Goal: Task Accomplishment & Management: Complete application form

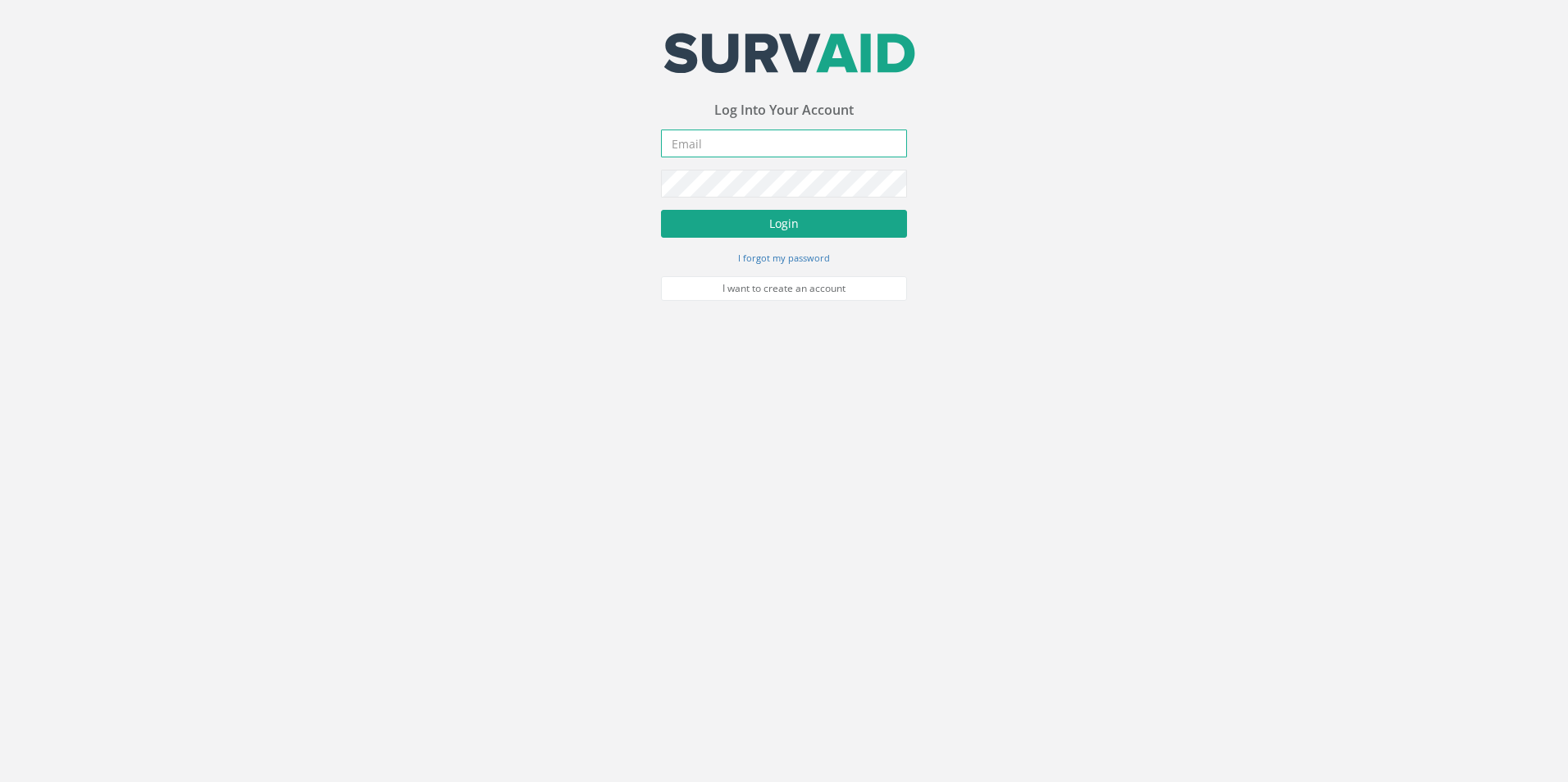
type input "[PERSON_NAME][EMAIL_ADDRESS][PERSON_NAME][DOMAIN_NAME]"
click at [742, 228] on button "Login" at bounding box center [784, 224] width 246 height 28
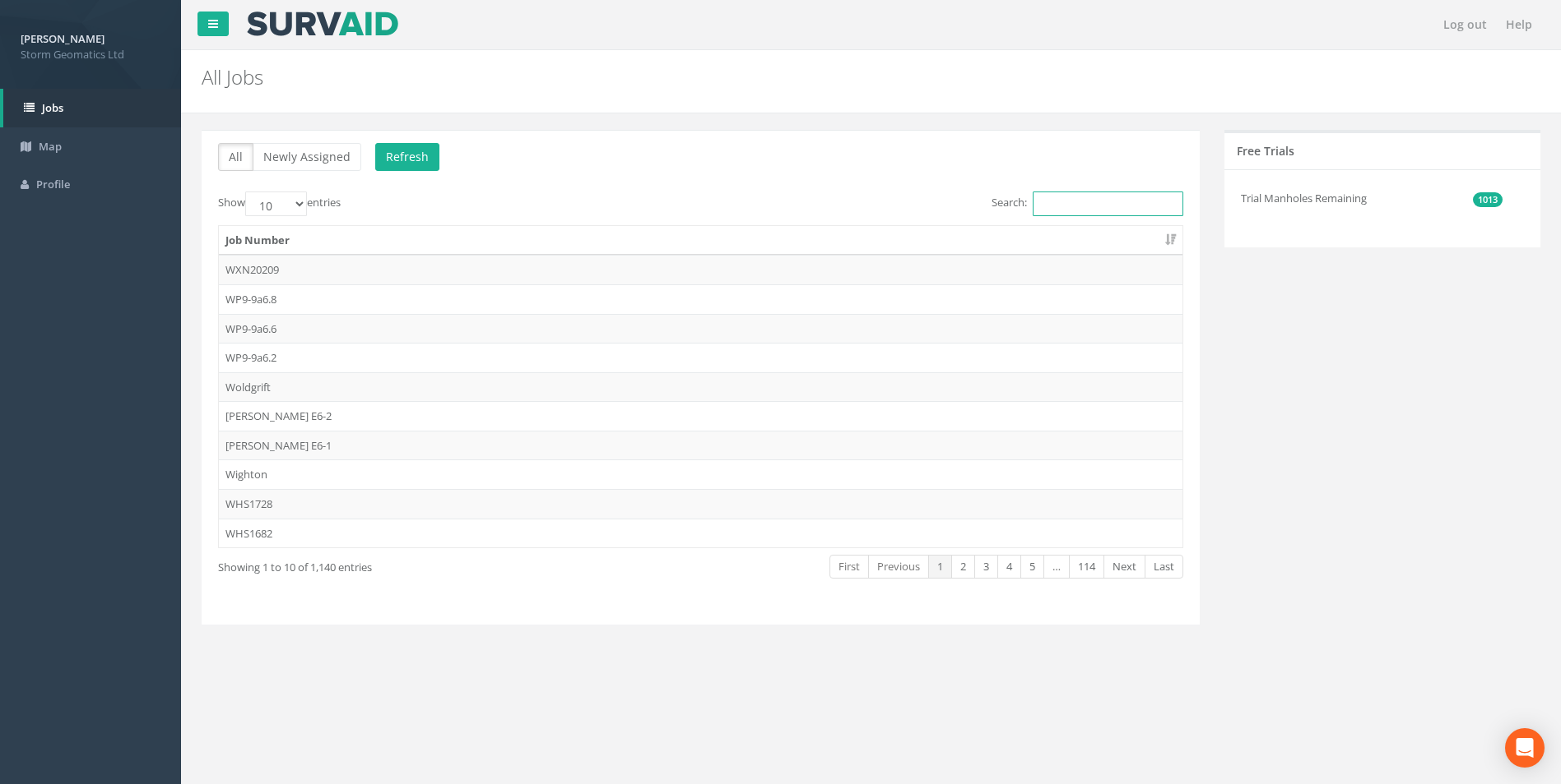
click at [1037, 199] on input "Search:" at bounding box center [1108, 203] width 151 height 25
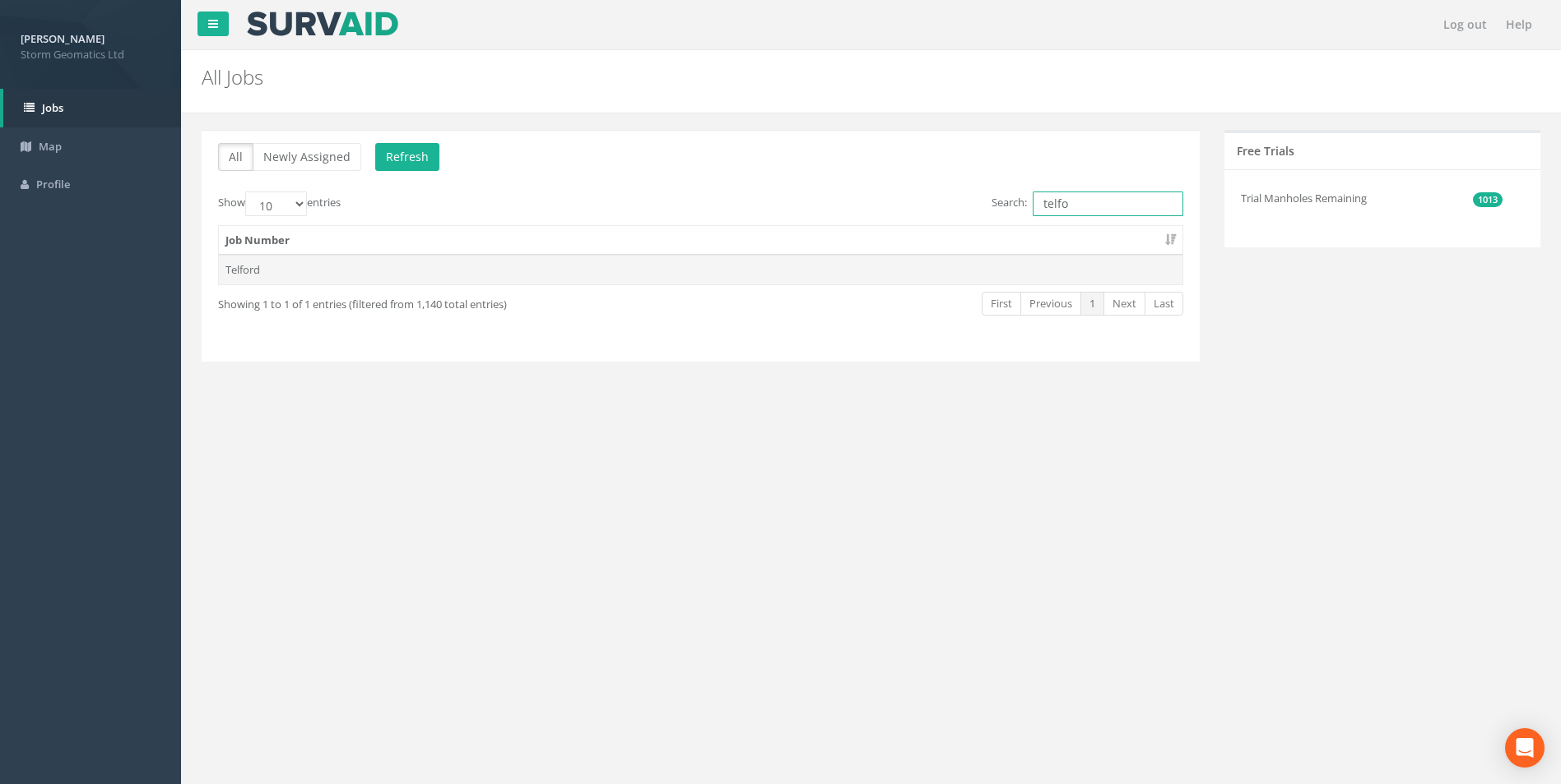
type input "telfo"
click at [549, 273] on td "Telford" at bounding box center [700, 270] width 963 height 30
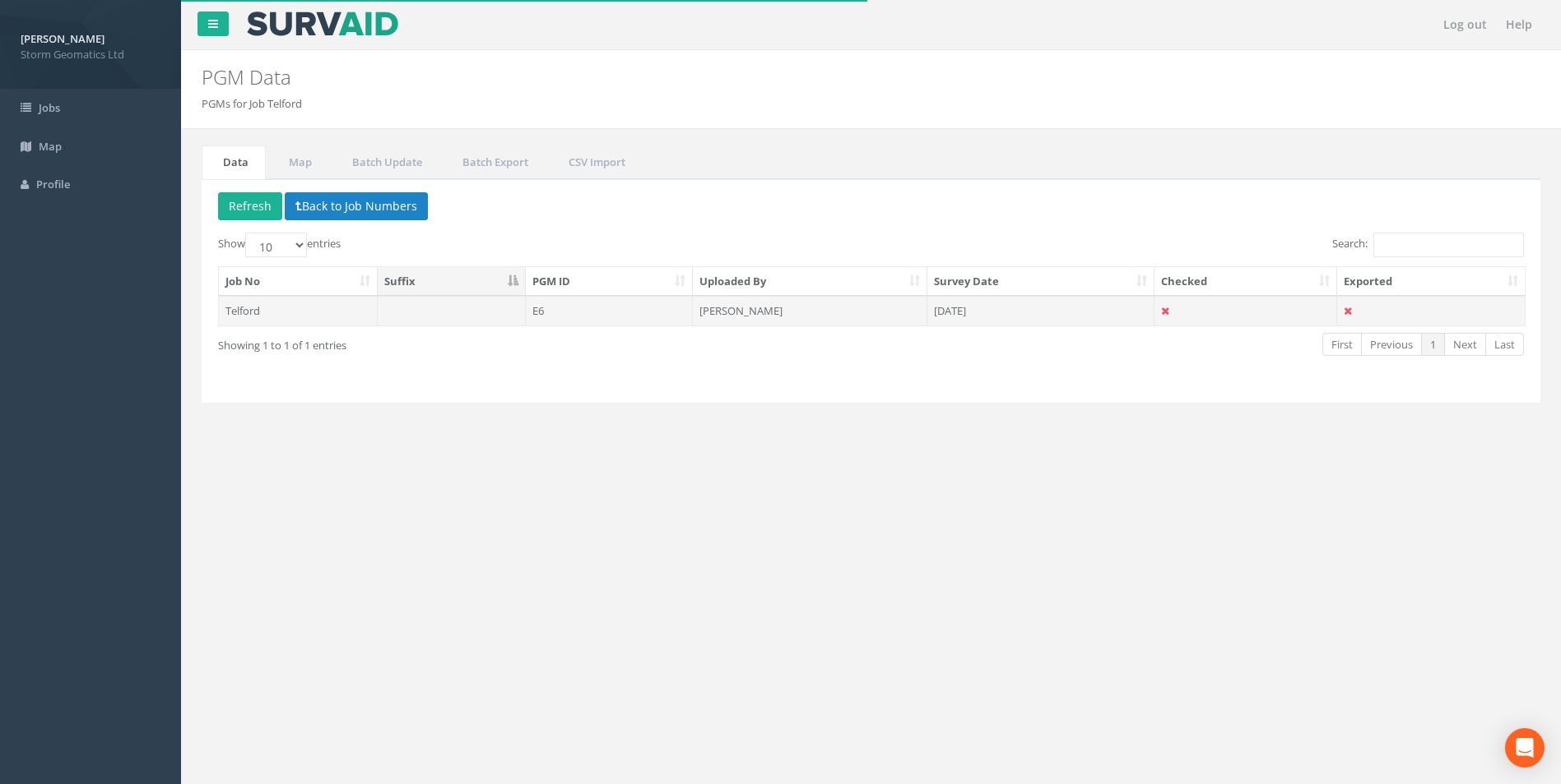
click at [464, 309] on td at bounding box center [451, 311] width 148 height 30
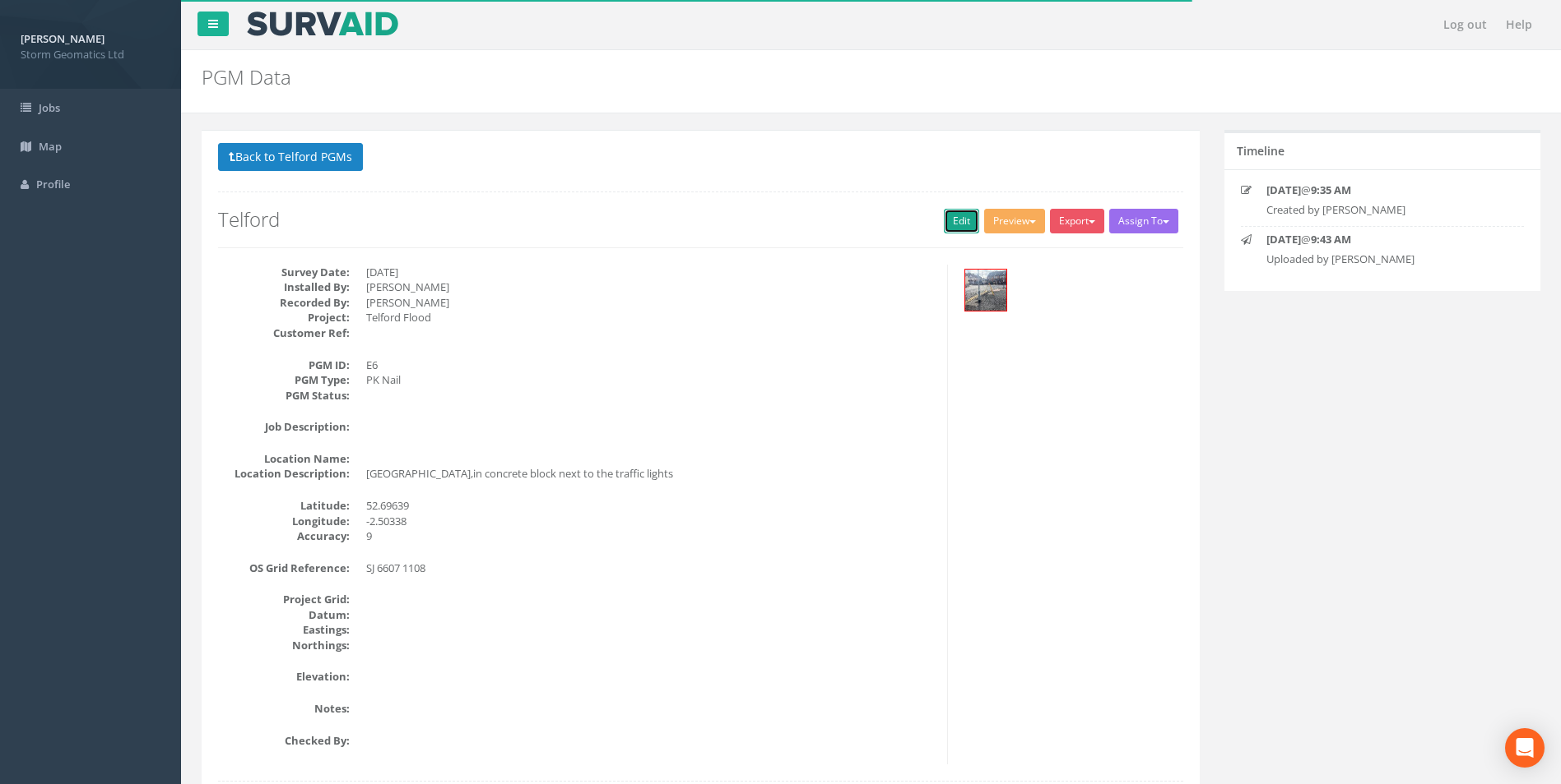
click at [949, 218] on link "Edit" at bounding box center [961, 220] width 36 height 25
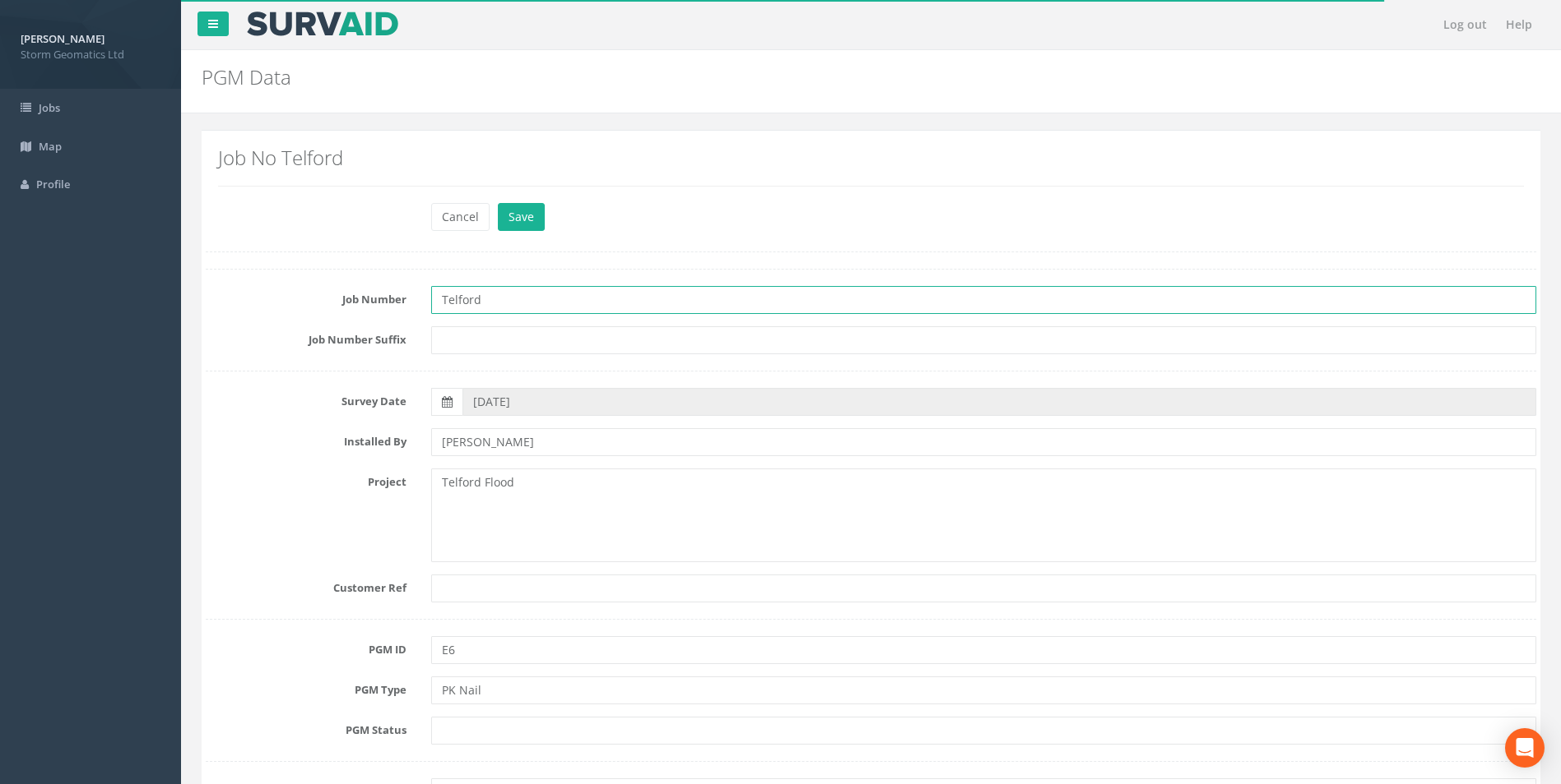
drag, startPoint x: 511, startPoint y: 305, endPoint x: 425, endPoint y: 304, distance: 86.0
click at [425, 304] on div "Telford" at bounding box center [984, 300] width 1130 height 28
type input "312435"
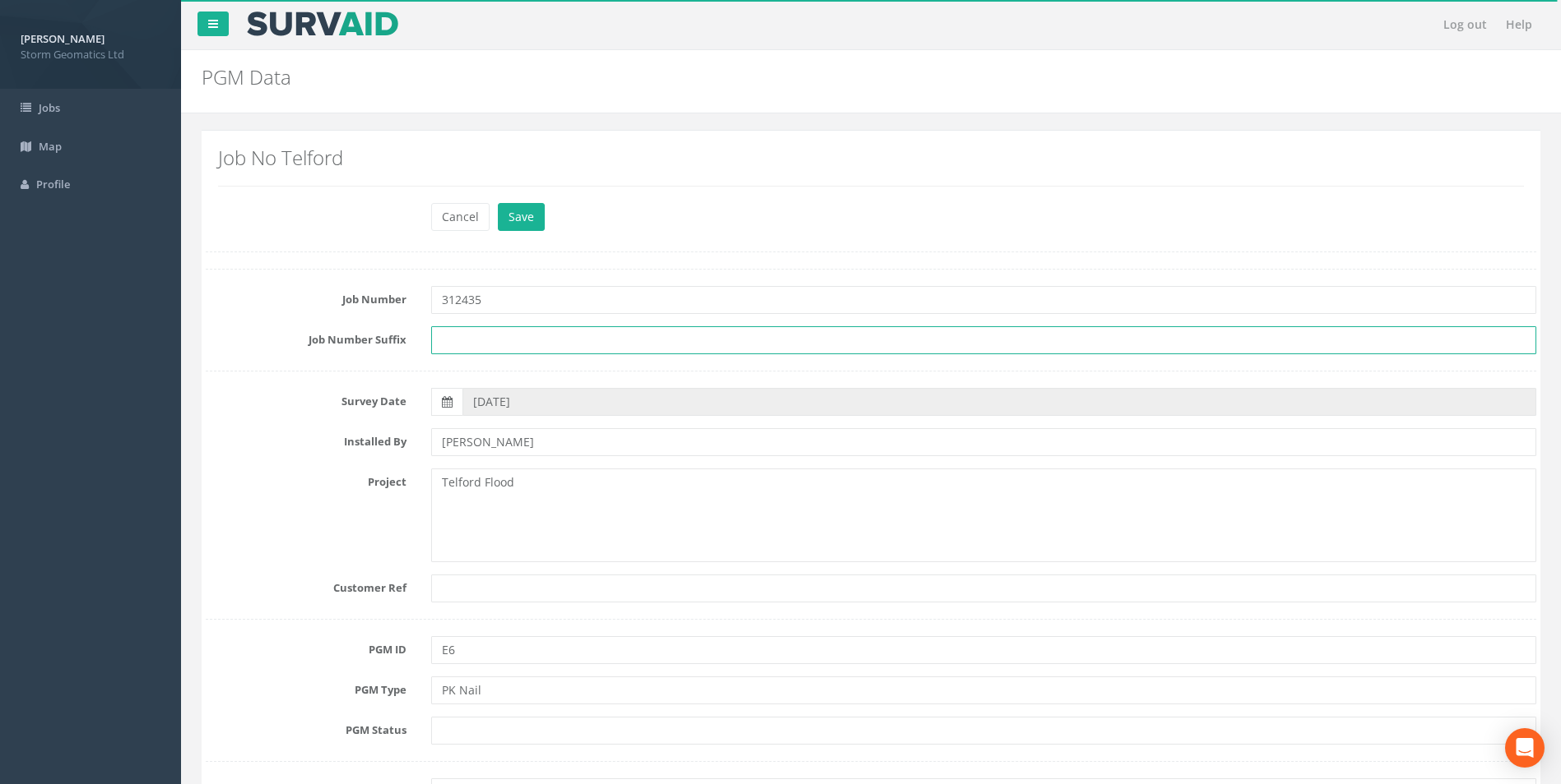
click at [492, 344] on input "text" at bounding box center [983, 340] width 1105 height 28
click at [494, 339] on input "text" at bounding box center [983, 340] width 1105 height 28
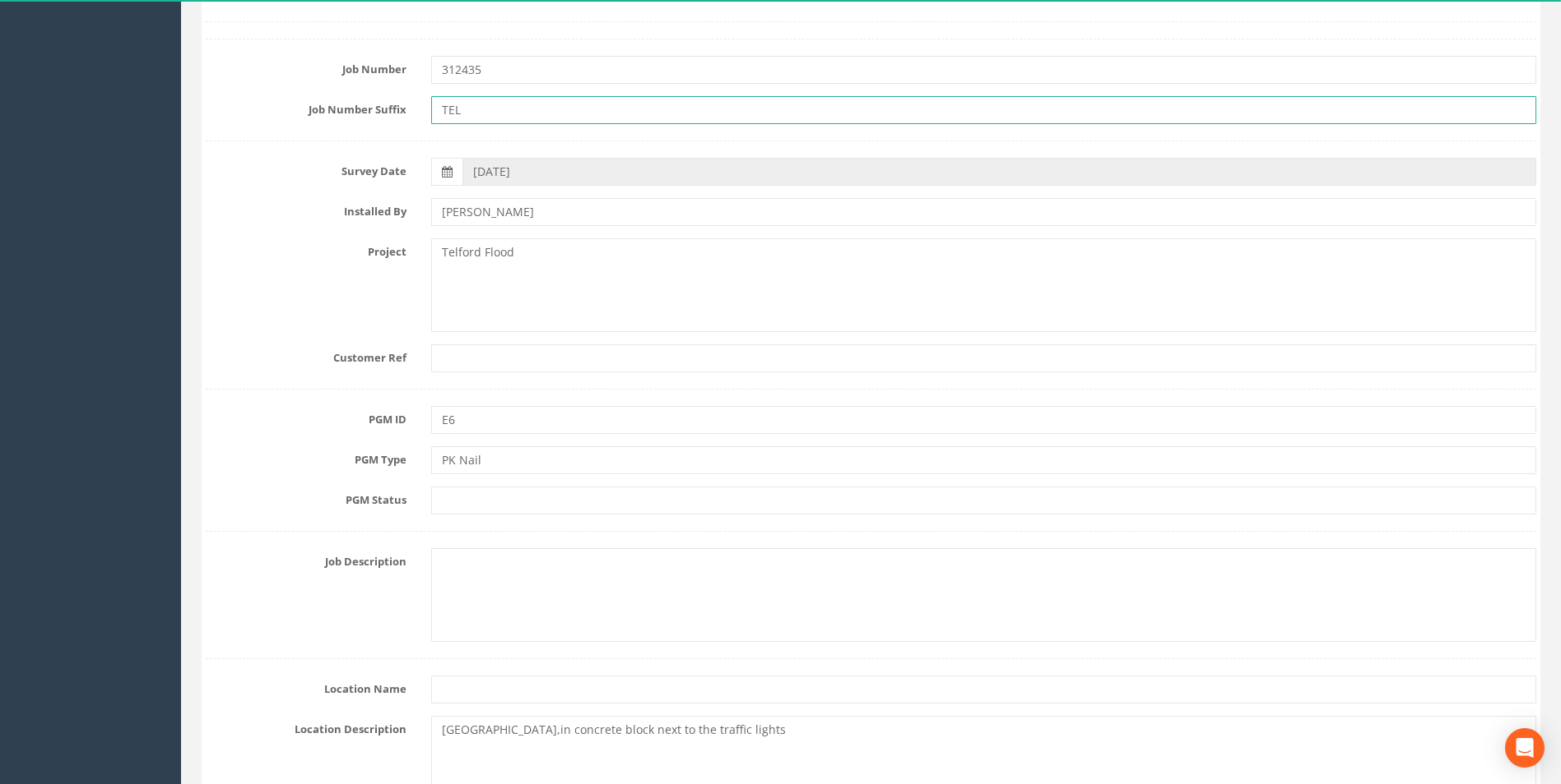
scroll to position [247, 0]
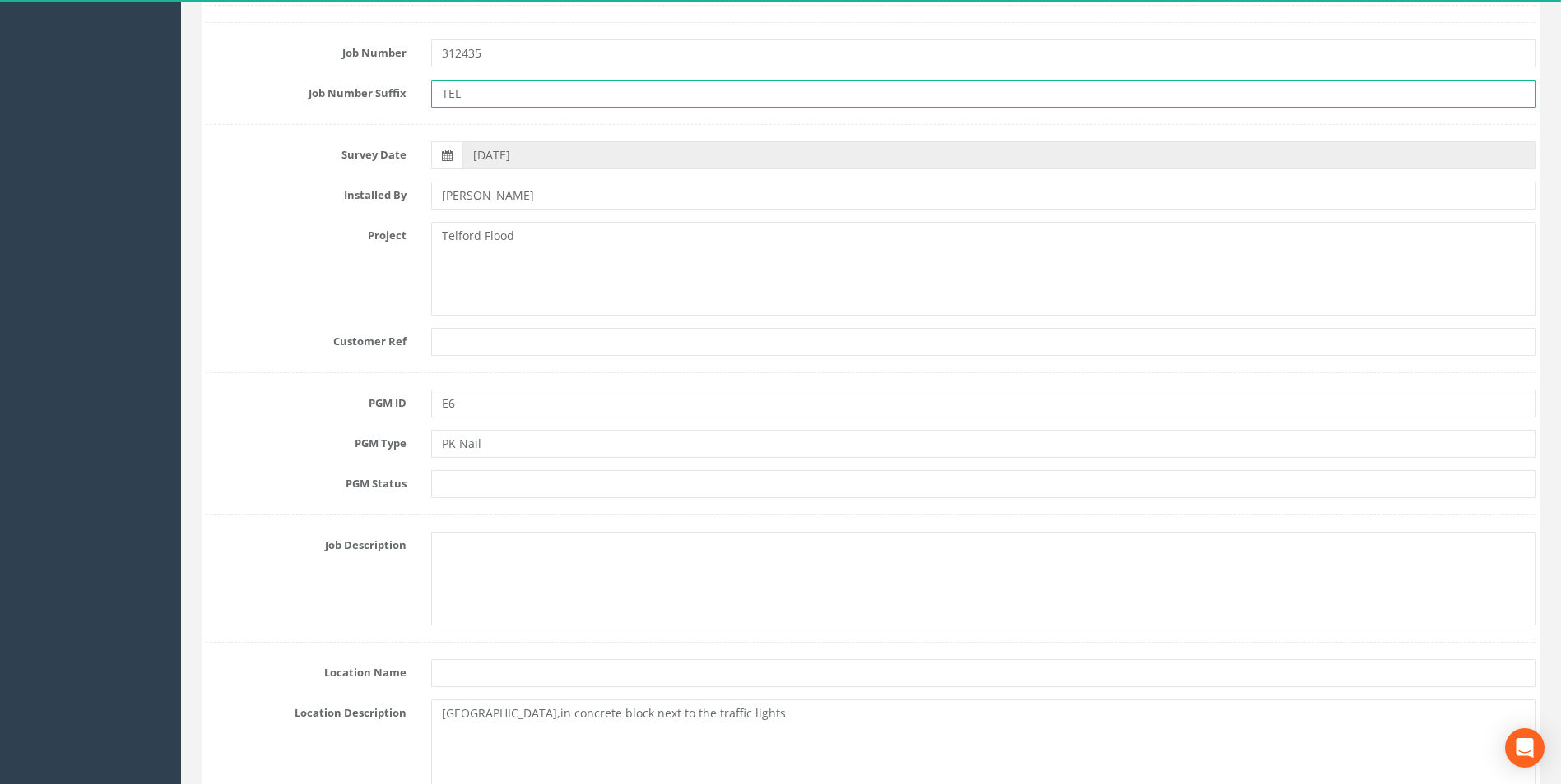
type input "TEL"
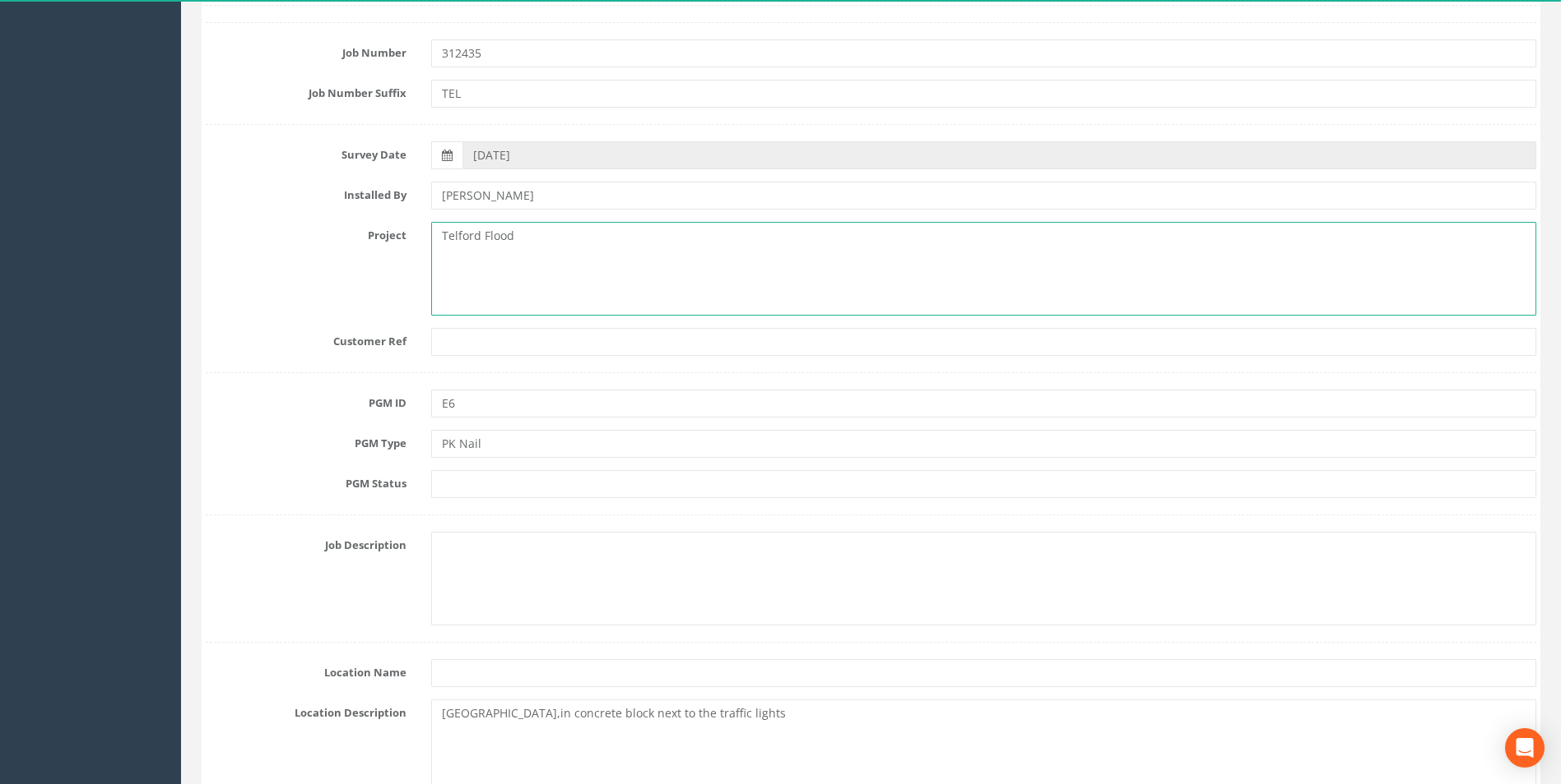
click at [544, 238] on textarea "Telford Flood" at bounding box center [983, 269] width 1105 height 93
click at [468, 234] on textarea "Telford Flood Alleviation" at bounding box center [983, 269] width 1105 height 93
type textarea "Telford Flood Alleviation"
click at [503, 343] on input "text" at bounding box center [983, 342] width 1105 height 28
click at [508, 339] on input "text" at bounding box center [983, 342] width 1105 height 28
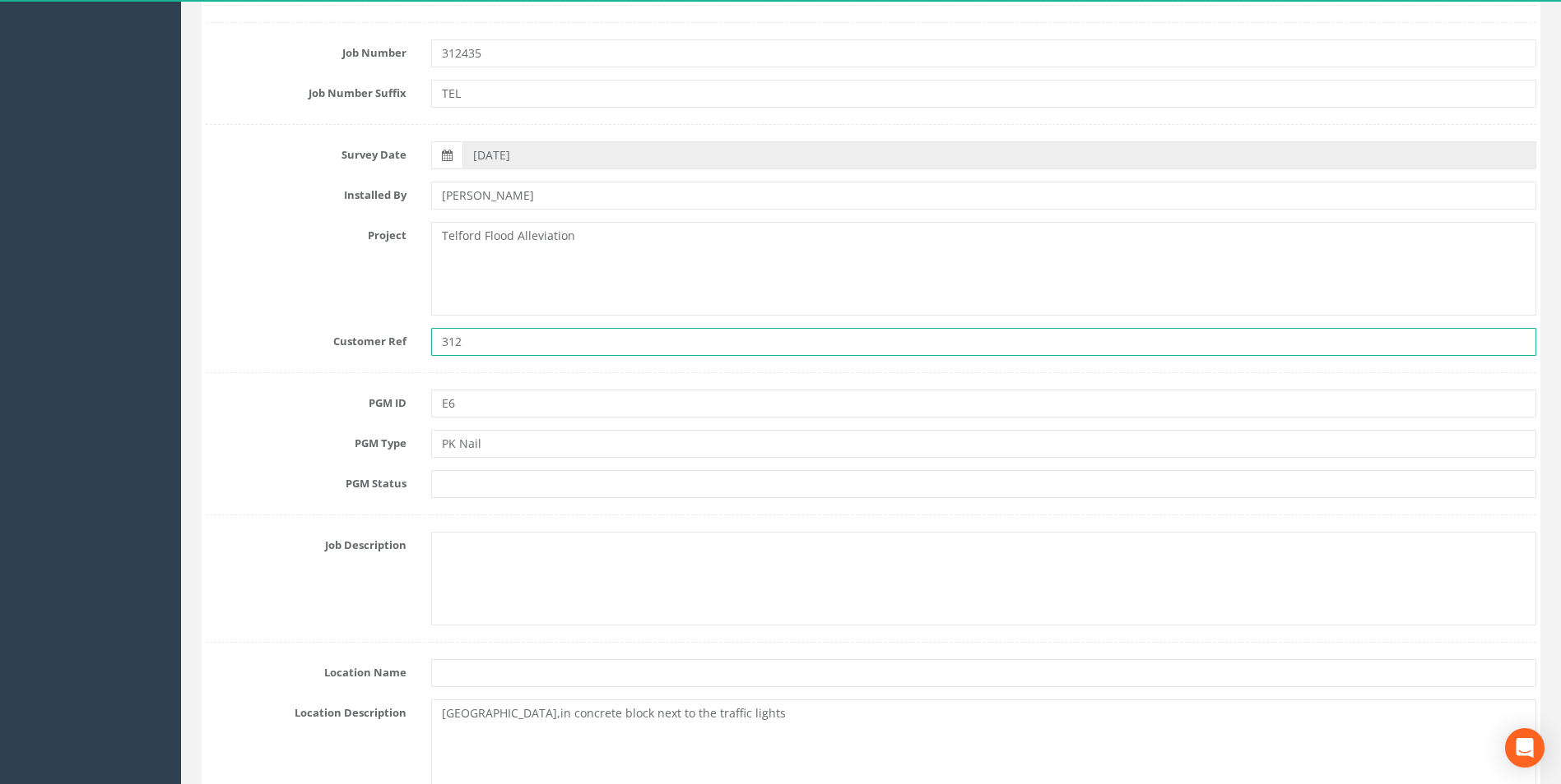
type input "312"
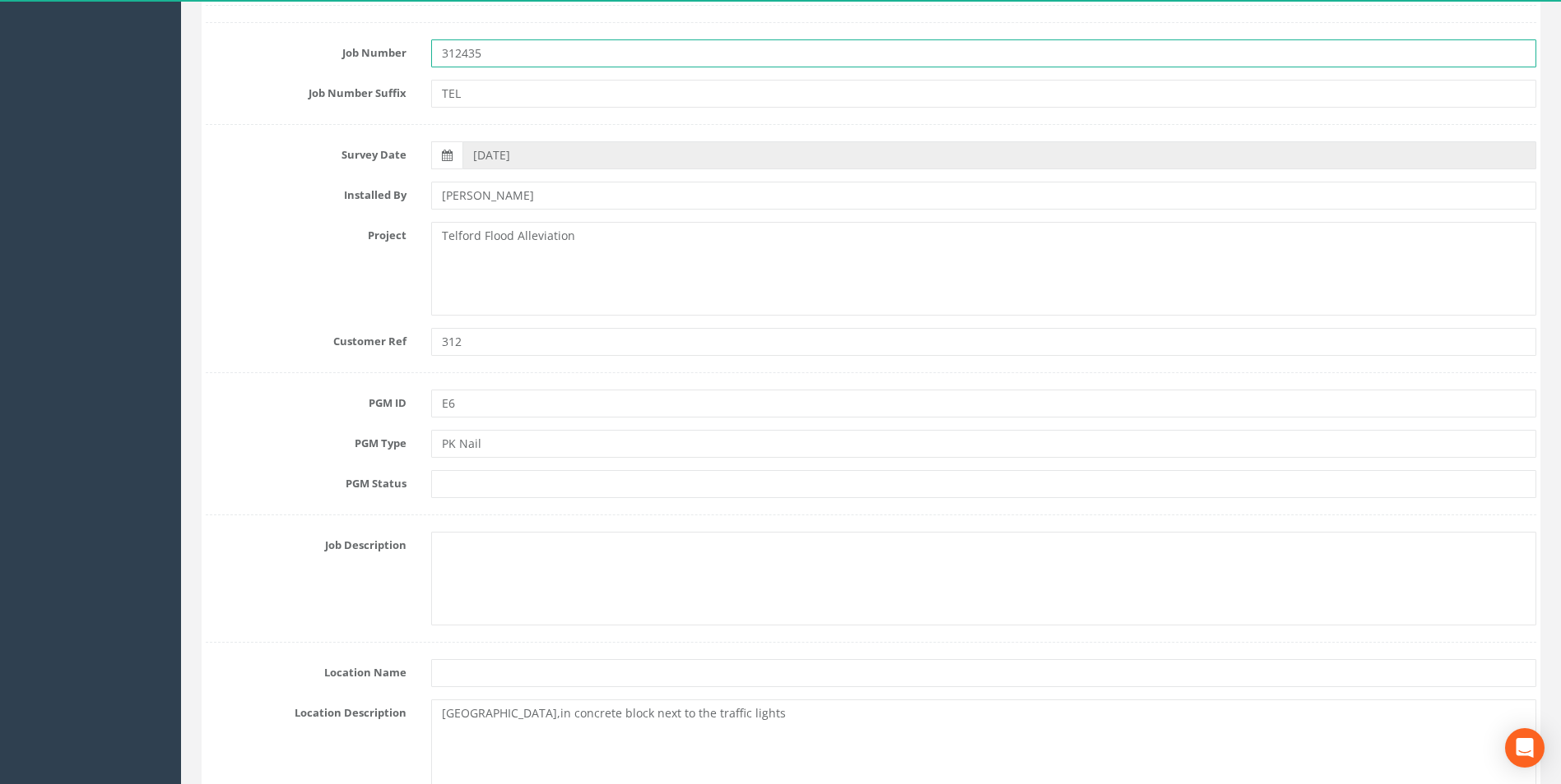
drag, startPoint x: 503, startPoint y: 57, endPoint x: 439, endPoint y: 63, distance: 64.3
click at [439, 63] on input "312435" at bounding box center [983, 54] width 1105 height 28
type input "25AR112766"
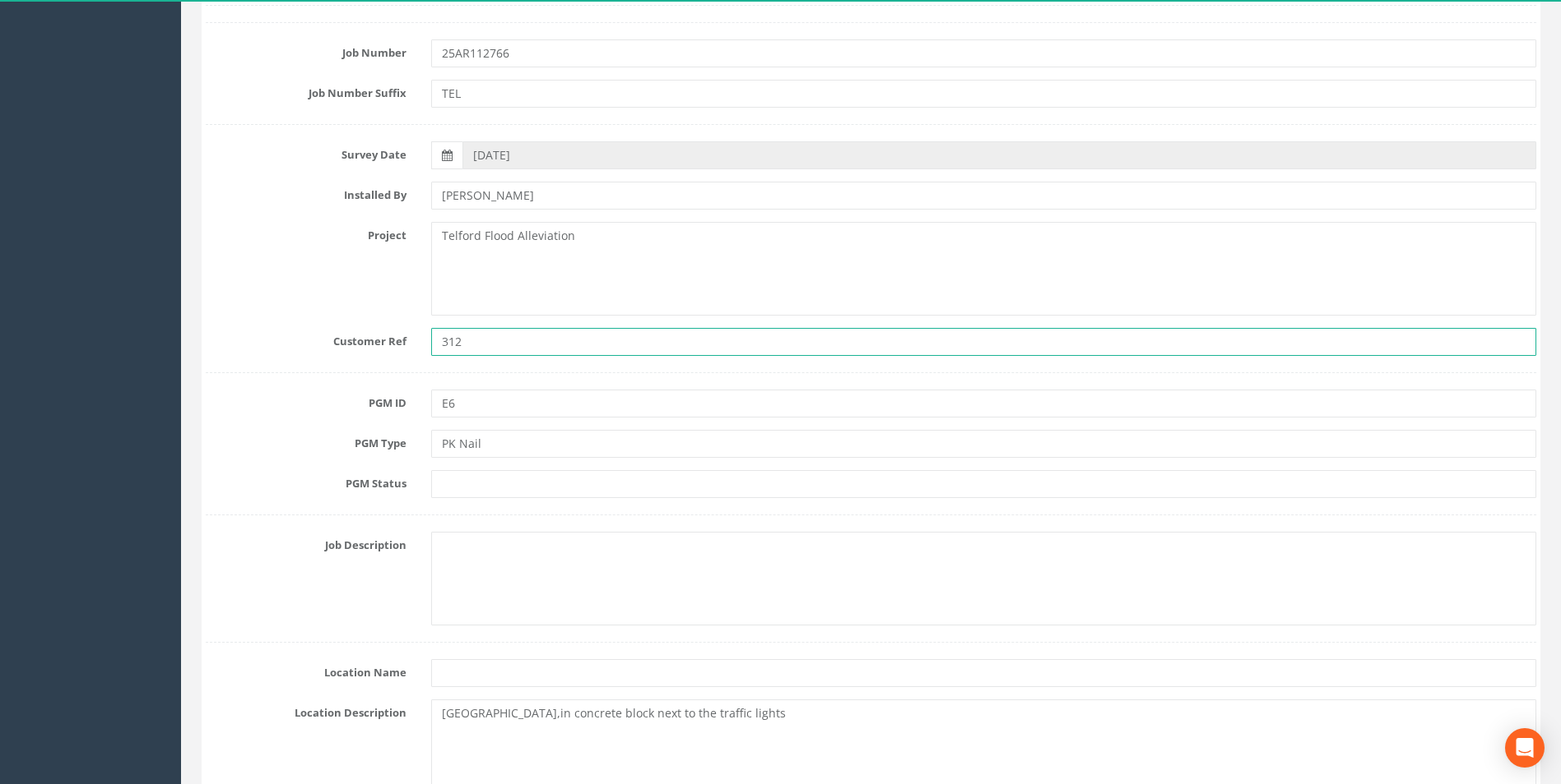
click at [505, 342] on input "312" at bounding box center [983, 342] width 1105 height 28
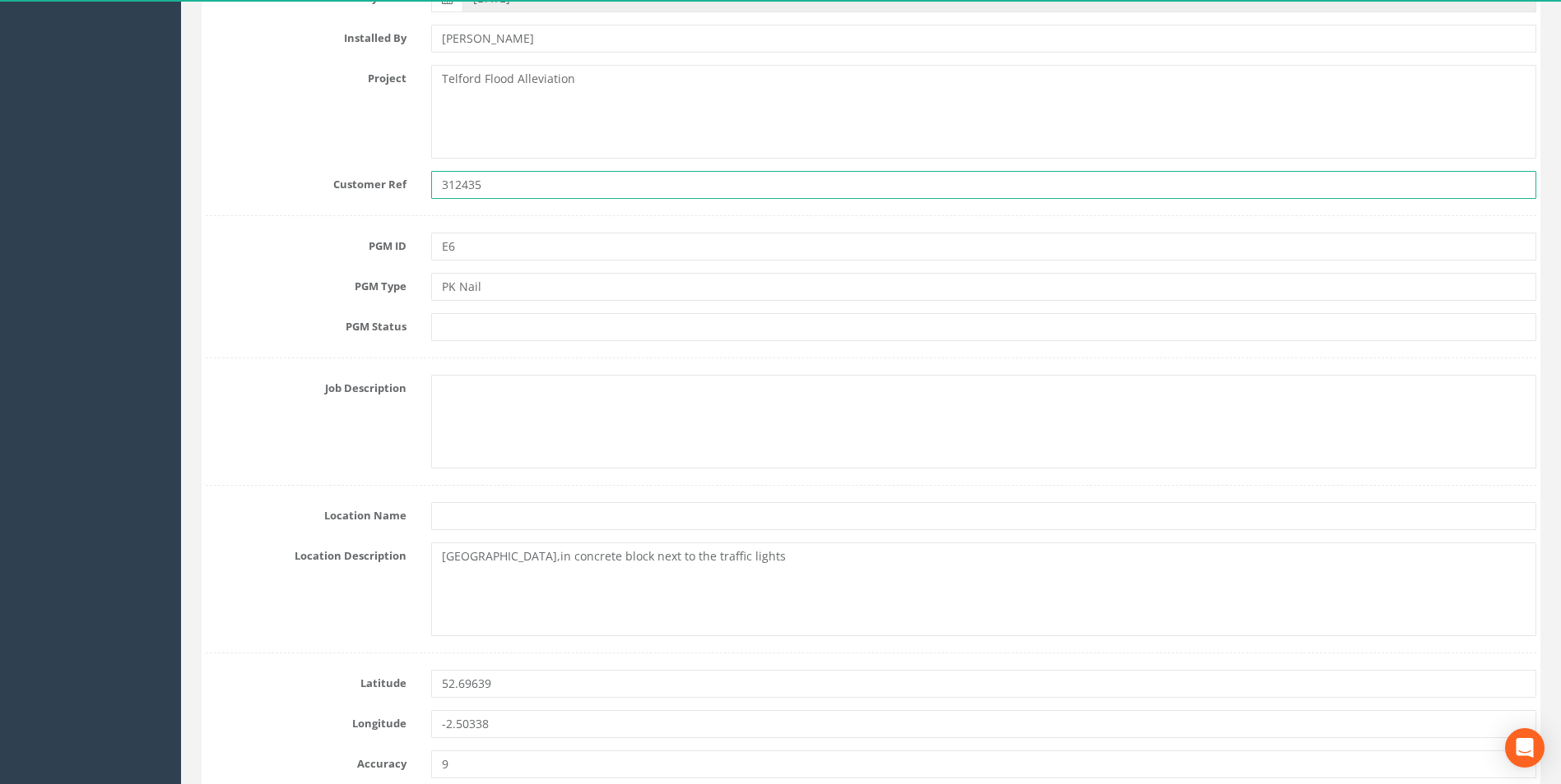
scroll to position [411, 0]
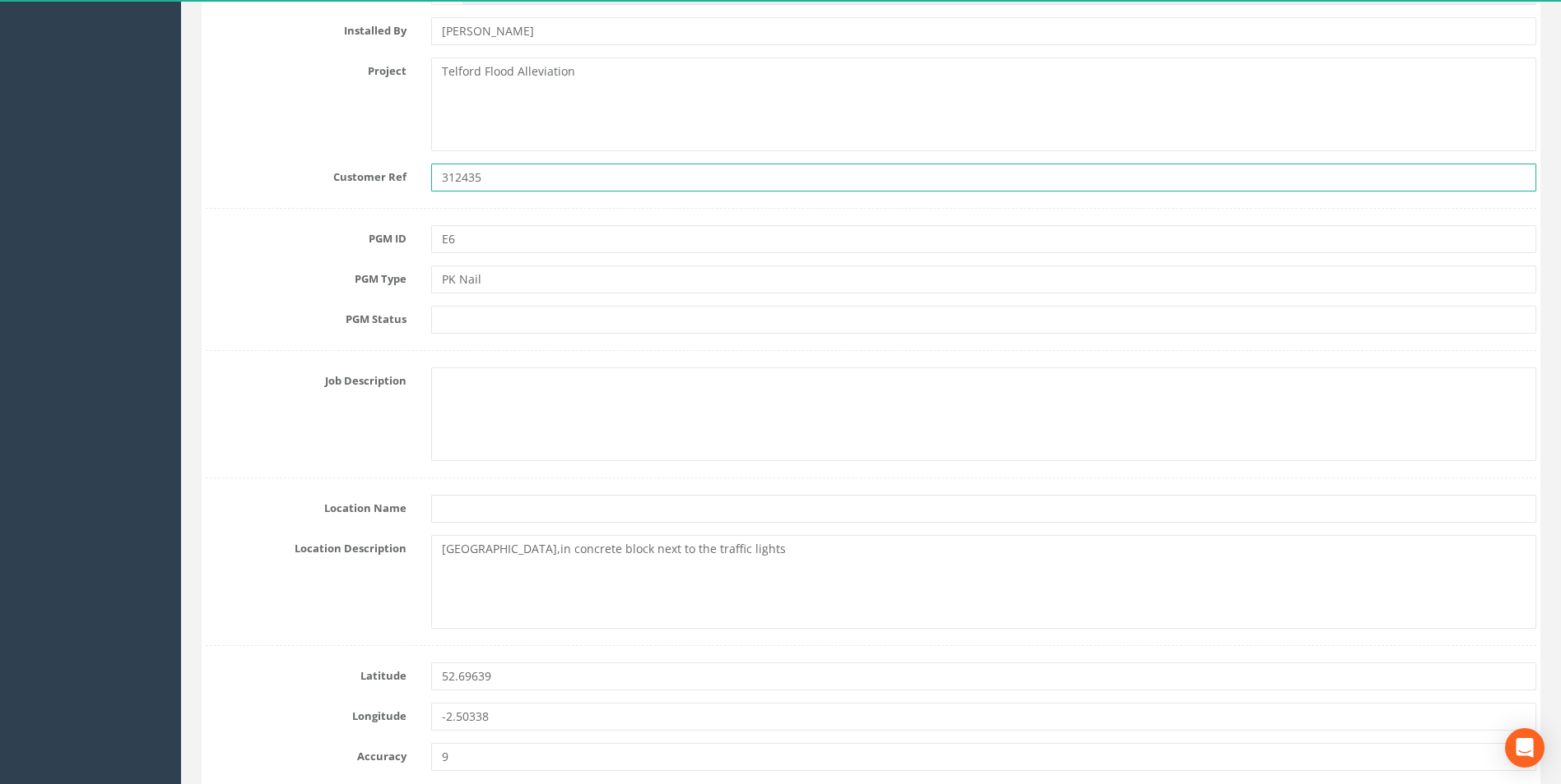
type input "312435"
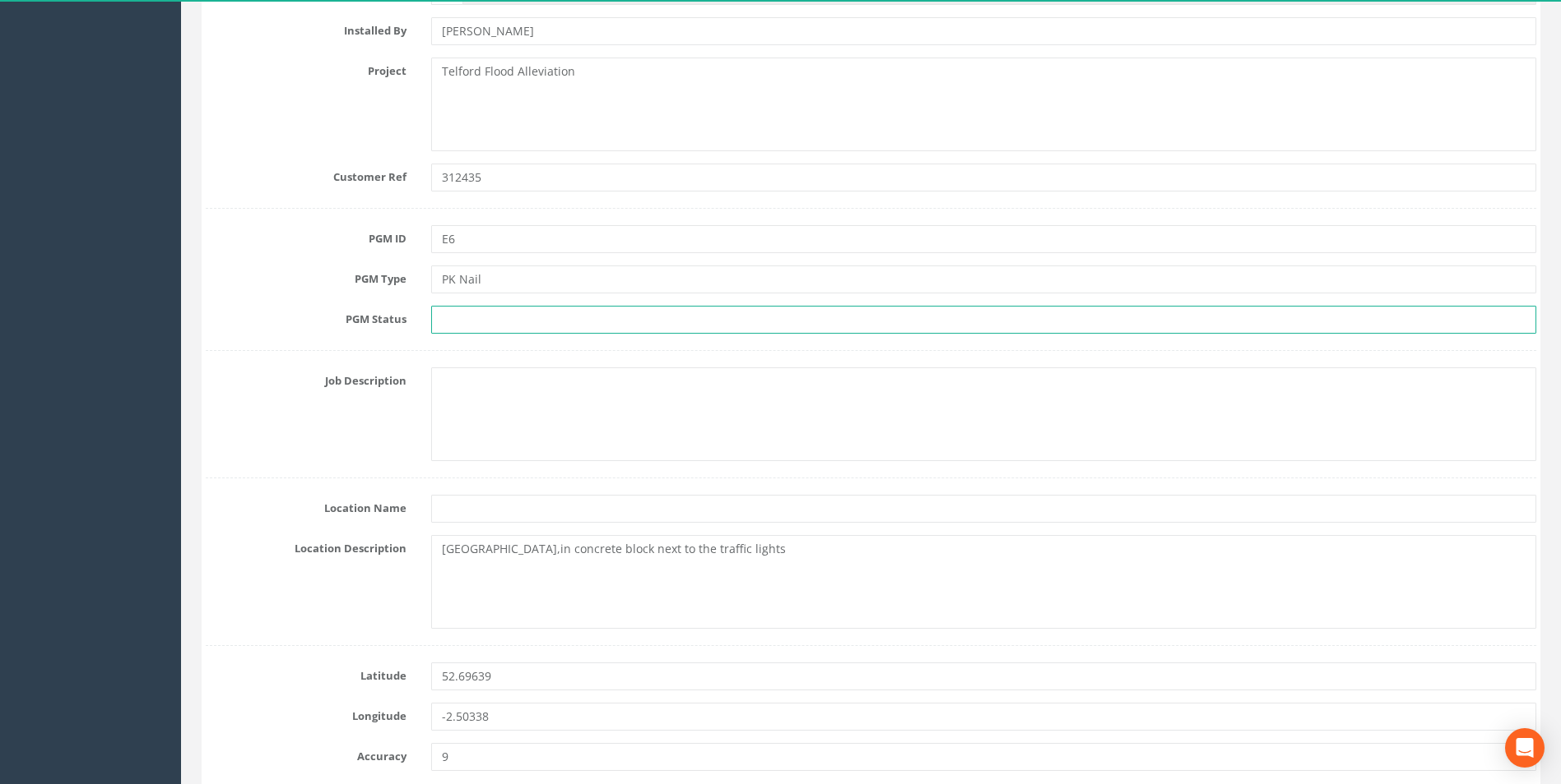
click at [468, 328] on input "text" at bounding box center [983, 320] width 1105 height 28
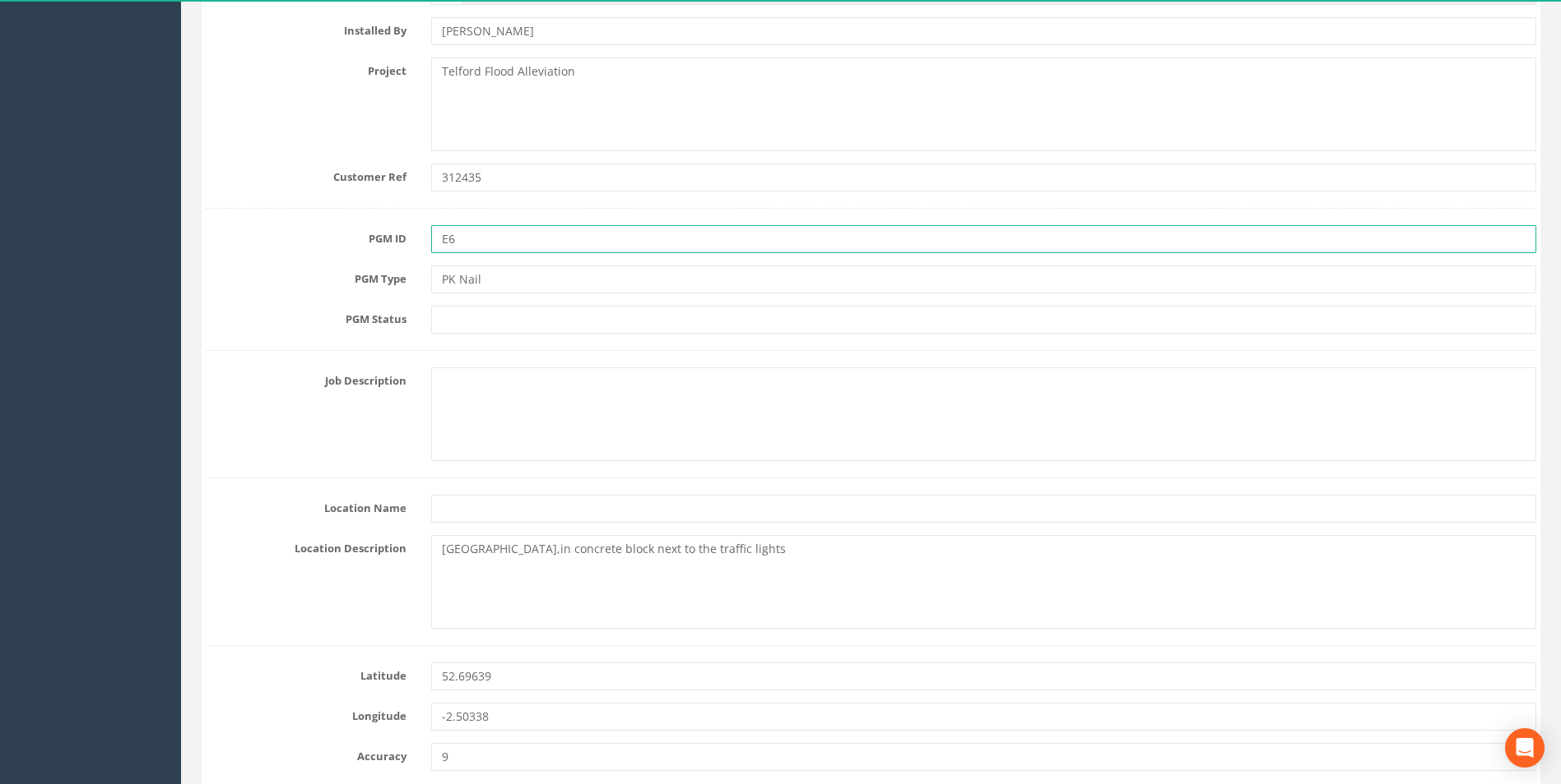
click at [494, 236] on input "E6" at bounding box center [983, 239] width 1105 height 28
type input "E6-1"
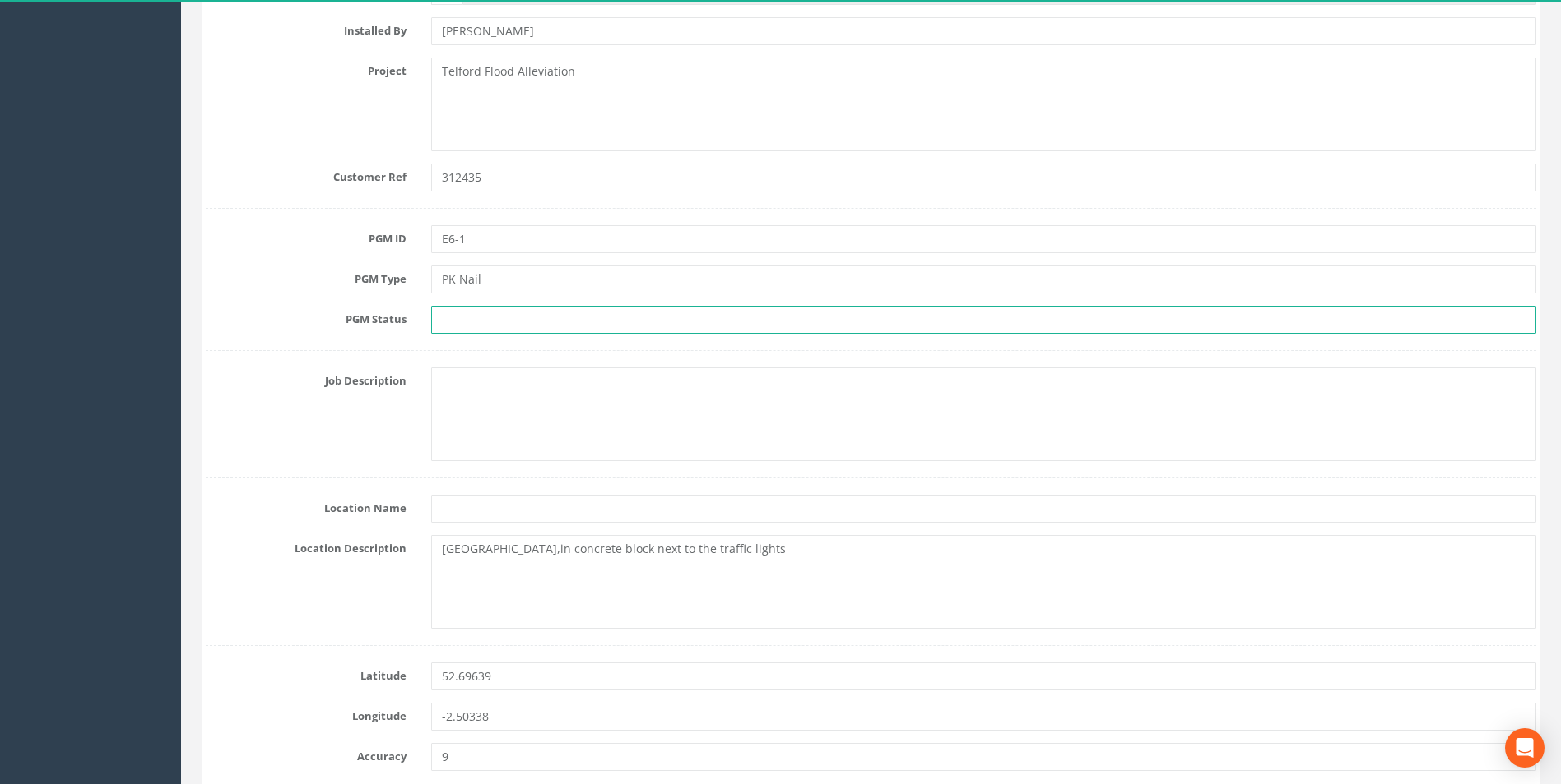
click at [483, 322] on input "text" at bounding box center [983, 320] width 1105 height 28
type input "E6"
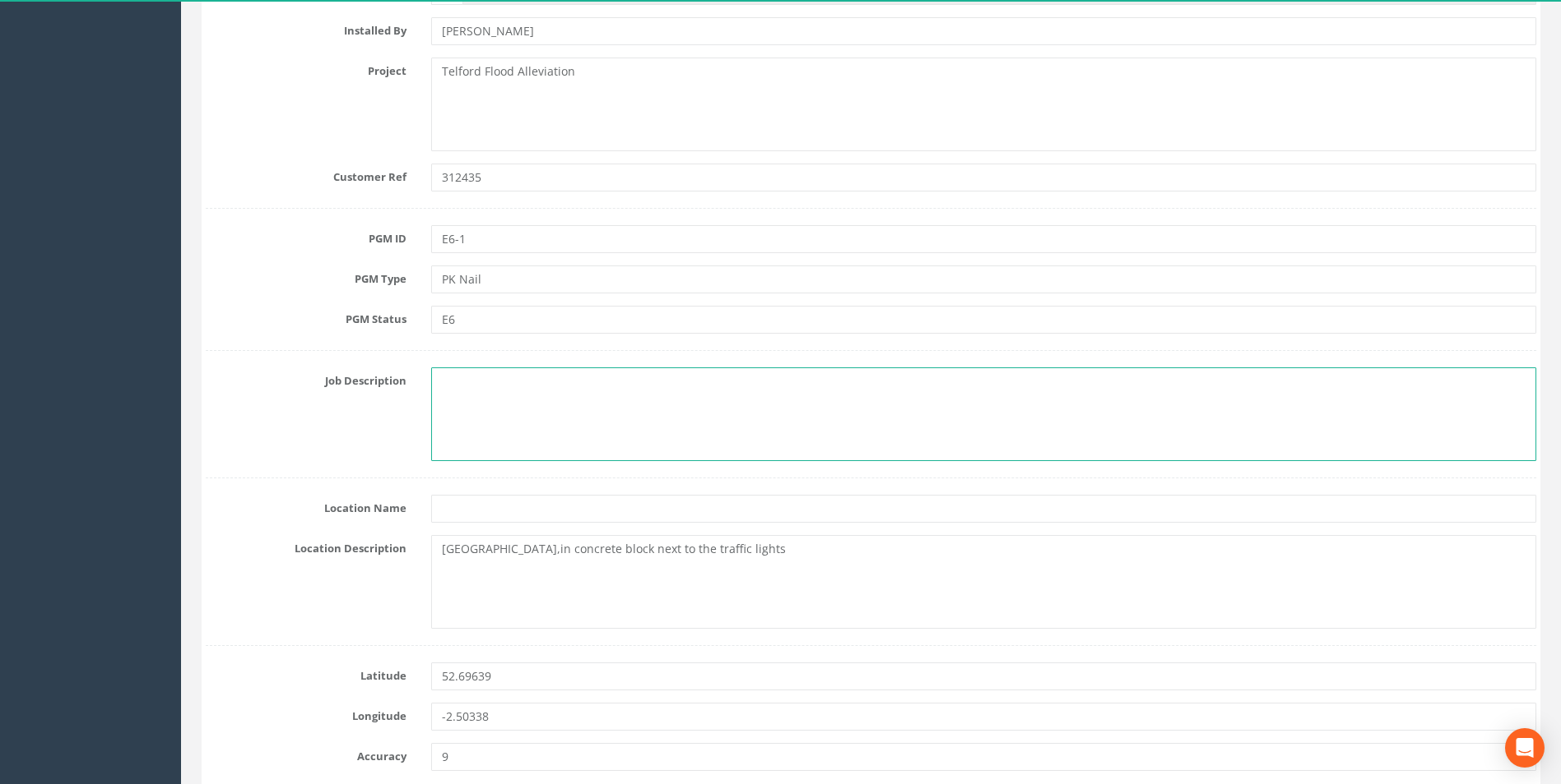
click at [476, 390] on textarea at bounding box center [983, 414] width 1105 height 93
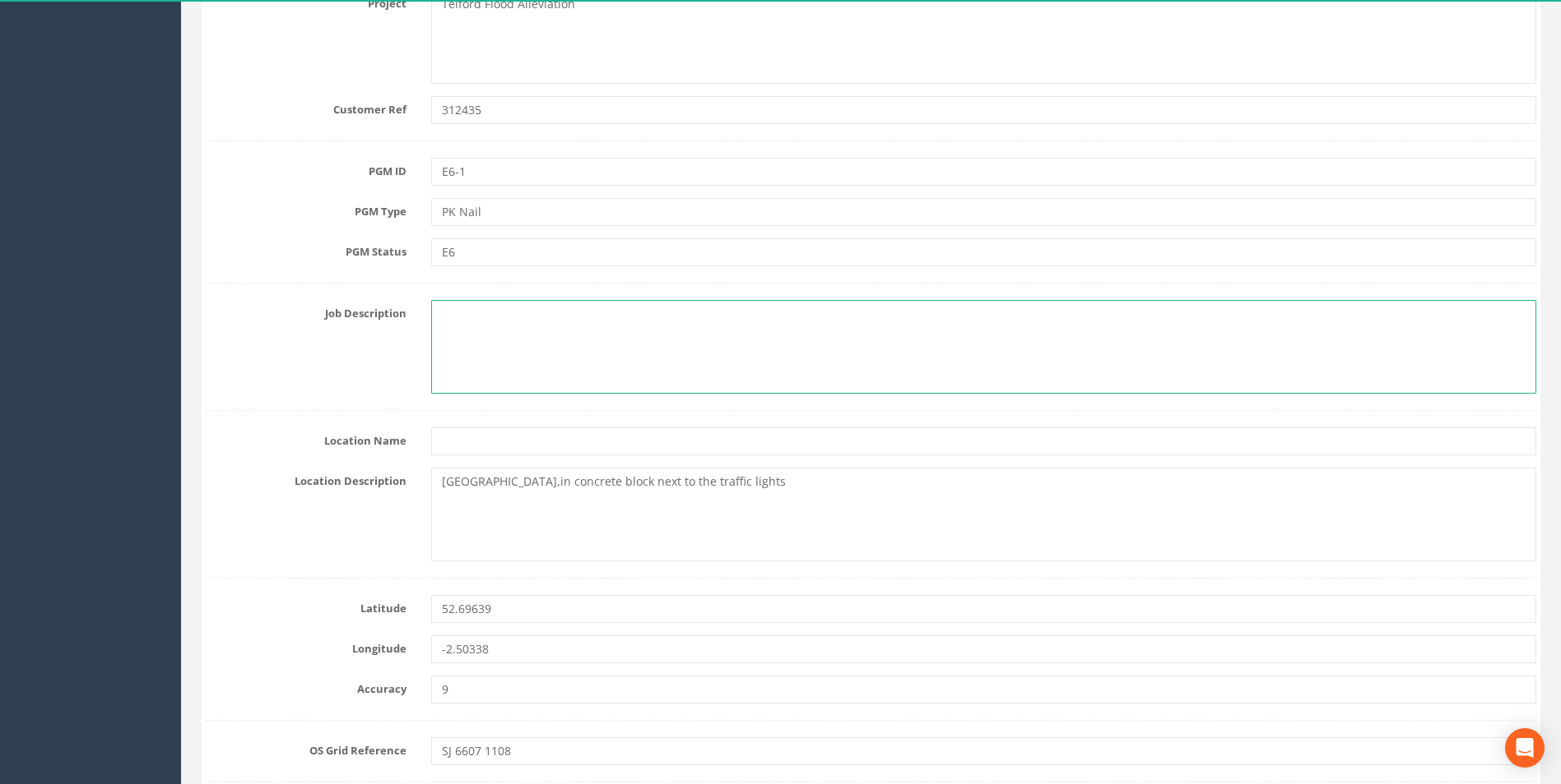
scroll to position [576, 0]
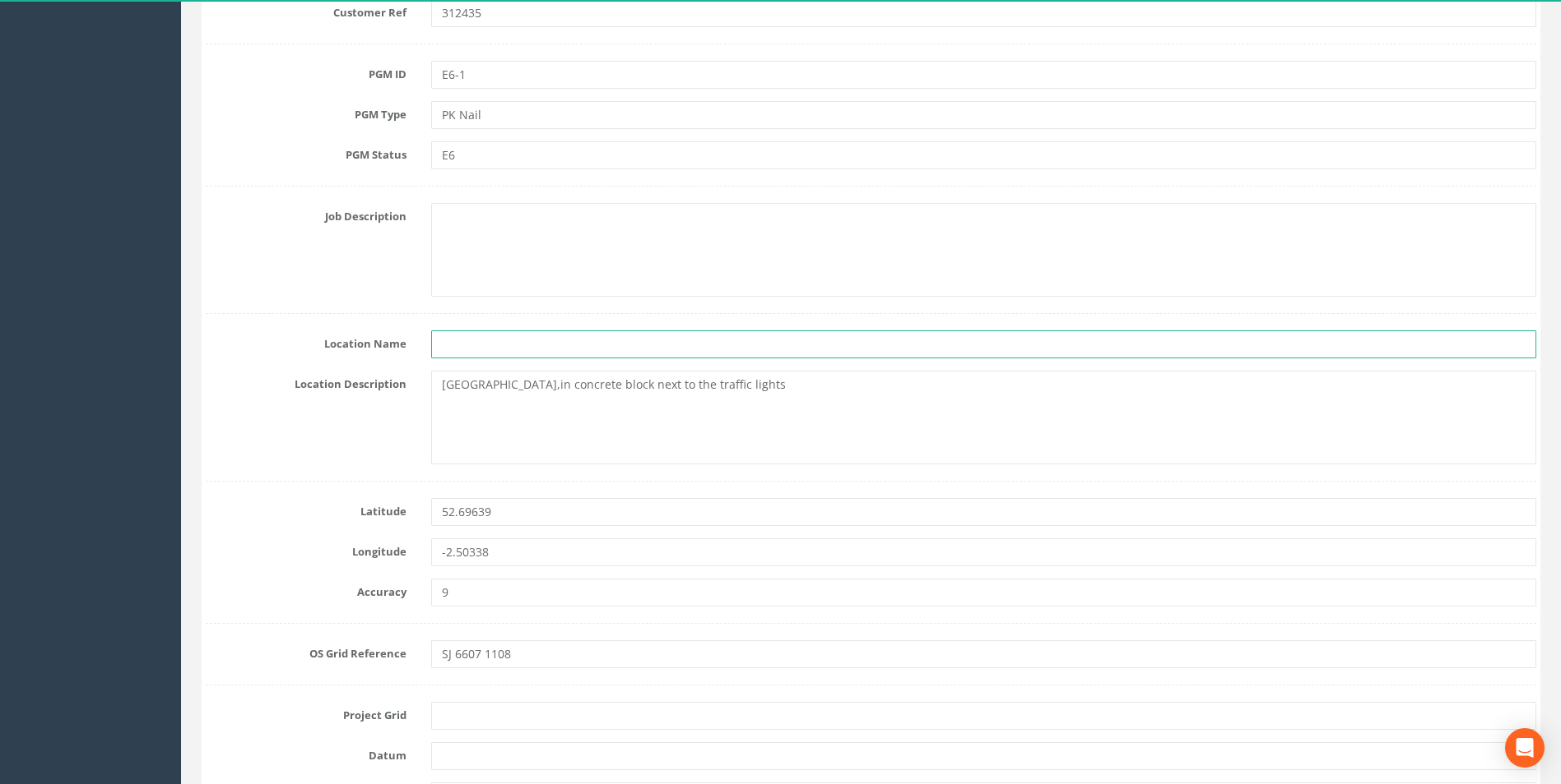
click at [472, 351] on input "text" at bounding box center [983, 344] width 1105 height 28
click at [497, 349] on input "text" at bounding box center [983, 344] width 1105 height 28
type input "T"
click at [502, 346] on input "text" at bounding box center [983, 344] width 1105 height 28
type input "[GEOGRAPHIC_DATA], [GEOGRAPHIC_DATA]"
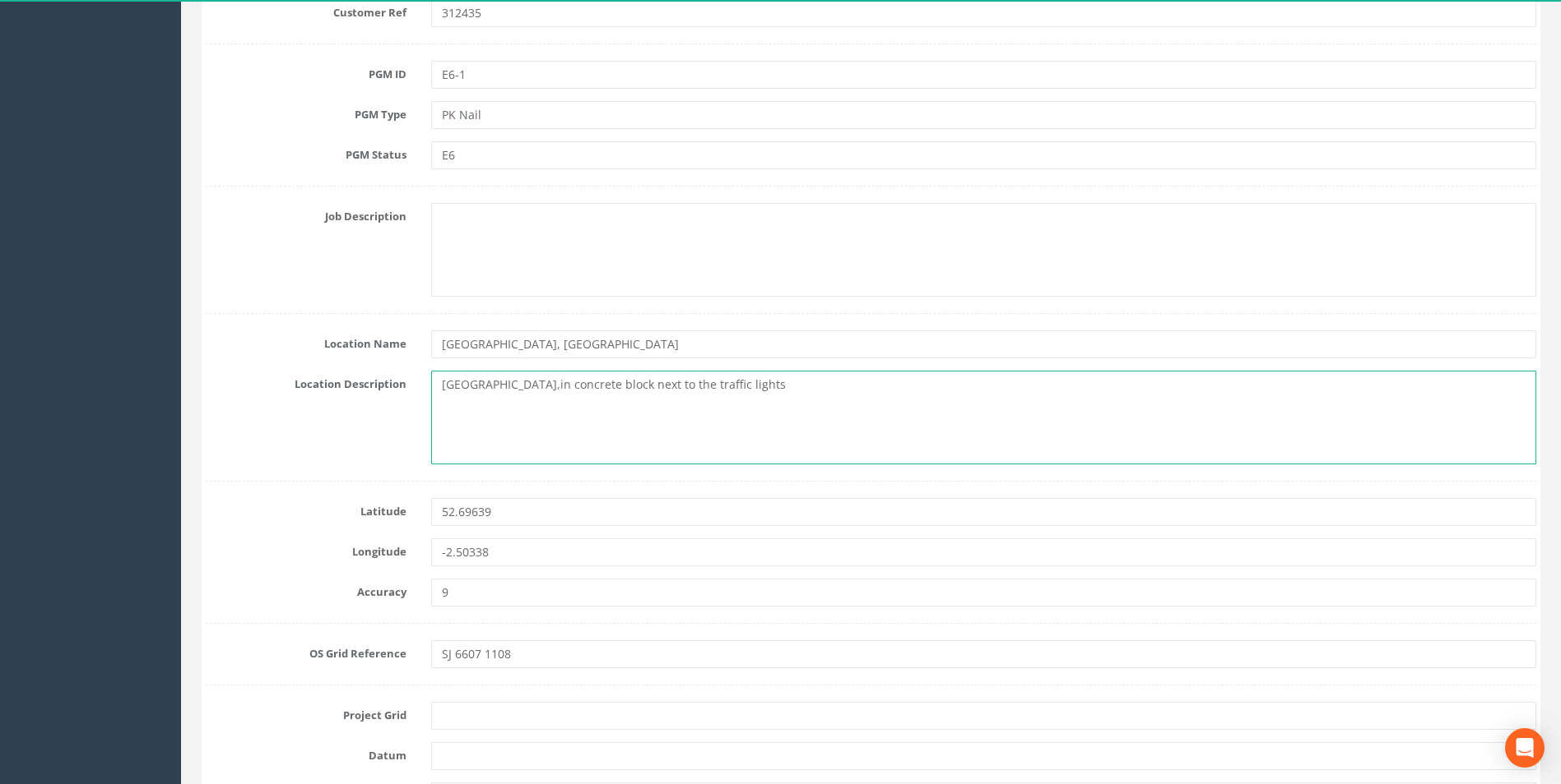
click at [516, 385] on textarea "[GEOGRAPHIC_DATA],in concrete block next to the traffic lights" at bounding box center [983, 418] width 1105 height 93
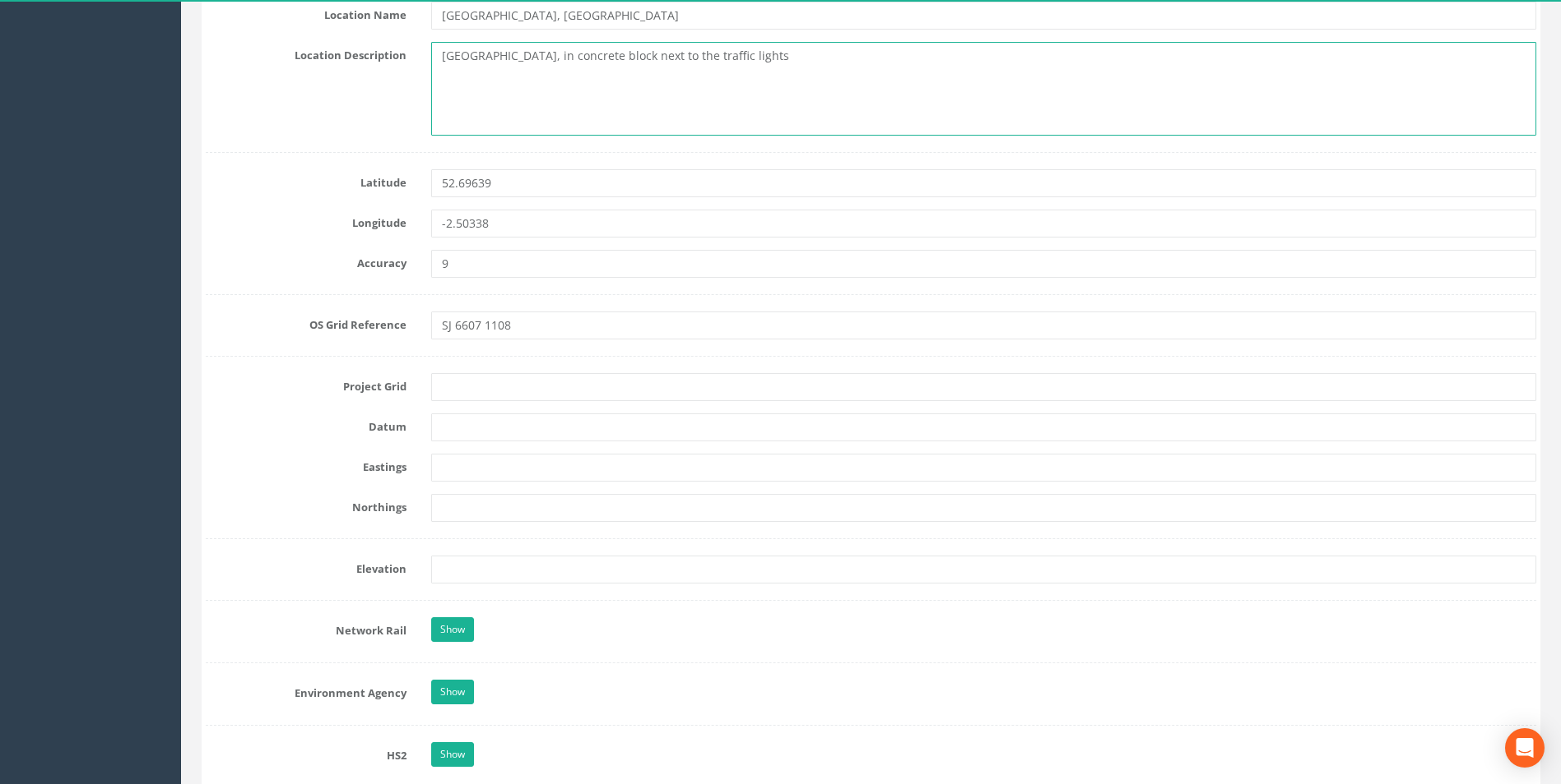
scroll to position [986, 0]
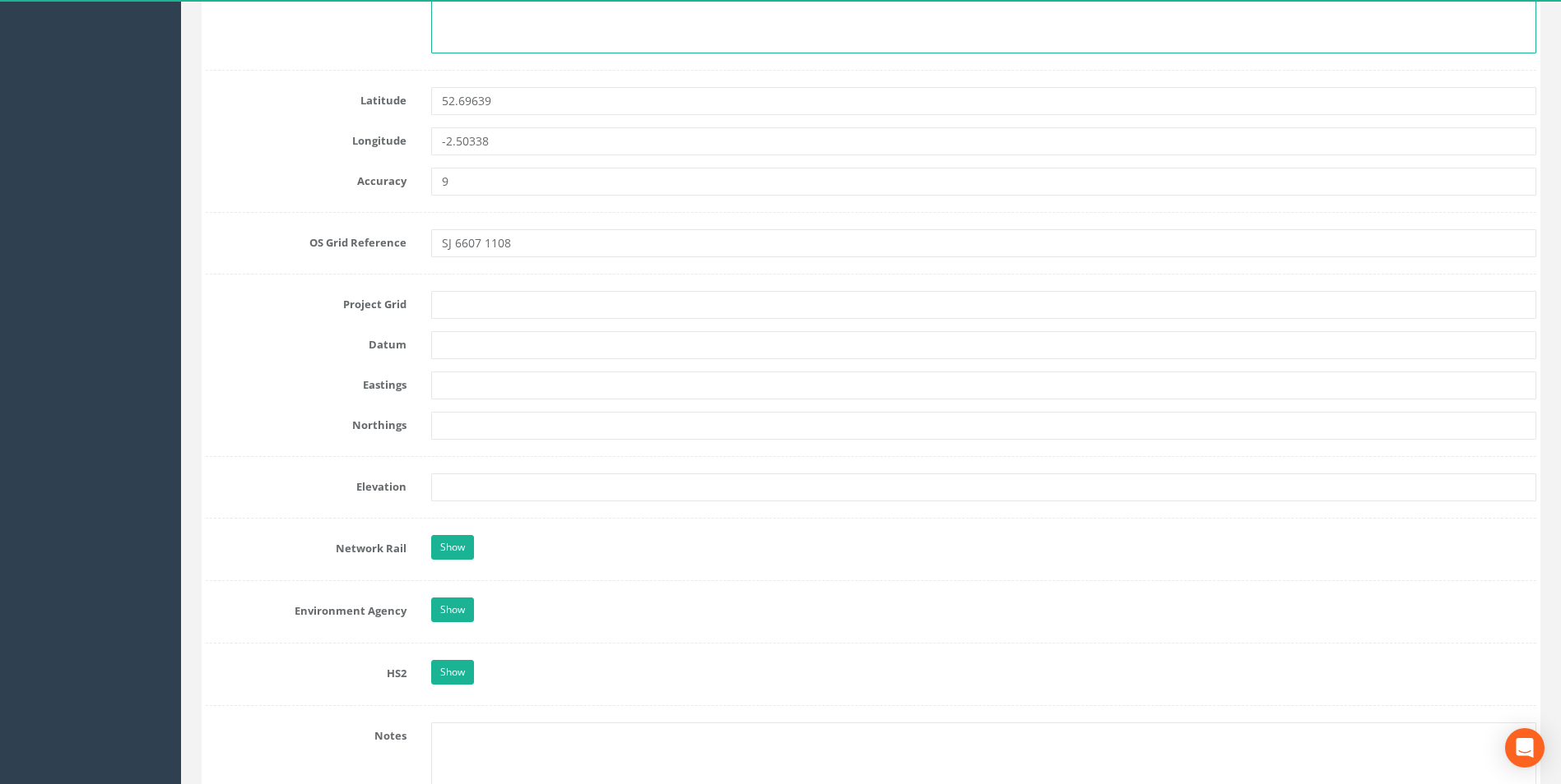
type textarea "[GEOGRAPHIC_DATA], in concrete block next to the traffic lights"
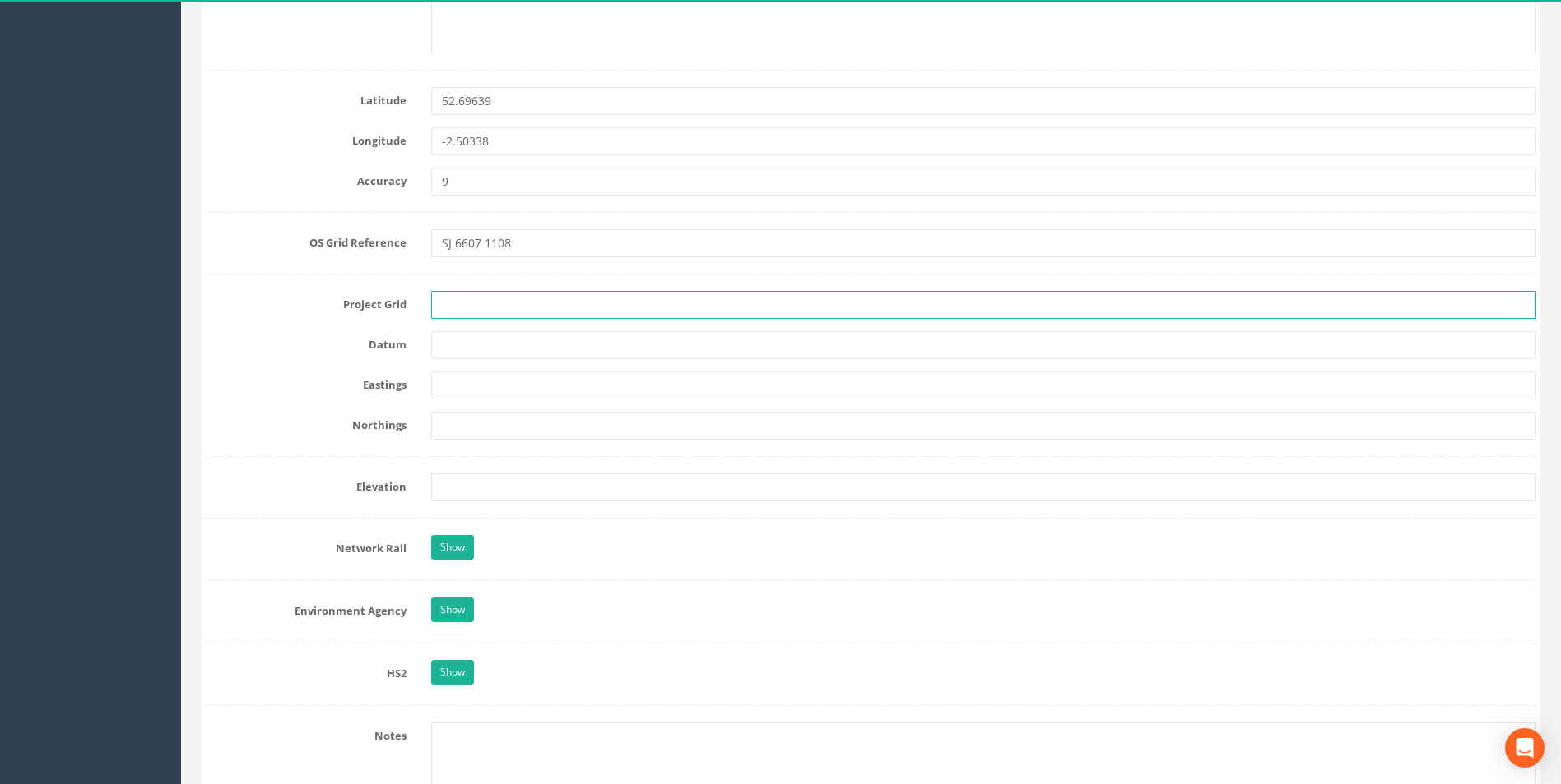
click at [497, 313] on input "text" at bounding box center [983, 305] width 1105 height 28
click at [297, 366] on form "Cancel Save Delete Job Number 25AR112766 Job Number Suffix TEL Survey Date [DAT…" at bounding box center [871, 469] width 1331 height 2507
click at [472, 303] on input "text" at bounding box center [983, 305] width 1105 height 28
click at [516, 306] on input "text" at bounding box center [983, 305] width 1105 height 28
type input "OS Grid"
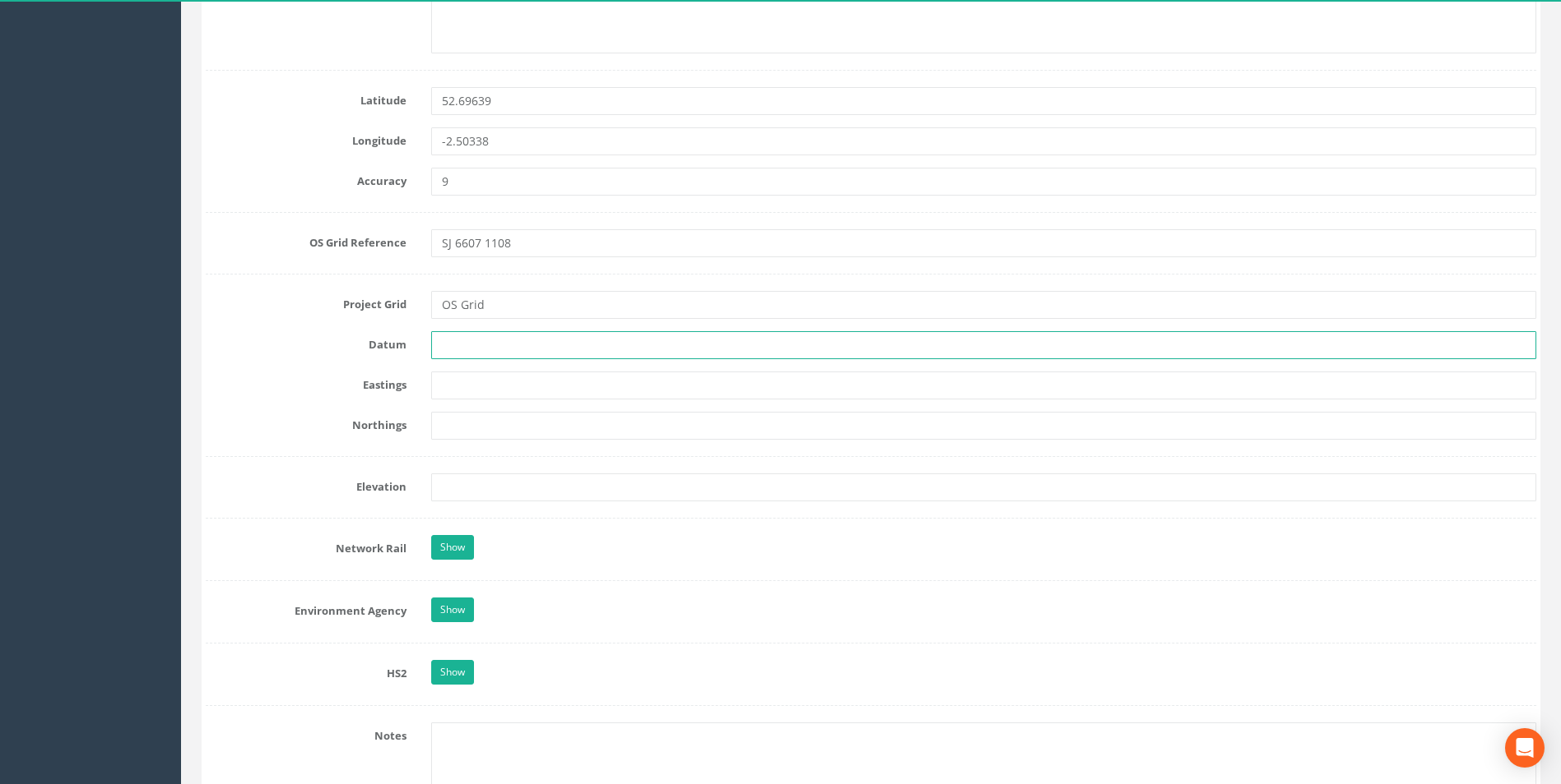
click at [491, 337] on input "text" at bounding box center [983, 345] width 1105 height 28
click at [290, 393] on div "Eastings" at bounding box center [871, 386] width 1355 height 28
click at [506, 349] on input "text" at bounding box center [983, 345] width 1105 height 28
type input "OS Newlyn"
type input "488751.616"
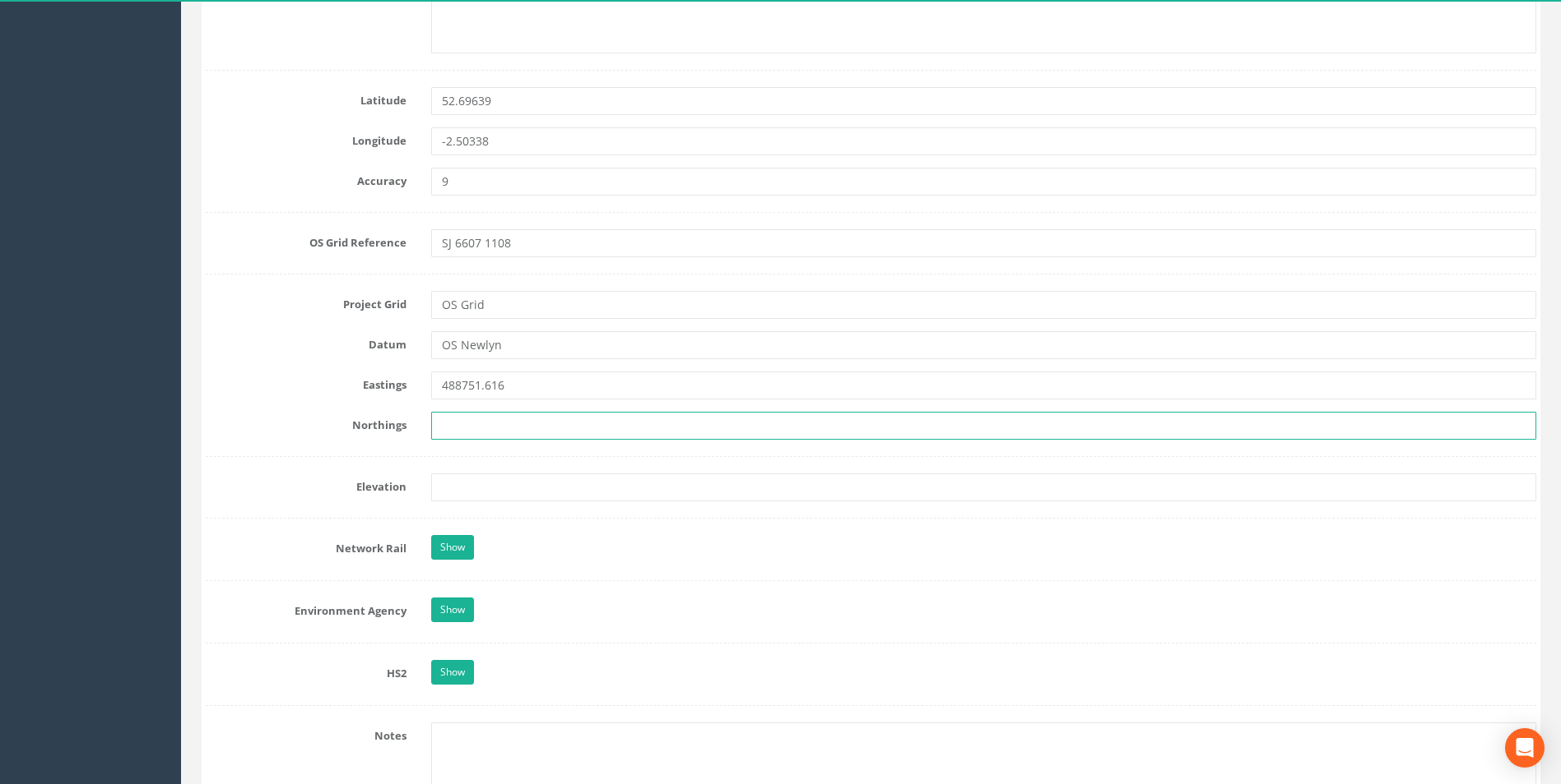
type input "113070.440"
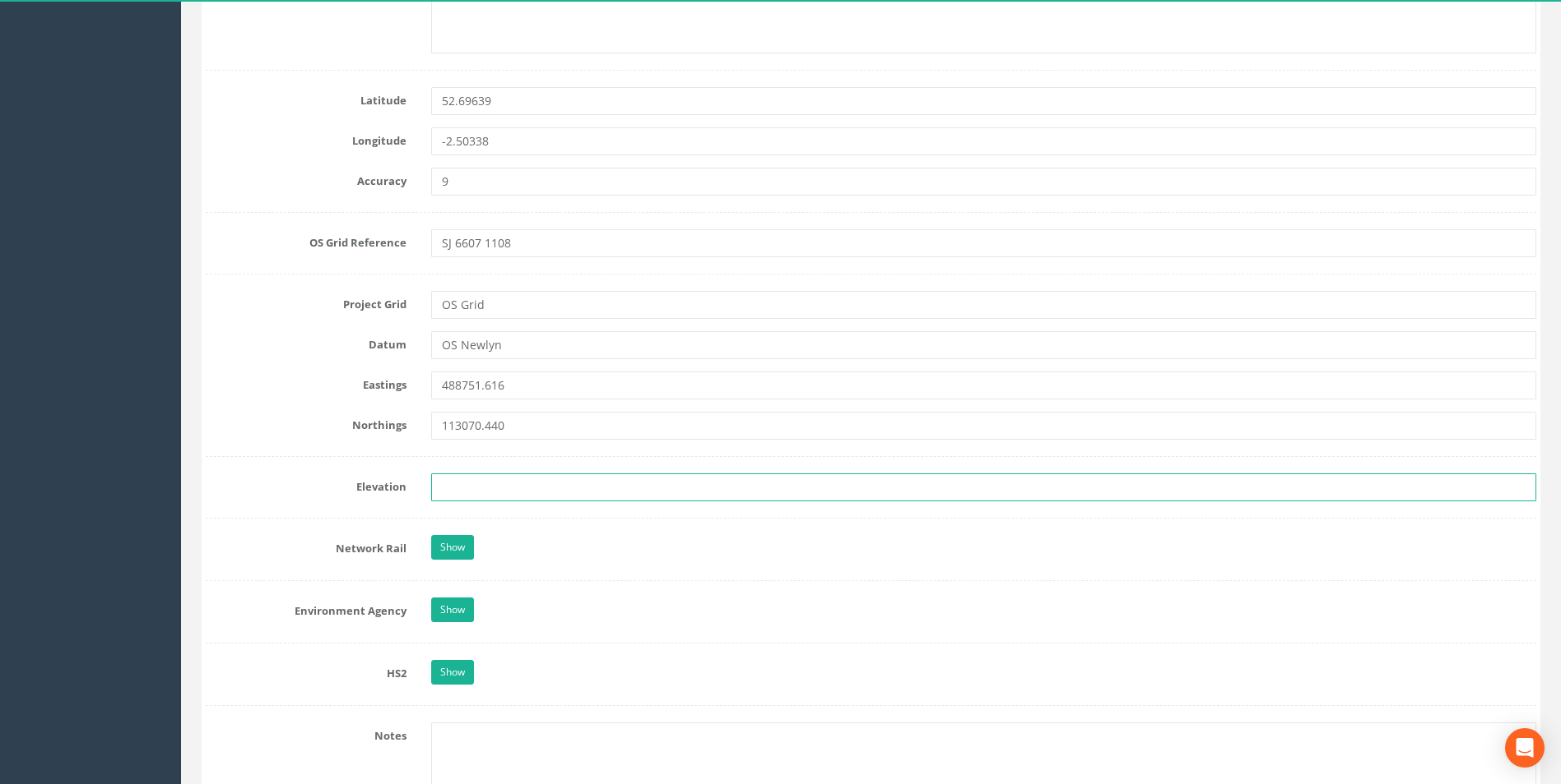
type input "64.405"
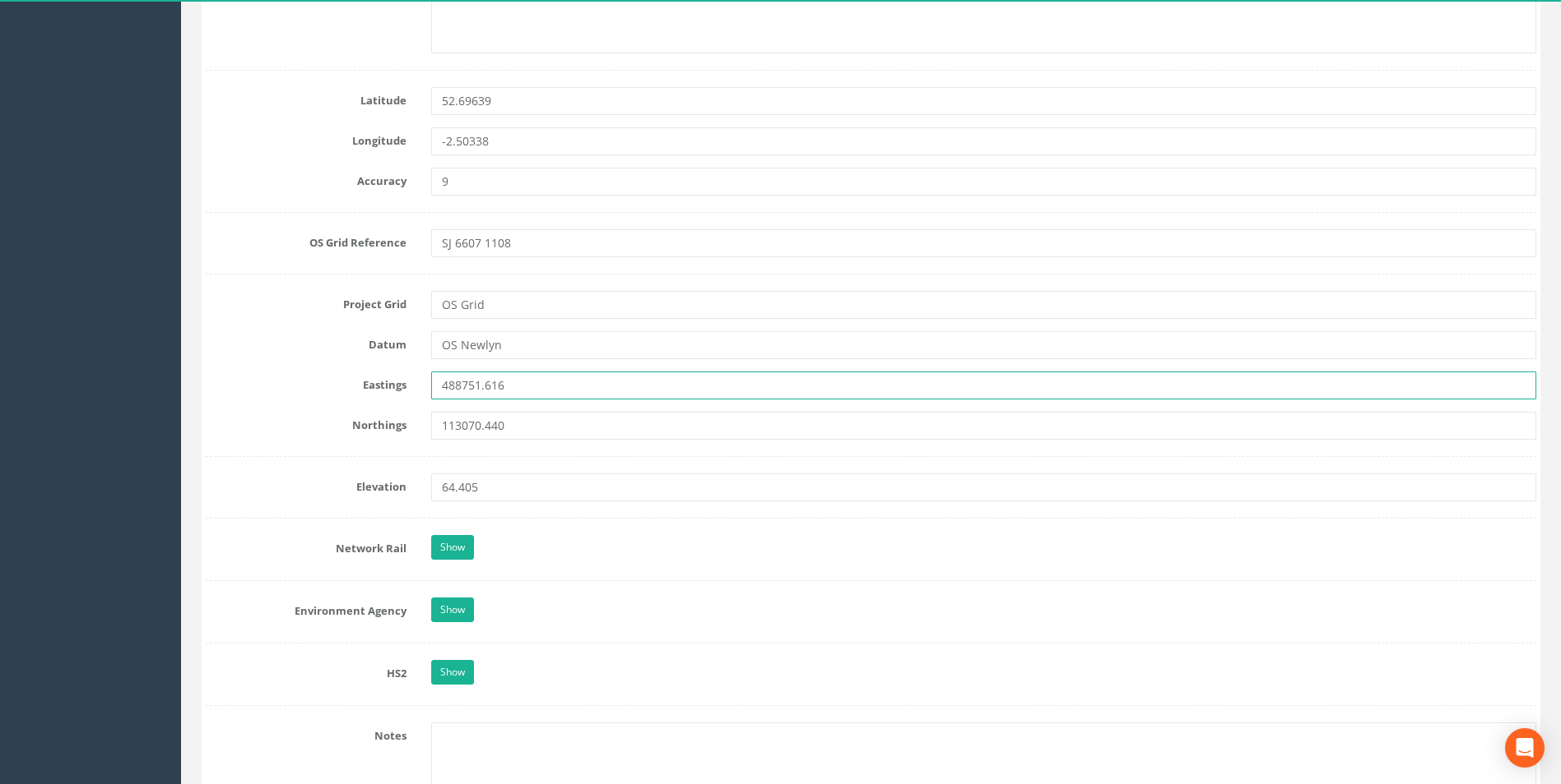
click at [525, 384] on input "488751.616" at bounding box center [983, 386] width 1105 height 28
type input "4"
click at [525, 416] on input "113070.440" at bounding box center [983, 426] width 1105 height 28
type input "1"
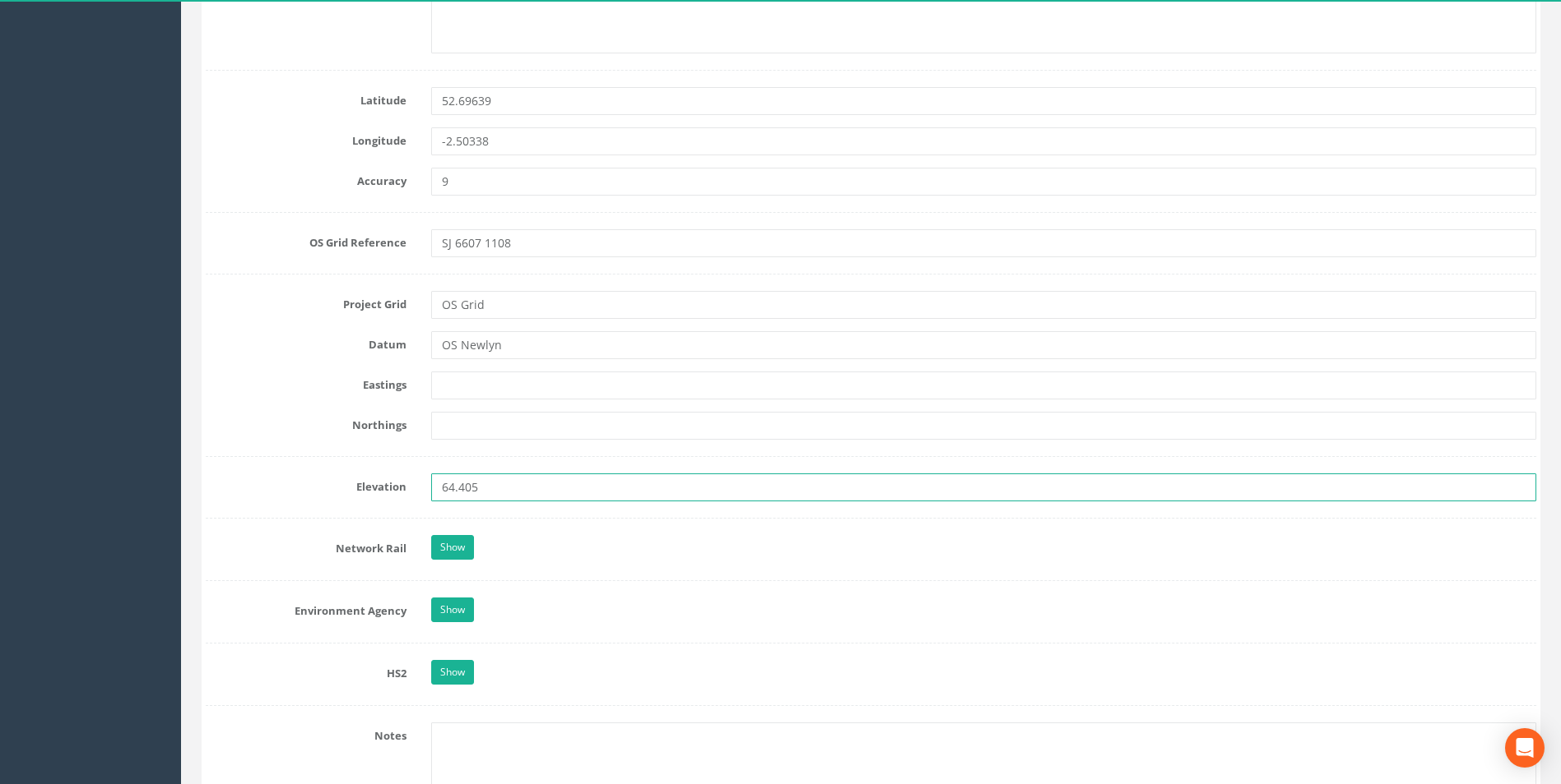
click at [564, 481] on input "64.405" at bounding box center [983, 487] width 1105 height 28
type input "6"
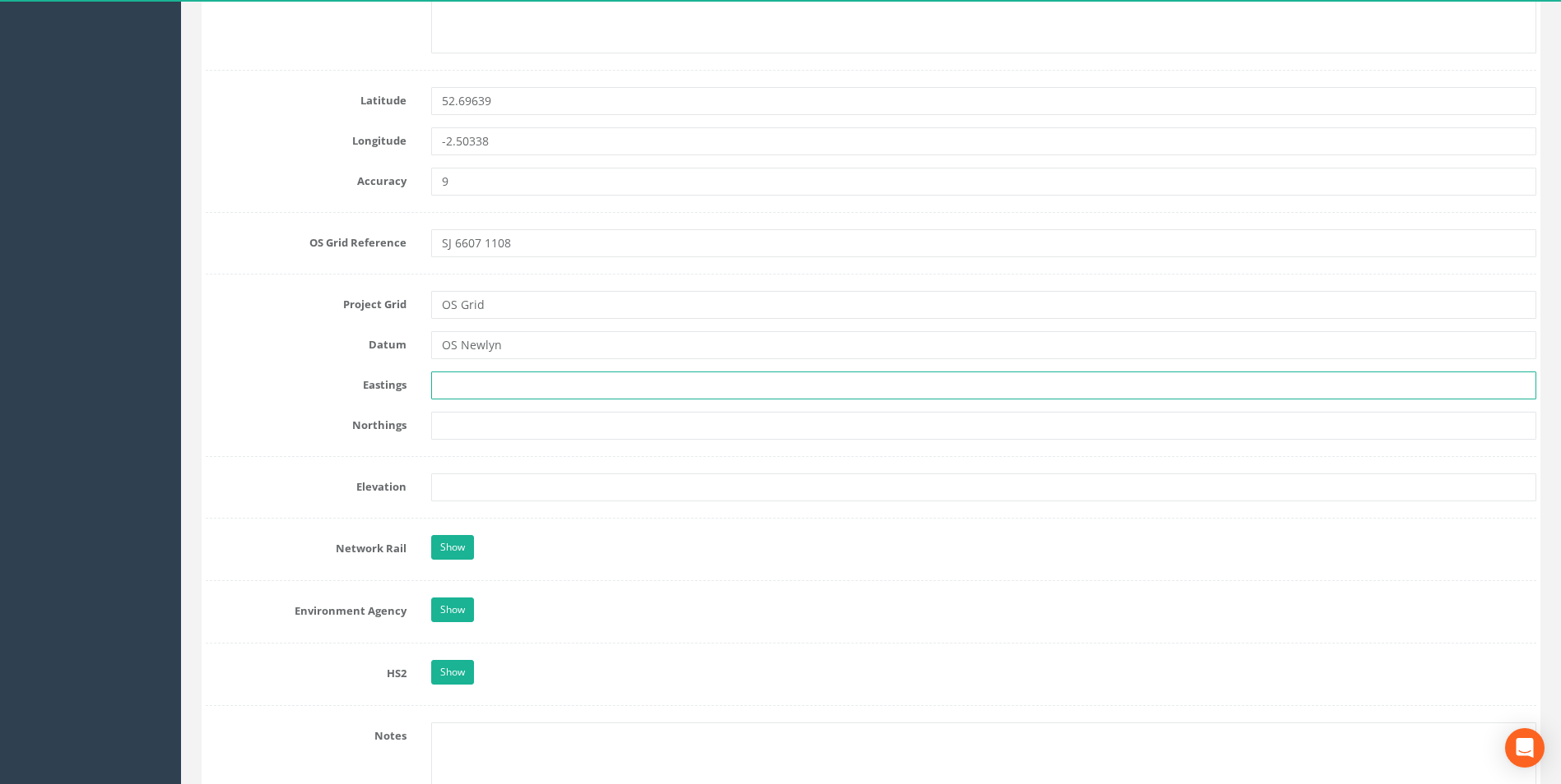
drag, startPoint x: 474, startPoint y: 390, endPoint x: 506, endPoint y: 389, distance: 32.0
click at [474, 390] on input "text" at bounding box center [983, 386] width 1105 height 28
click at [589, 390] on input "text" at bounding box center [983, 386] width 1105 height 28
paste input "366077.287"
type input "366077.287"
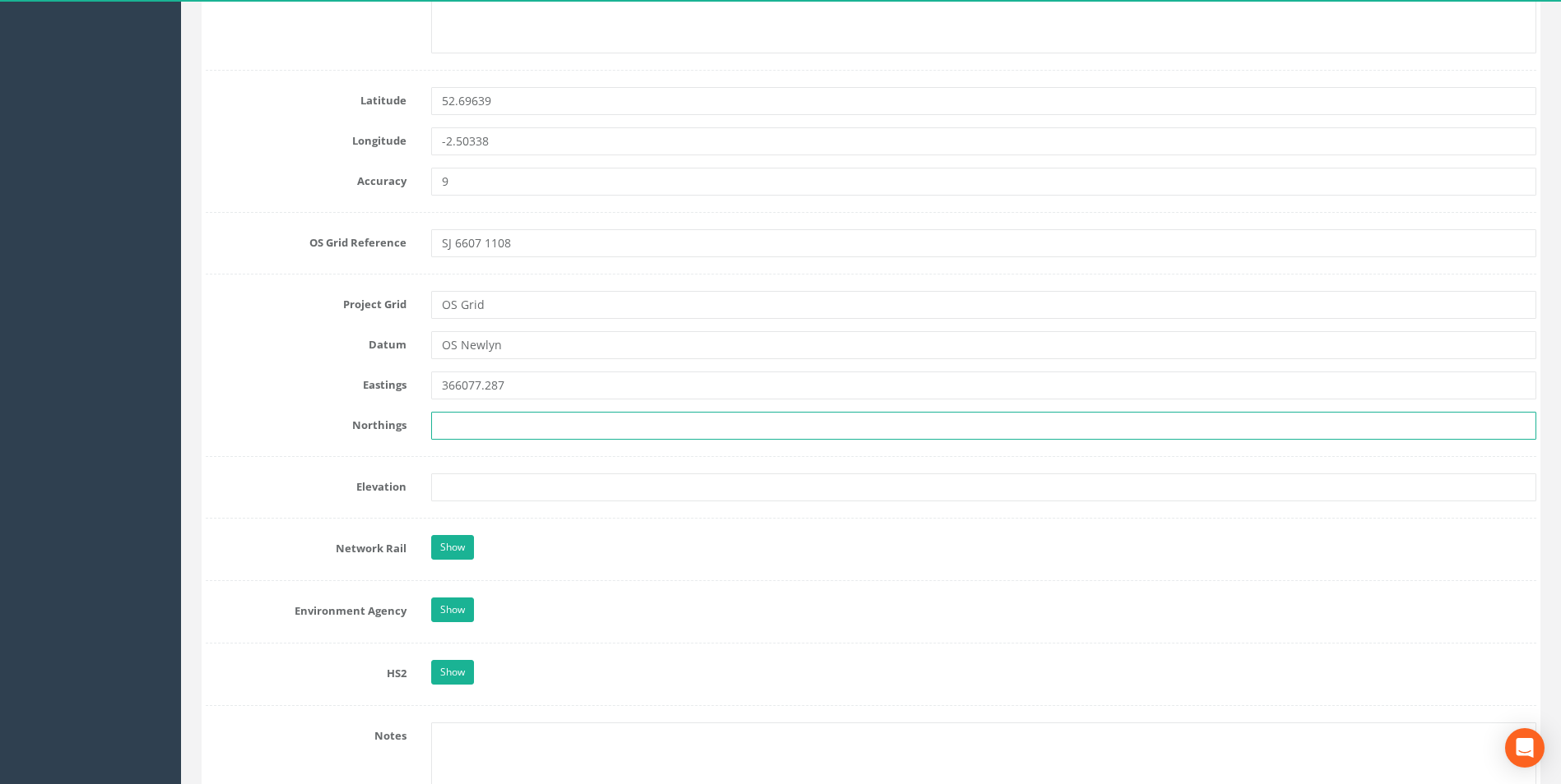
click at [523, 419] on input "text" at bounding box center [983, 426] width 1105 height 28
paste input "311084.900"
type input "311084.900"
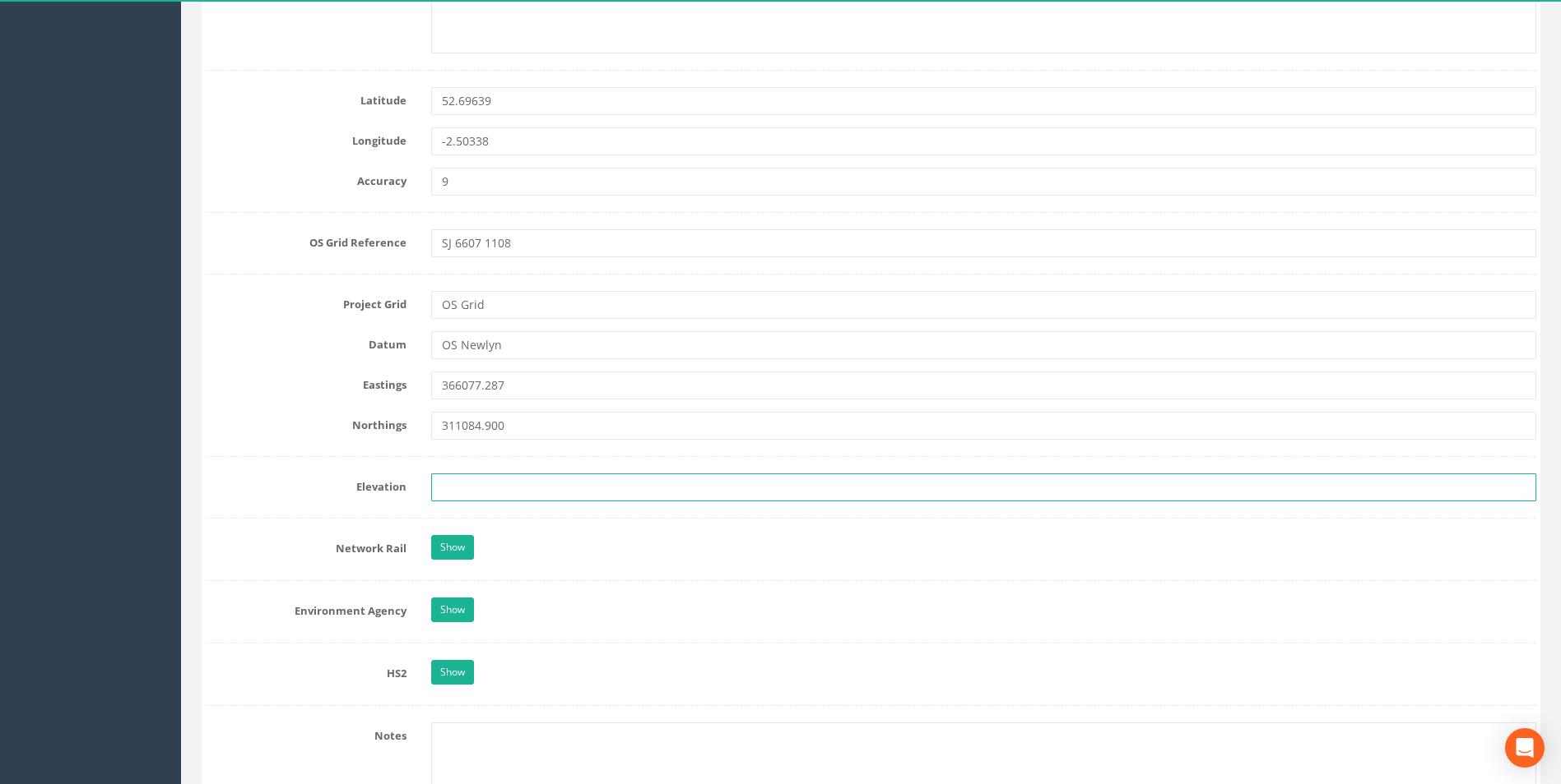
click at [497, 486] on input "text" at bounding box center [983, 487] width 1105 height 28
paste input "101.377"
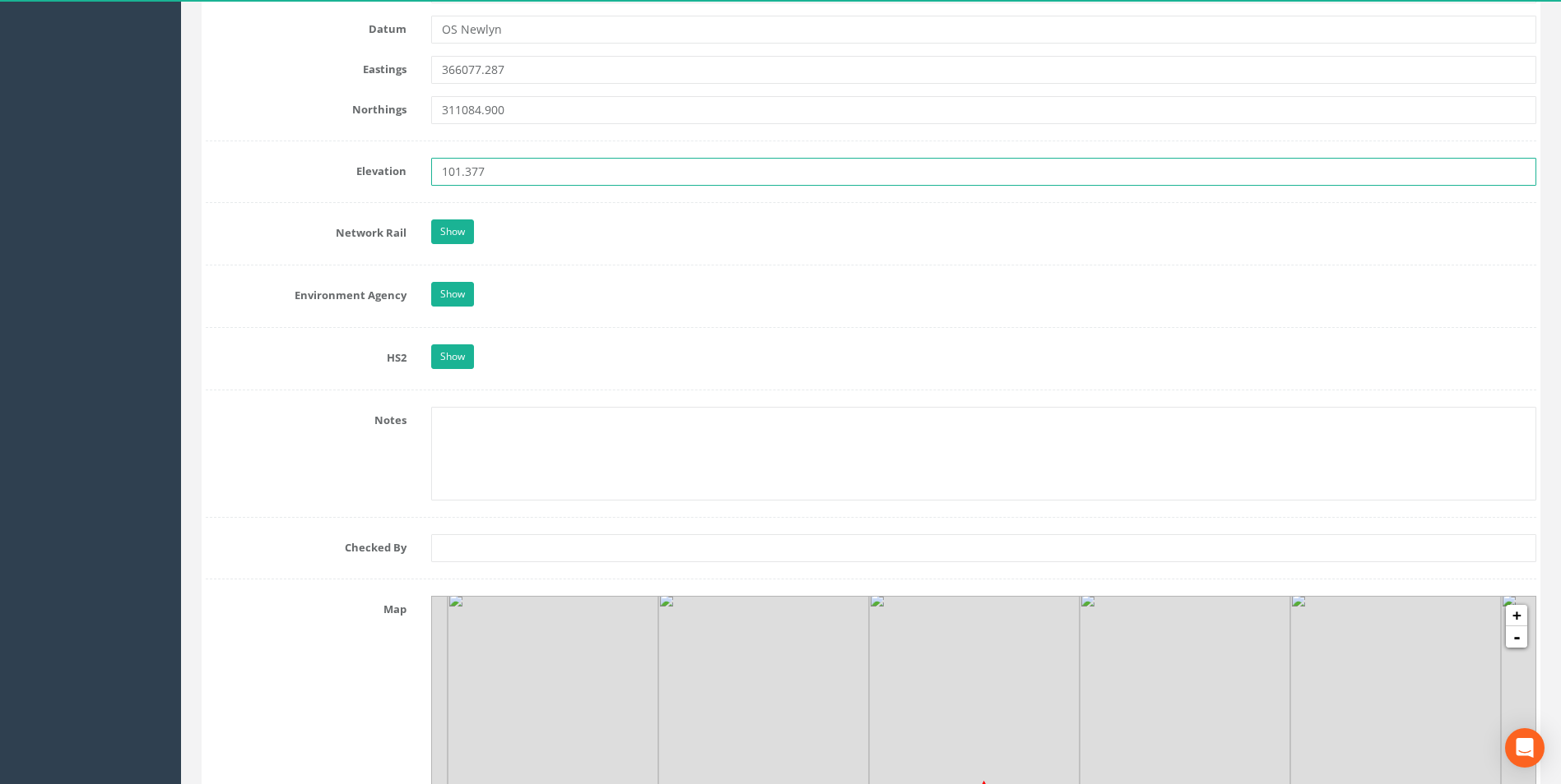
scroll to position [1398, 0]
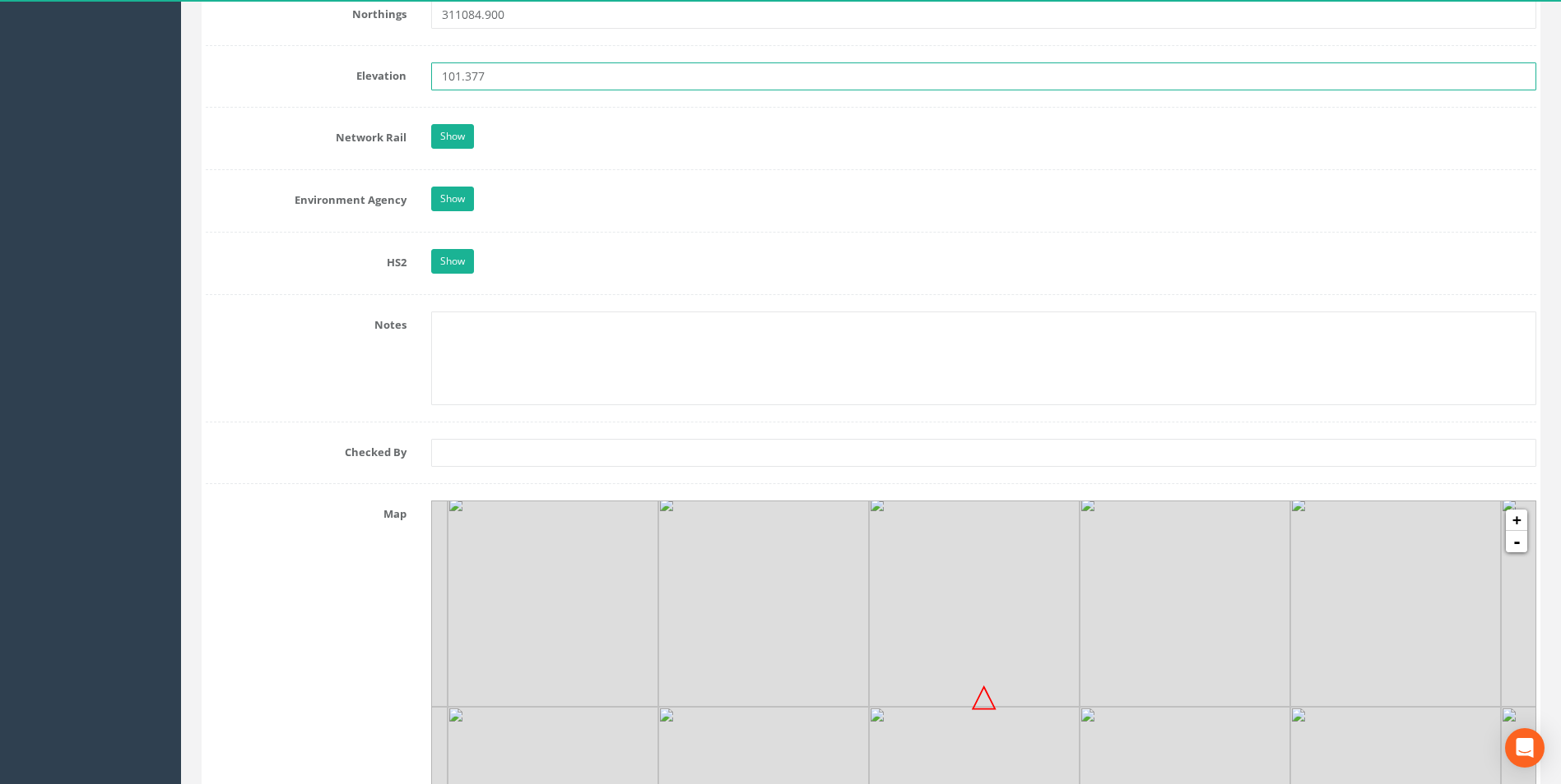
type input "101.377"
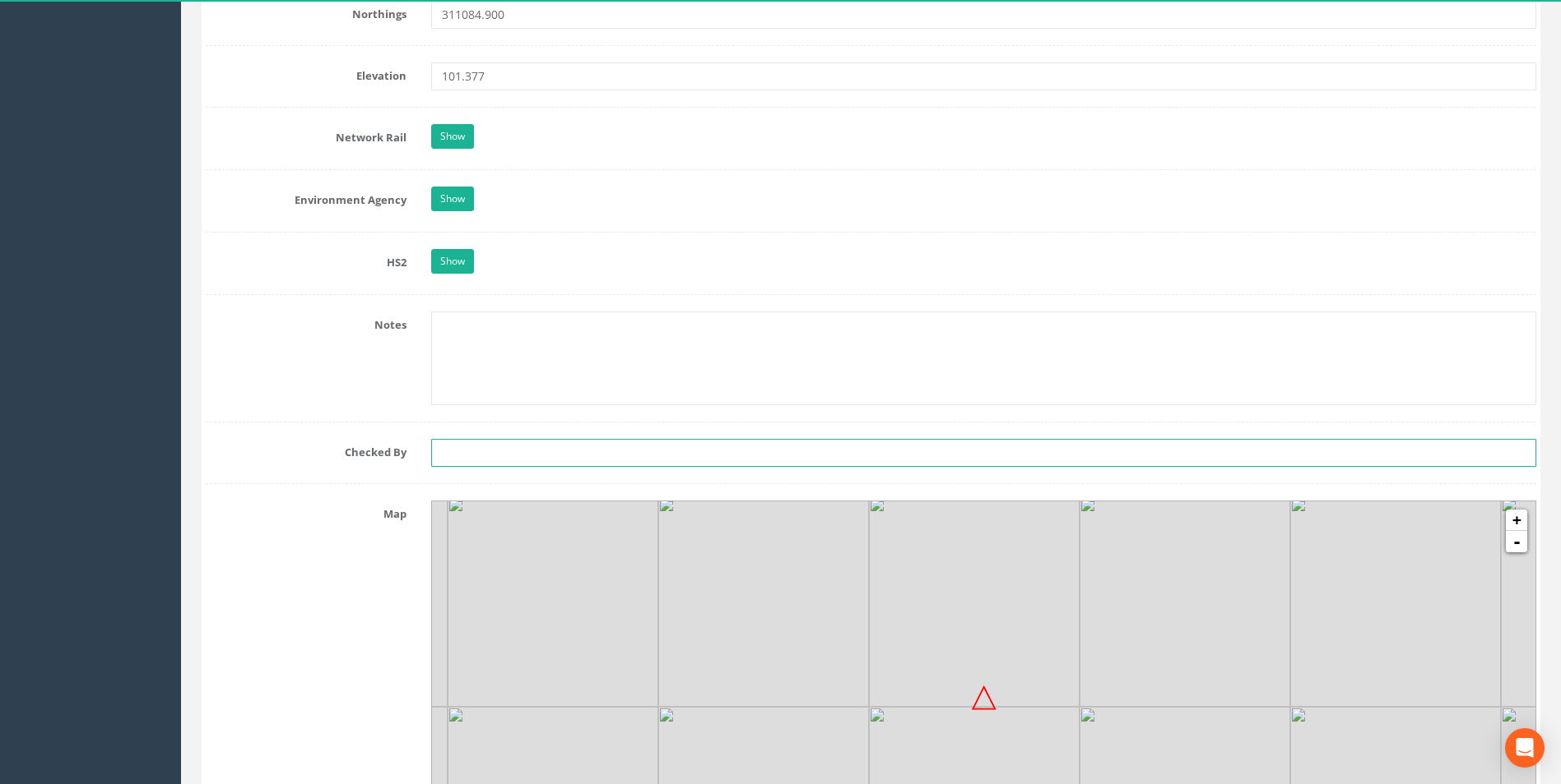
click at [475, 451] on input "text" at bounding box center [983, 453] width 1105 height 28
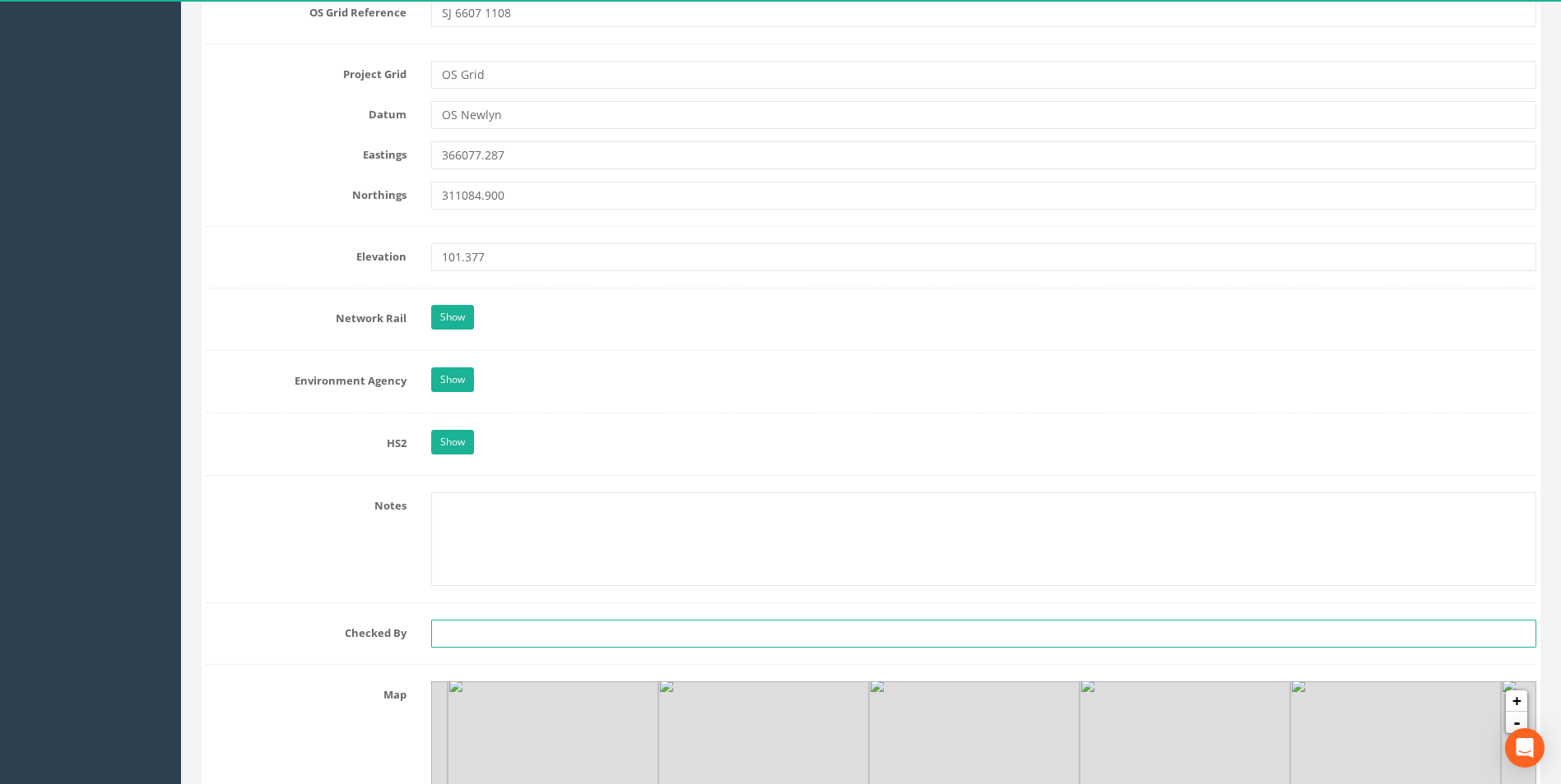
scroll to position [1185, 0]
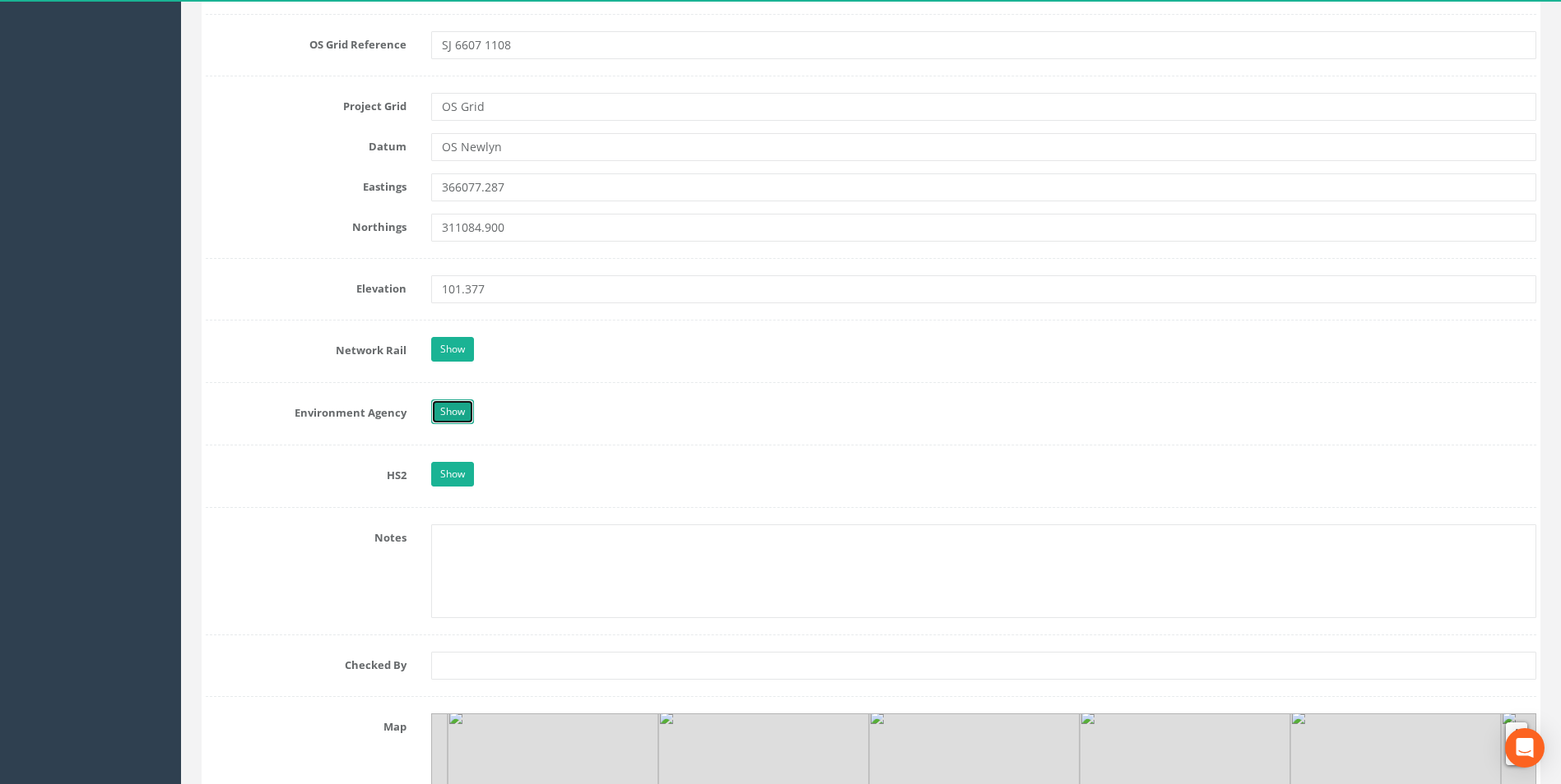
click at [454, 419] on link "Show" at bounding box center [452, 412] width 43 height 25
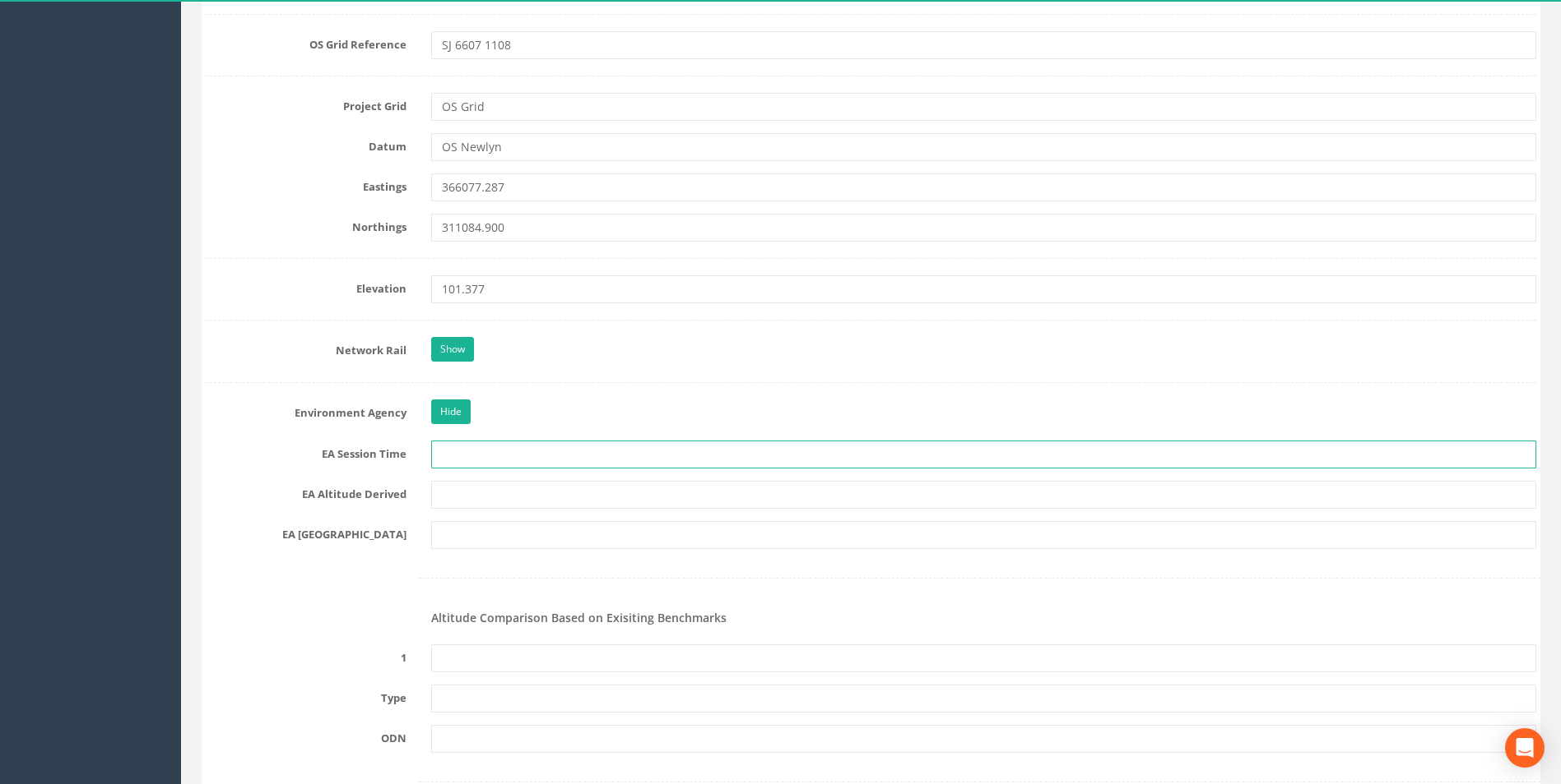
click at [511, 450] on input "text" at bounding box center [983, 455] width 1105 height 28
type input "2 x 3 minutes"
type input "Network RTK and Best Fit Leveling"
type input "SU 8813"
type input "None Recovered"
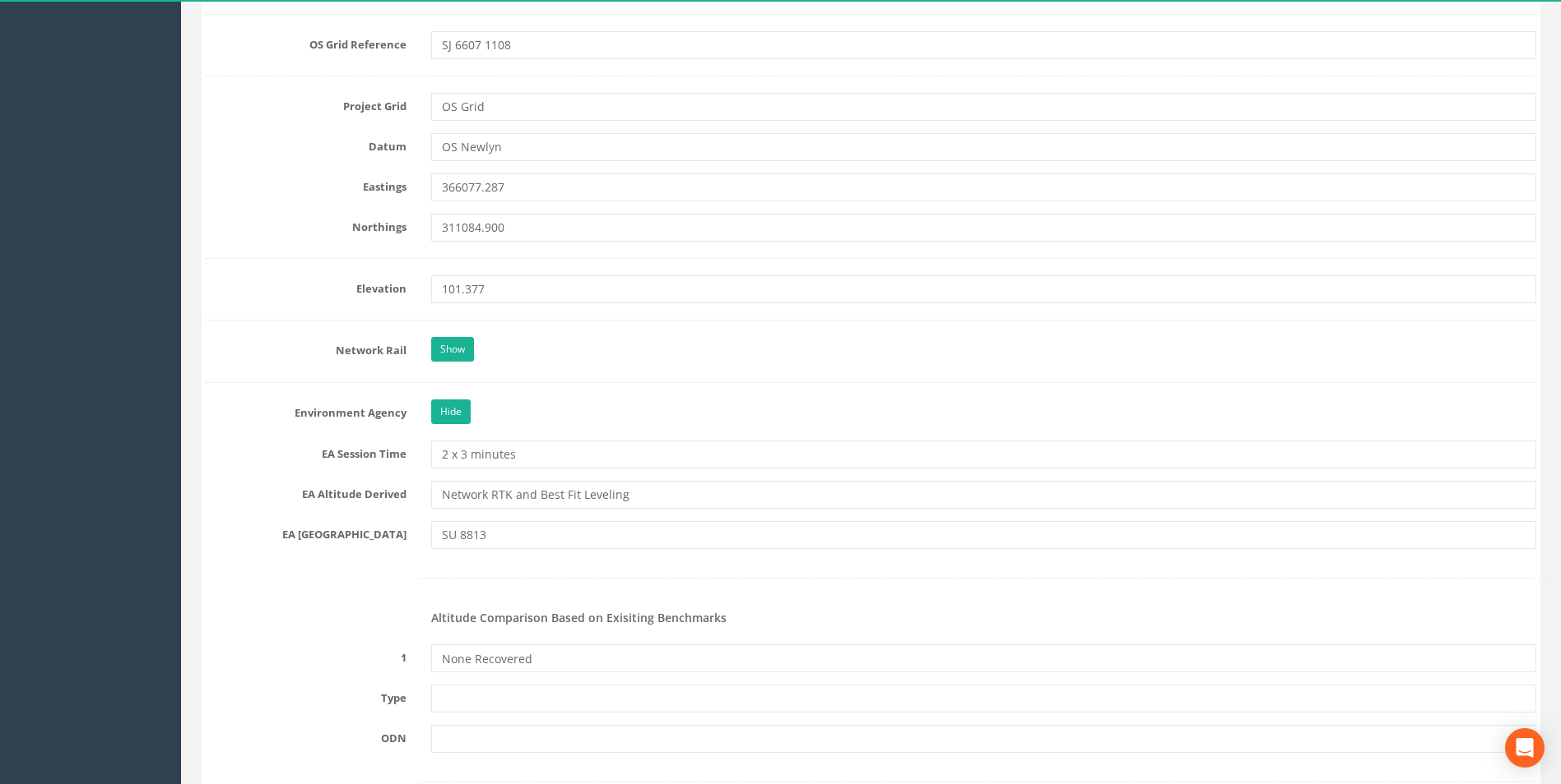
type input "N/A"
type input "PRS70744399648"
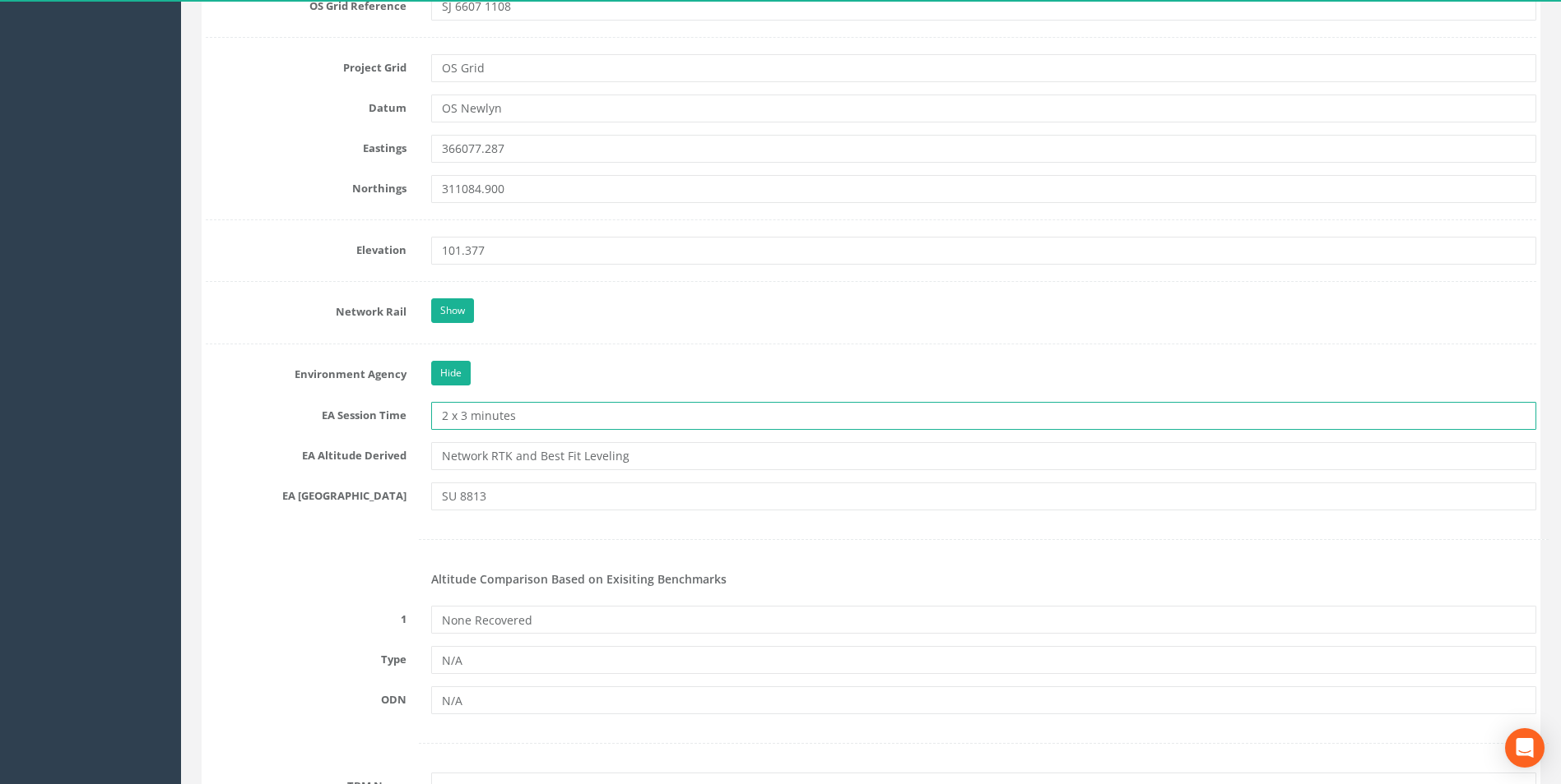
scroll to position [1267, 0]
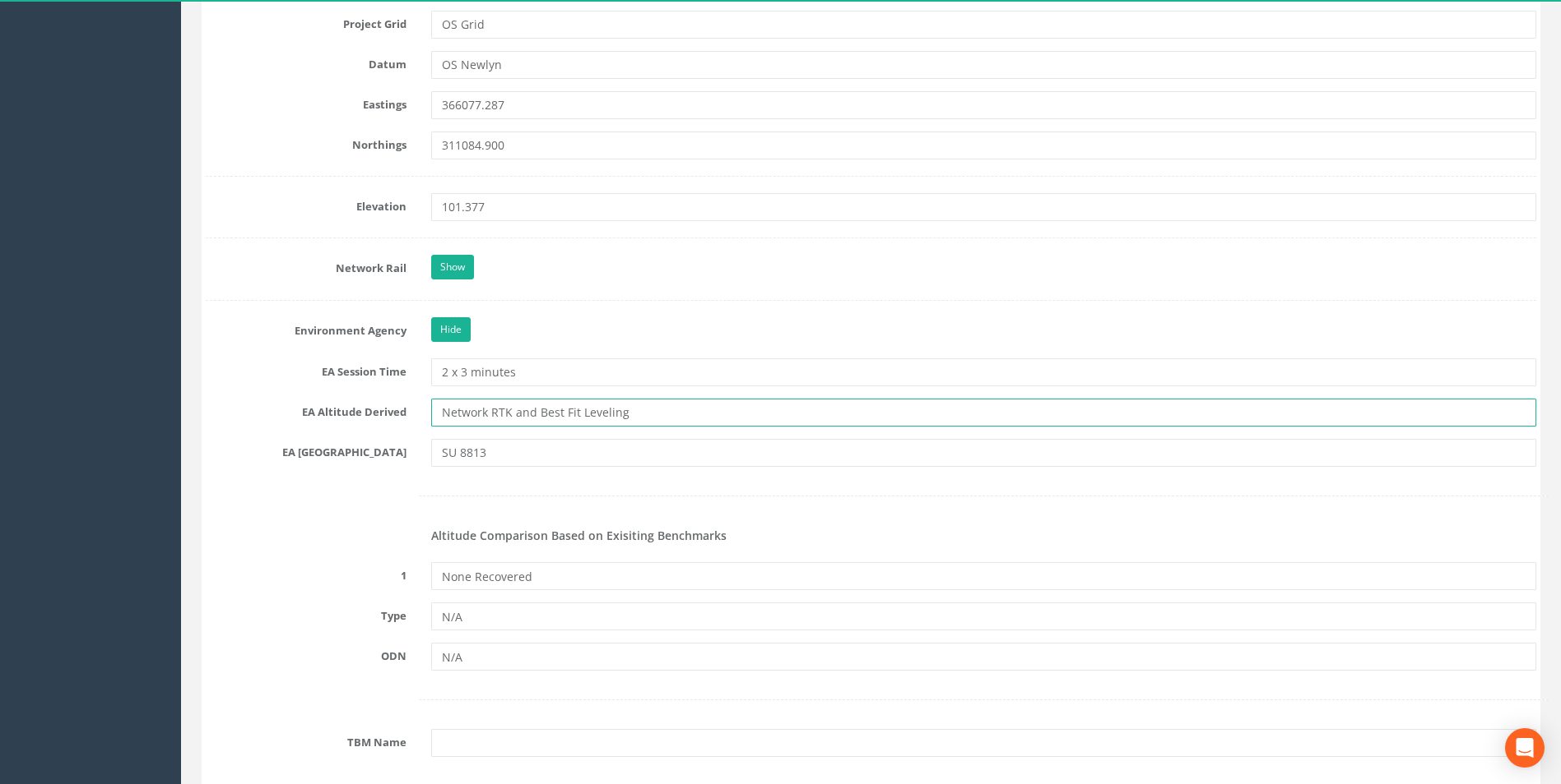
click at [657, 415] on input "Network RTK and Best Fit Leveling" at bounding box center [983, 413] width 1105 height 28
type input "N"
click at [644, 447] on input "SU 8813" at bounding box center [983, 453] width 1105 height 28
type input "S"
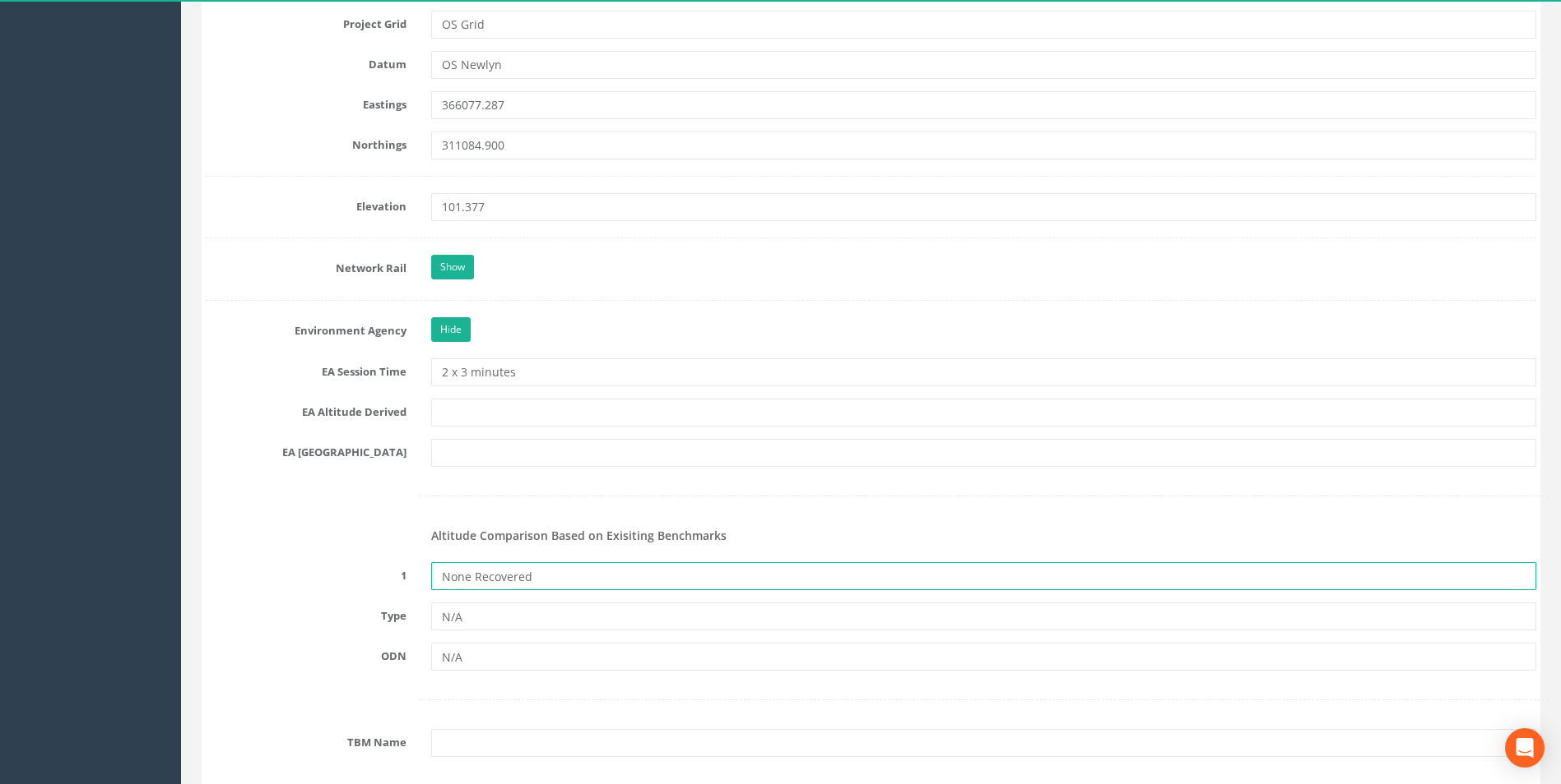
click at [607, 566] on input "None Recovered" at bounding box center [983, 577] width 1105 height 28
type input "N"
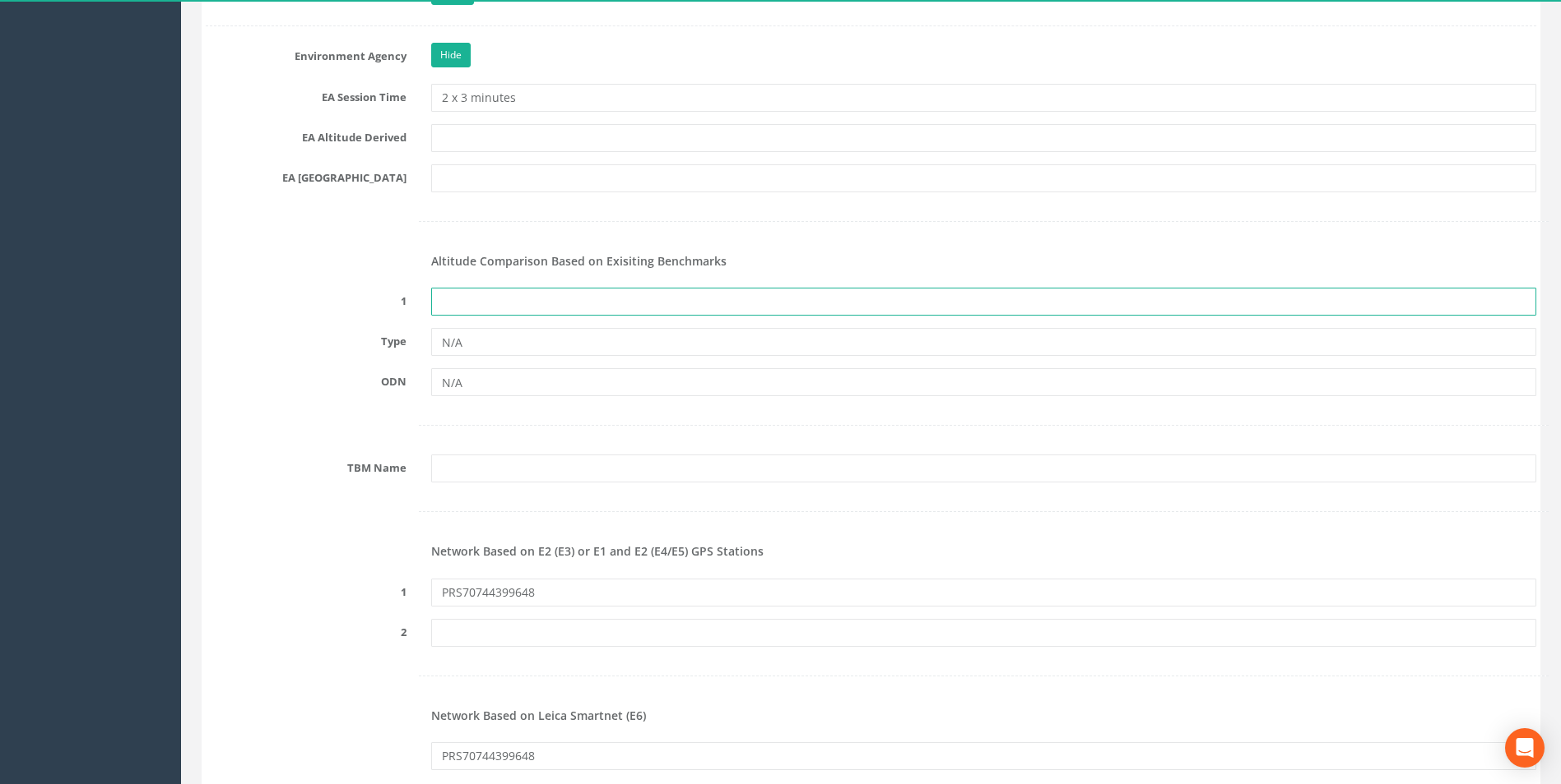
scroll to position [1678, 0]
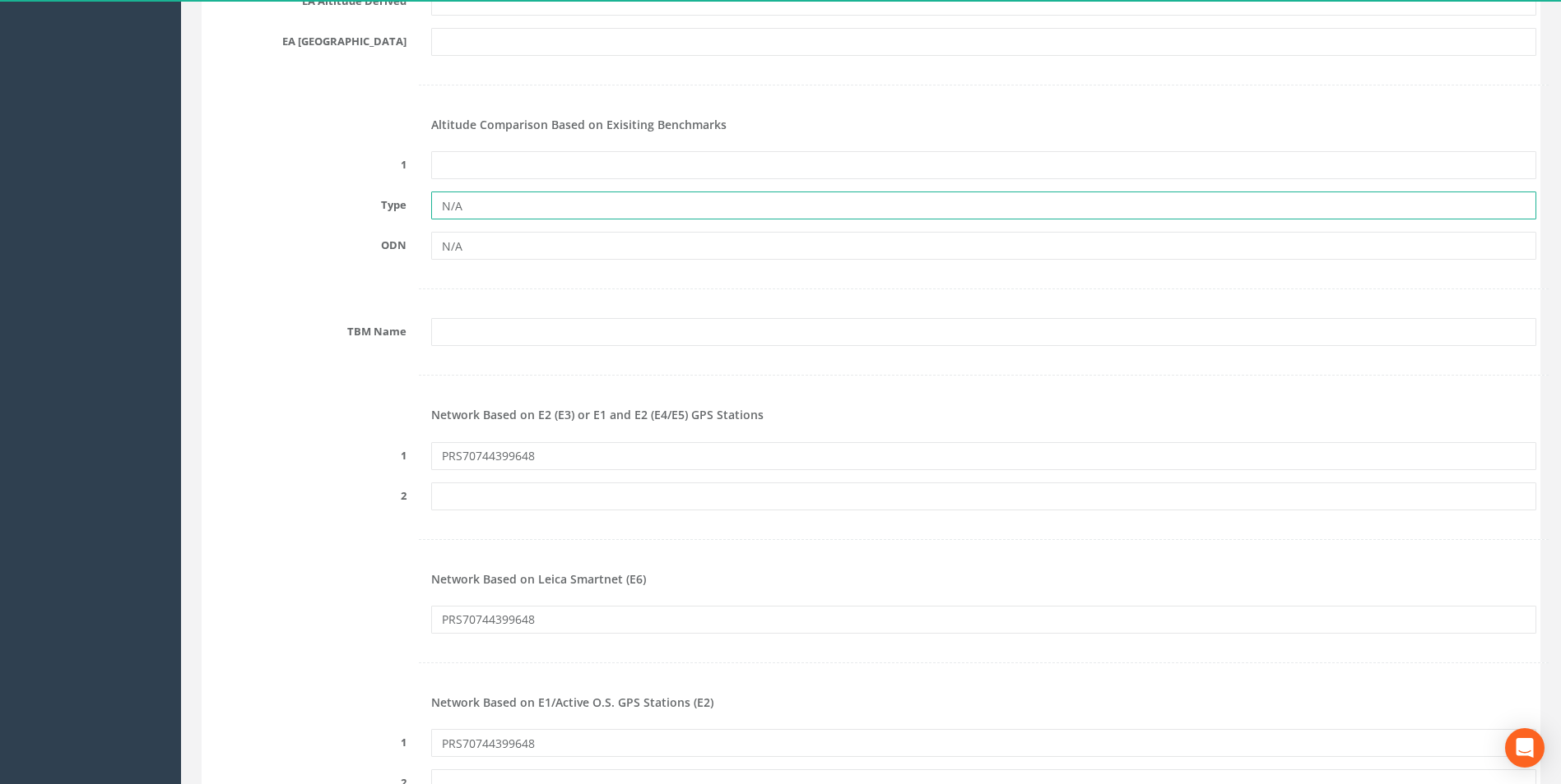
click at [533, 206] on input "N/A" at bounding box center [983, 205] width 1105 height 28
type input "N"
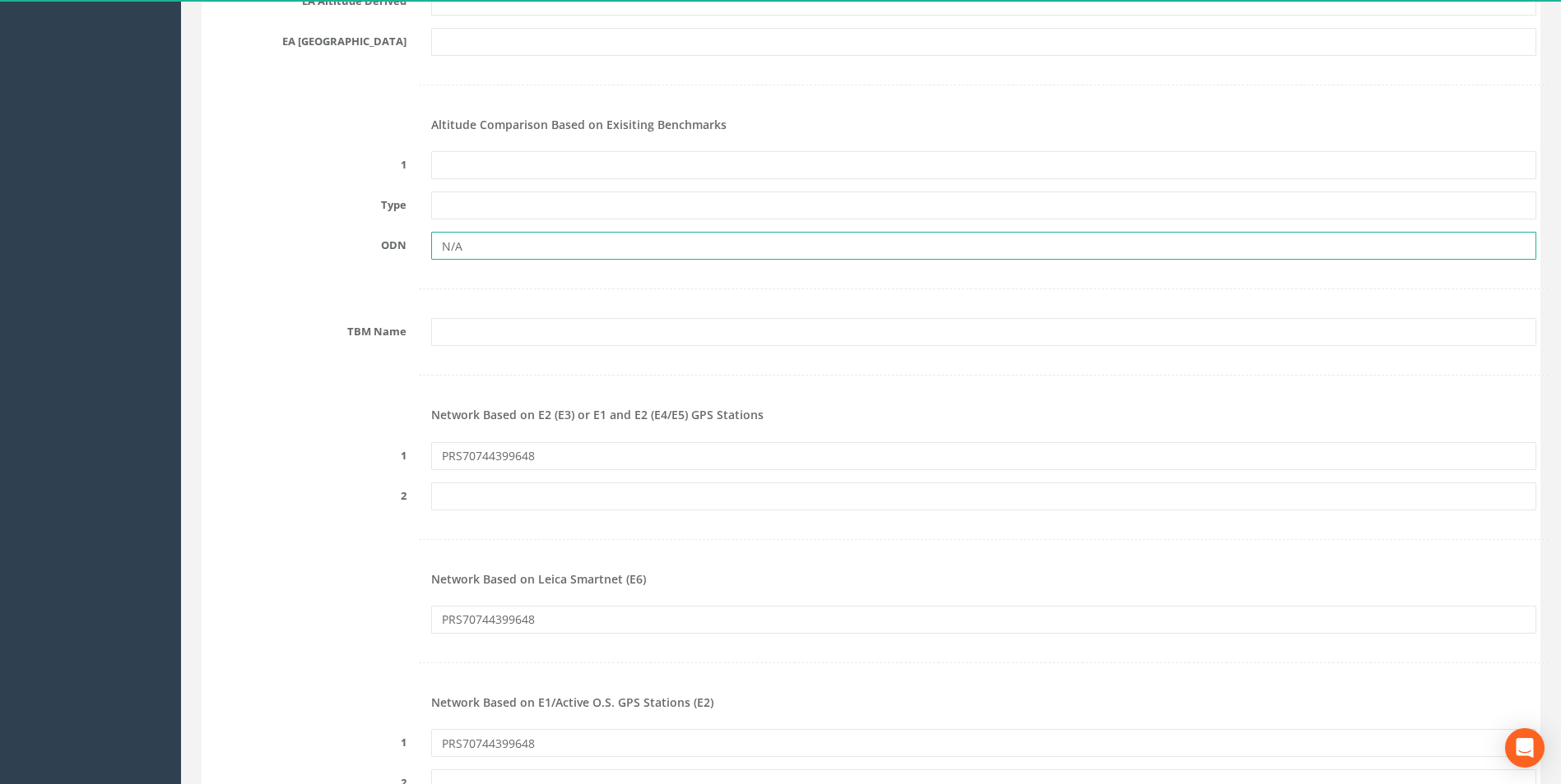
click at [528, 241] on input "N/A" at bounding box center [983, 246] width 1105 height 28
type input "N"
drag, startPoint x: 580, startPoint y: 454, endPoint x: 381, endPoint y: 451, distance: 199.0
click at [381, 451] on div "1 PRS70744399648" at bounding box center [871, 457] width 1355 height 28
drag, startPoint x: 565, startPoint y: 620, endPoint x: 380, endPoint y: 611, distance: 185.2
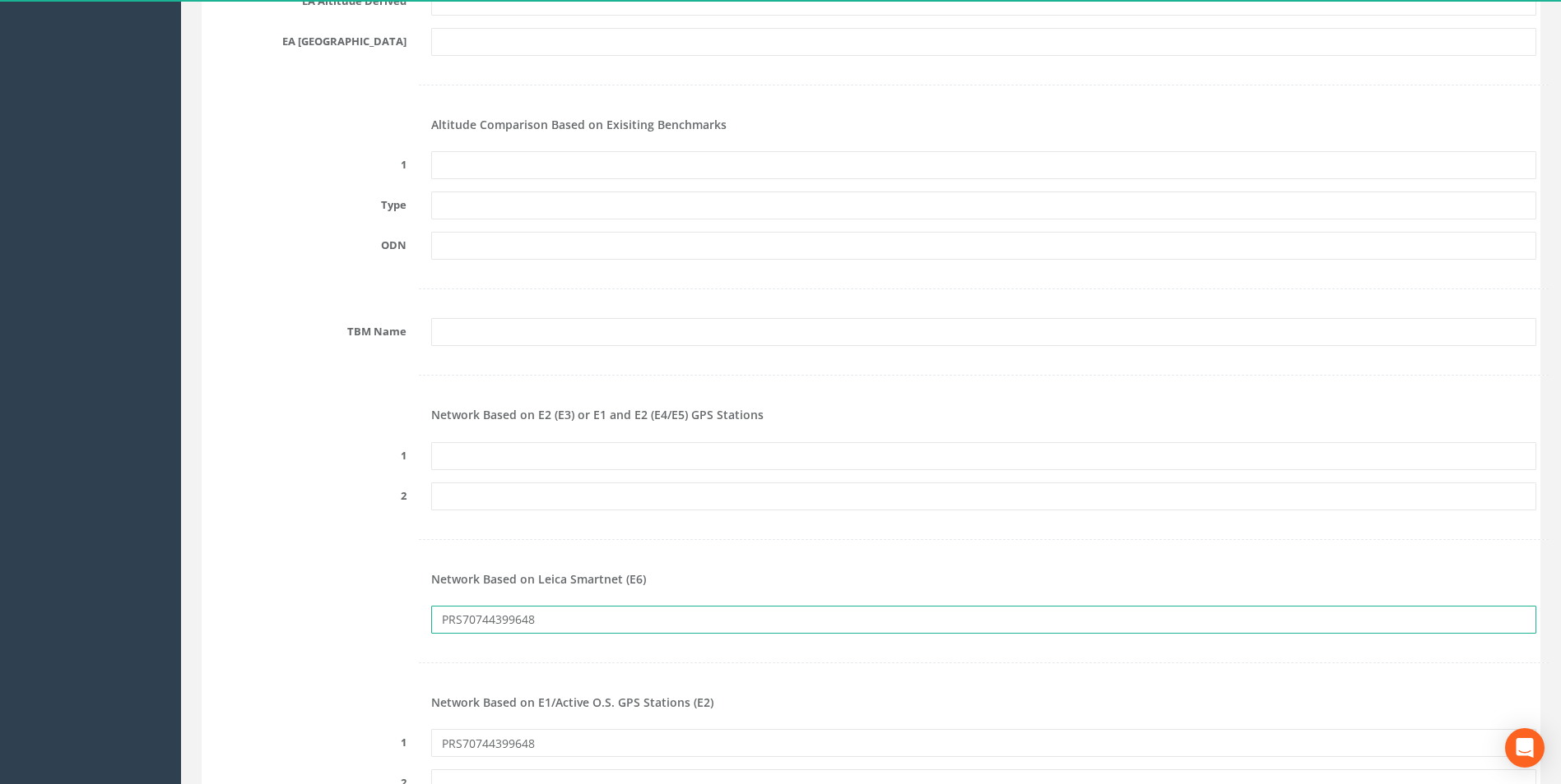
click at [380, 611] on div "PRS70744399648" at bounding box center [871, 620] width 1355 height 28
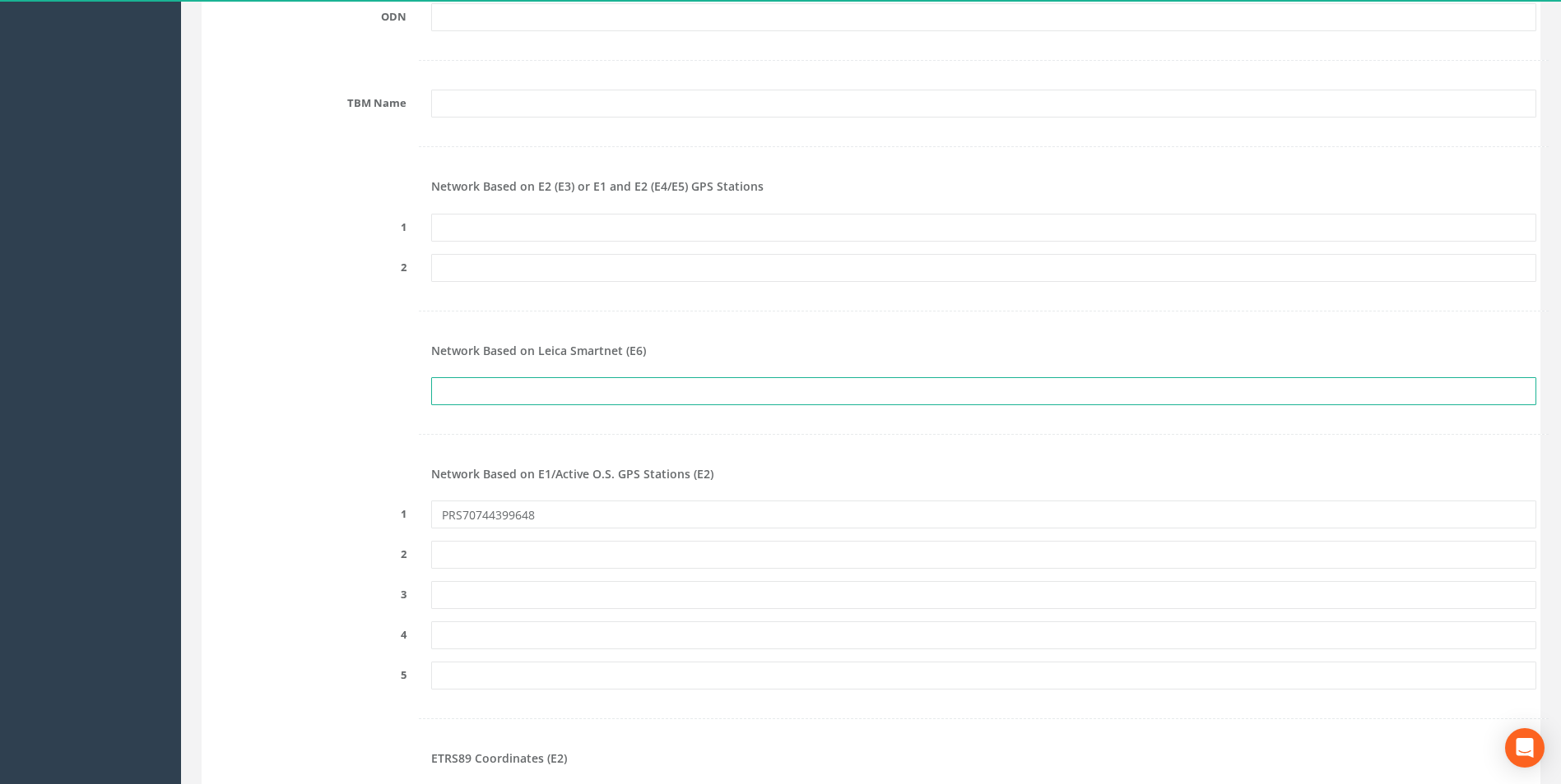
scroll to position [2008, 0]
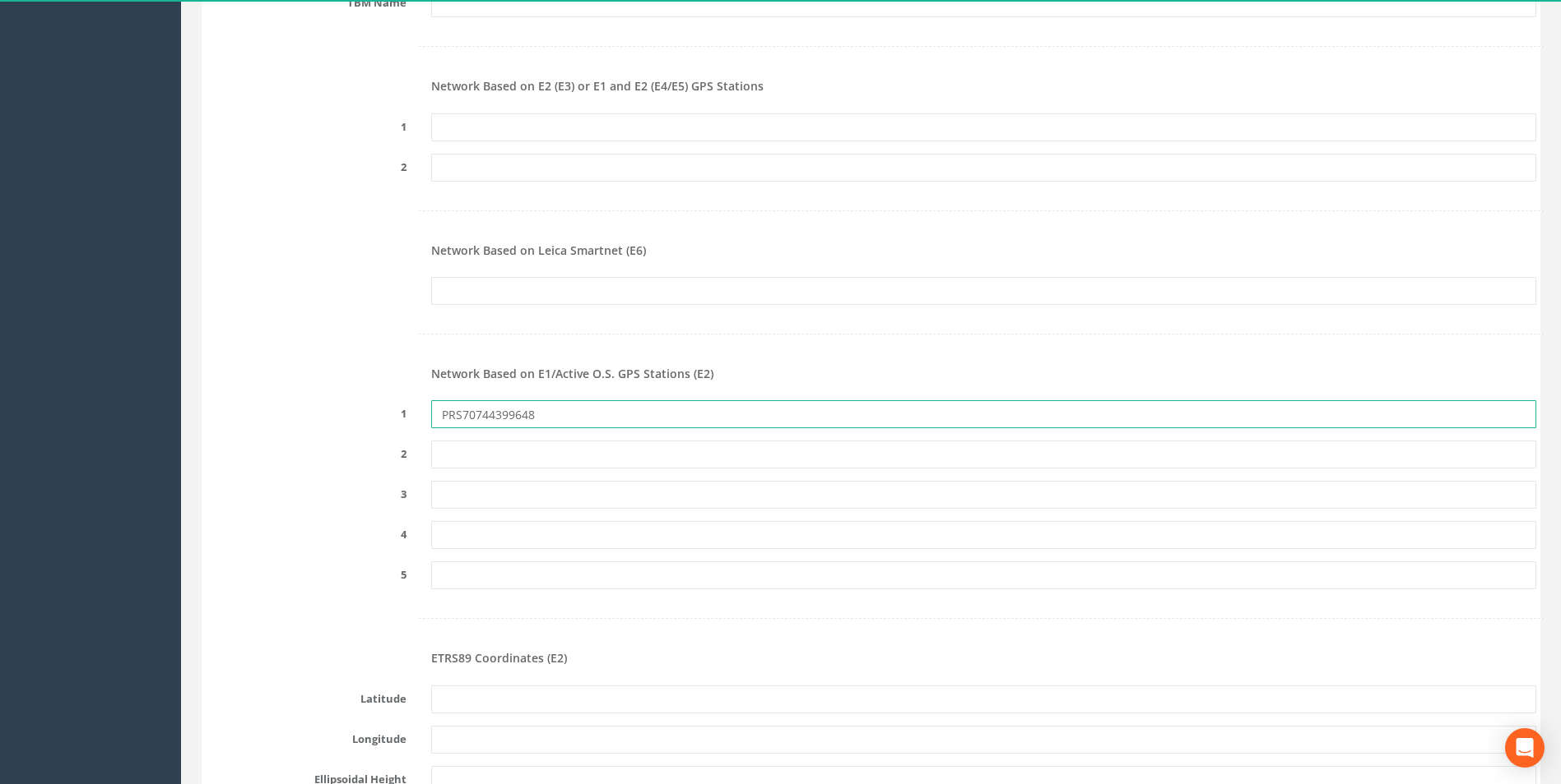
drag, startPoint x: 531, startPoint y: 414, endPoint x: 328, endPoint y: 414, distance: 203.0
click at [328, 414] on div "1 PRS70744399648" at bounding box center [871, 415] width 1355 height 28
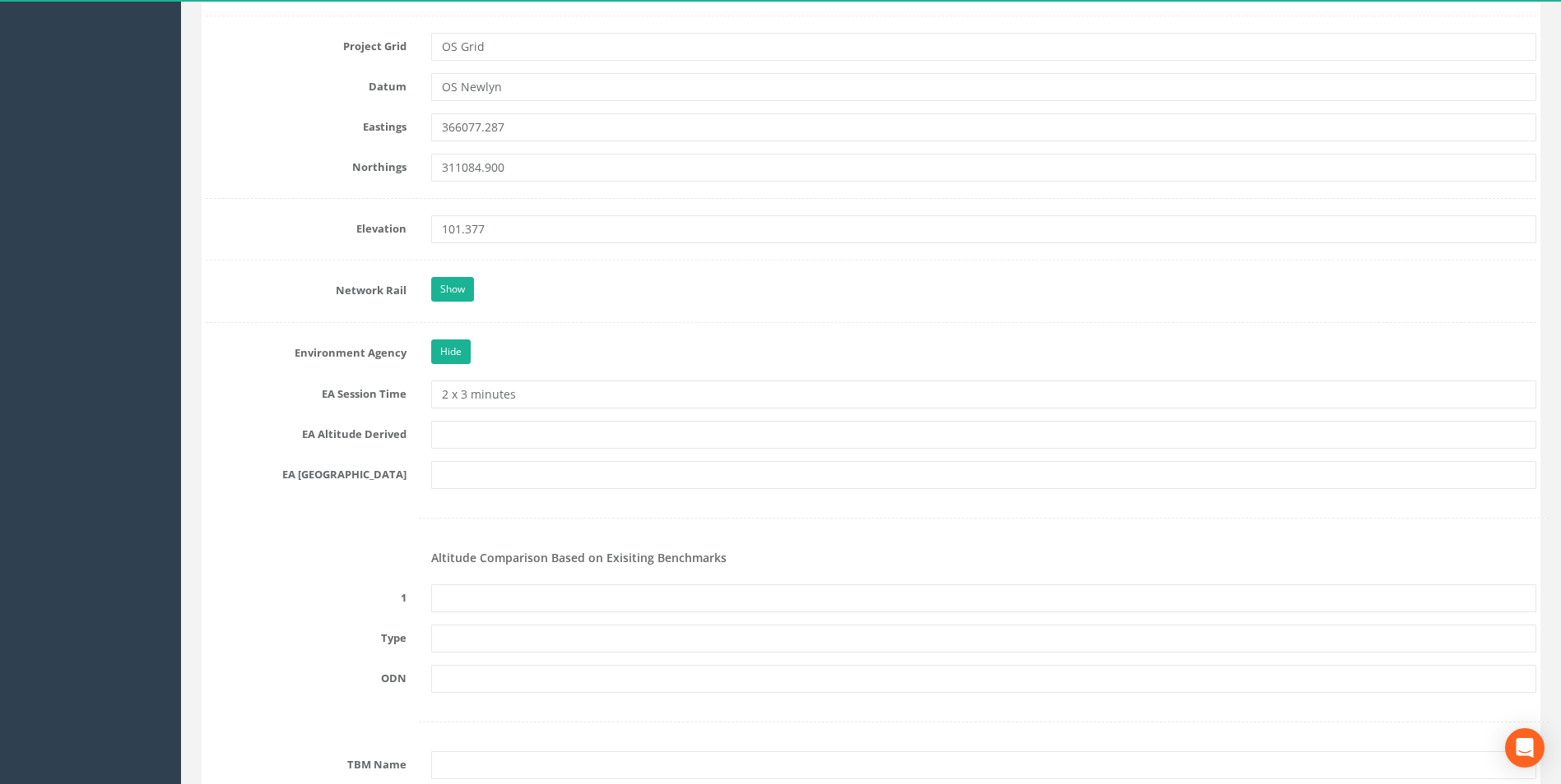
scroll to position [1185, 0]
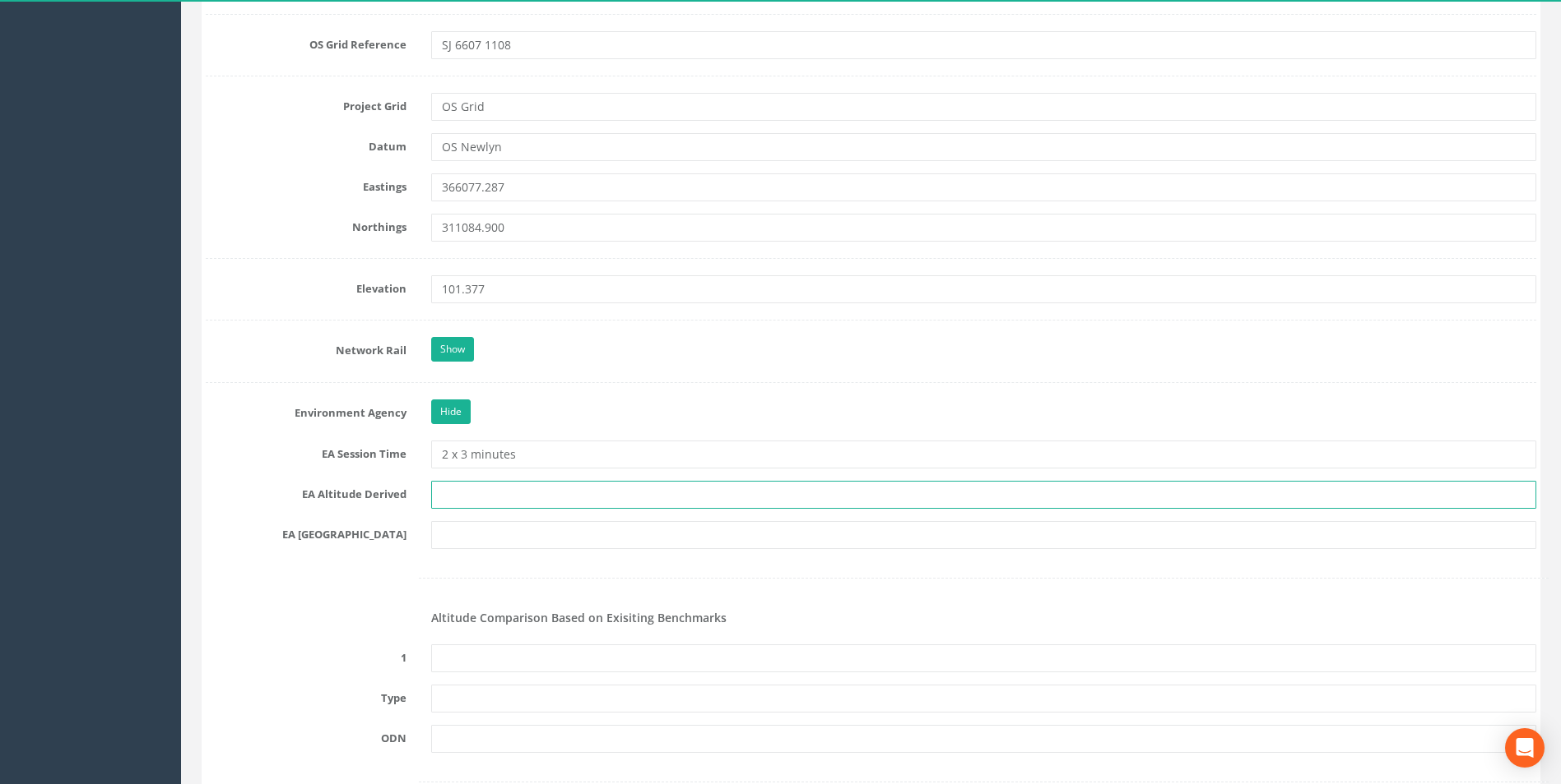
click at [511, 497] on input "text" at bounding box center [983, 495] width 1105 height 28
type input "Network RTK & Best fit leveling"
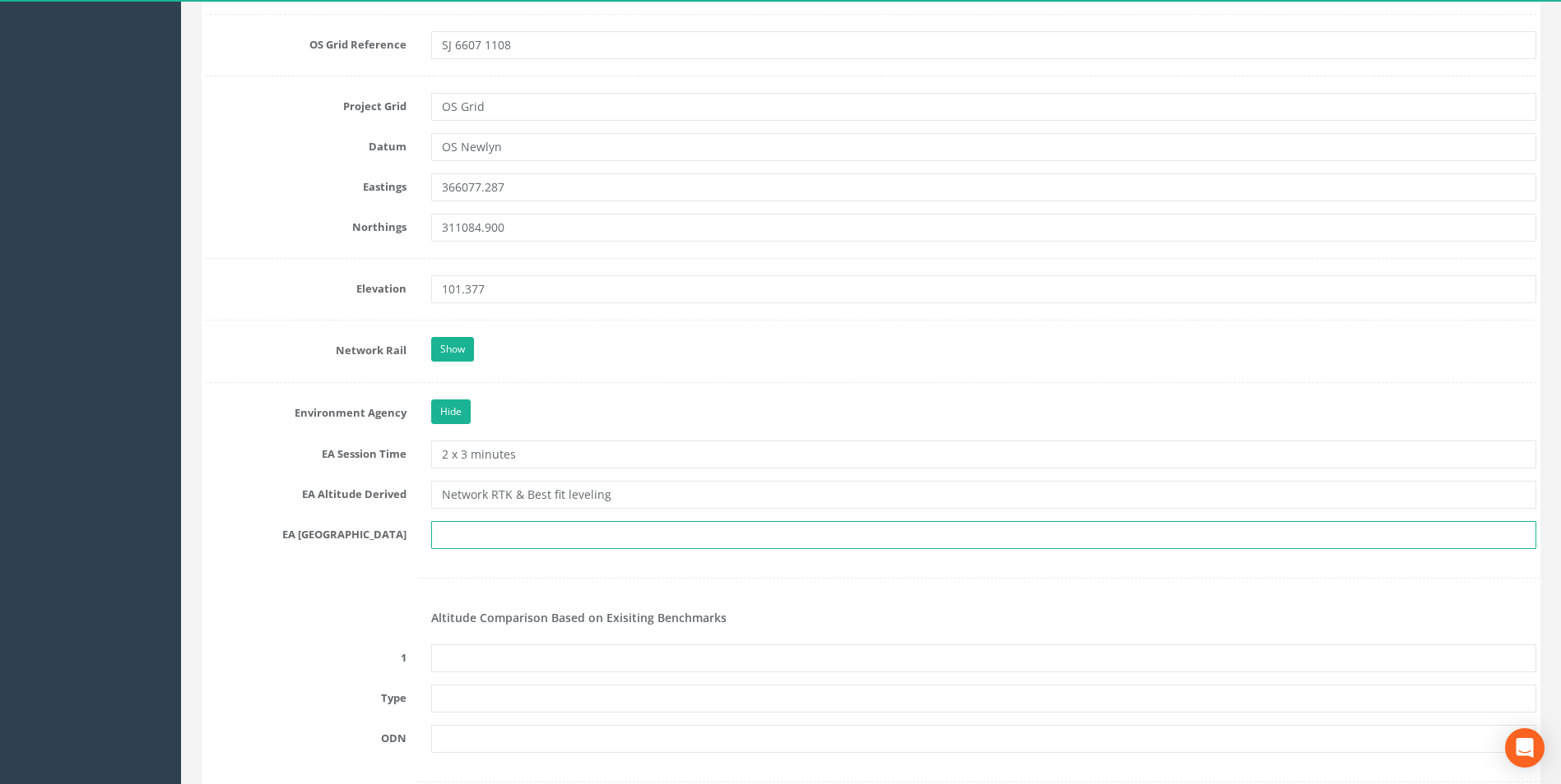
click at [564, 539] on input "text" at bounding box center [983, 535] width 1105 height 28
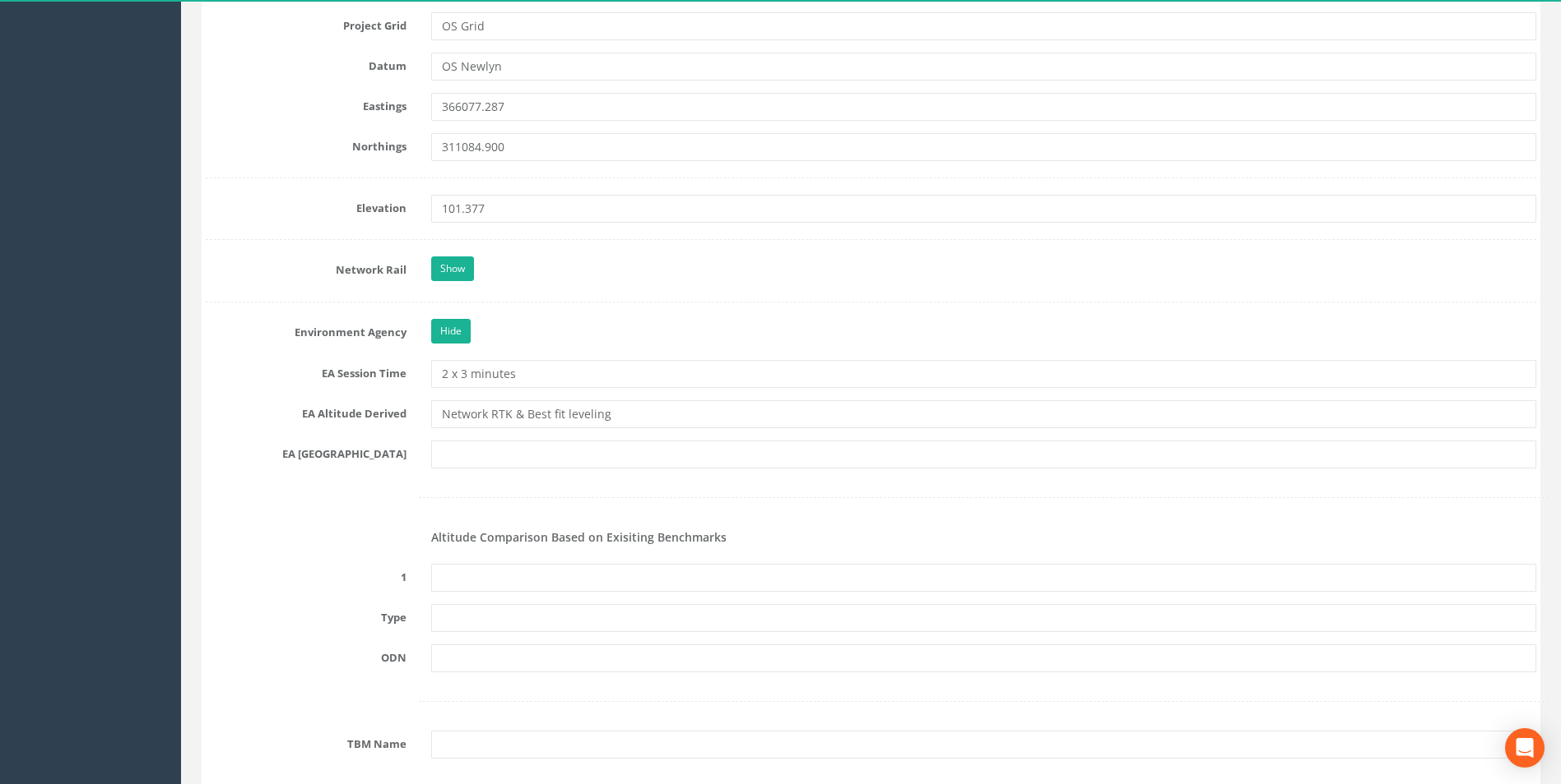
scroll to position [1267, 0]
click at [474, 453] on input "text" at bounding box center [983, 453] width 1105 height 28
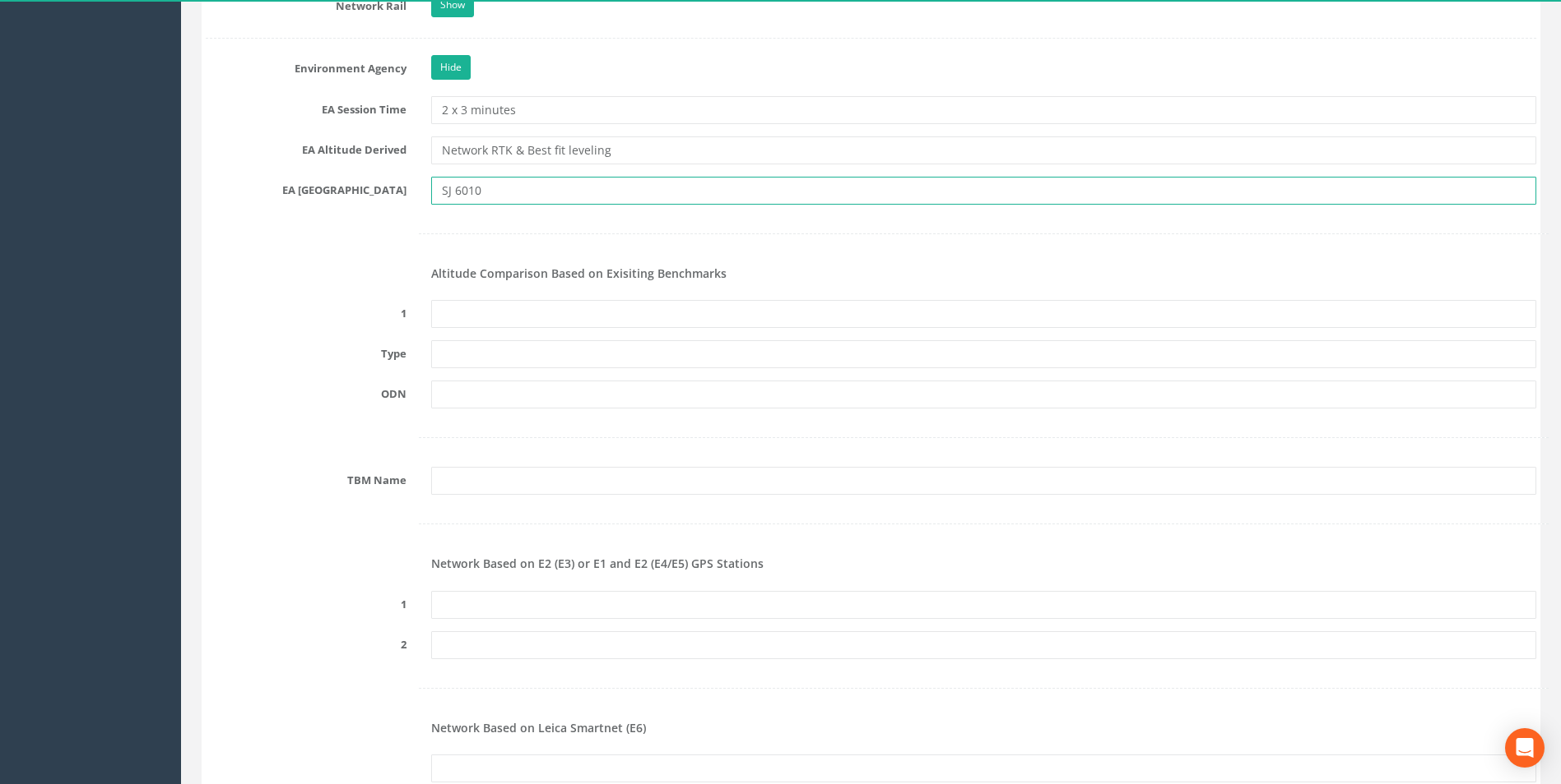
scroll to position [1678, 0]
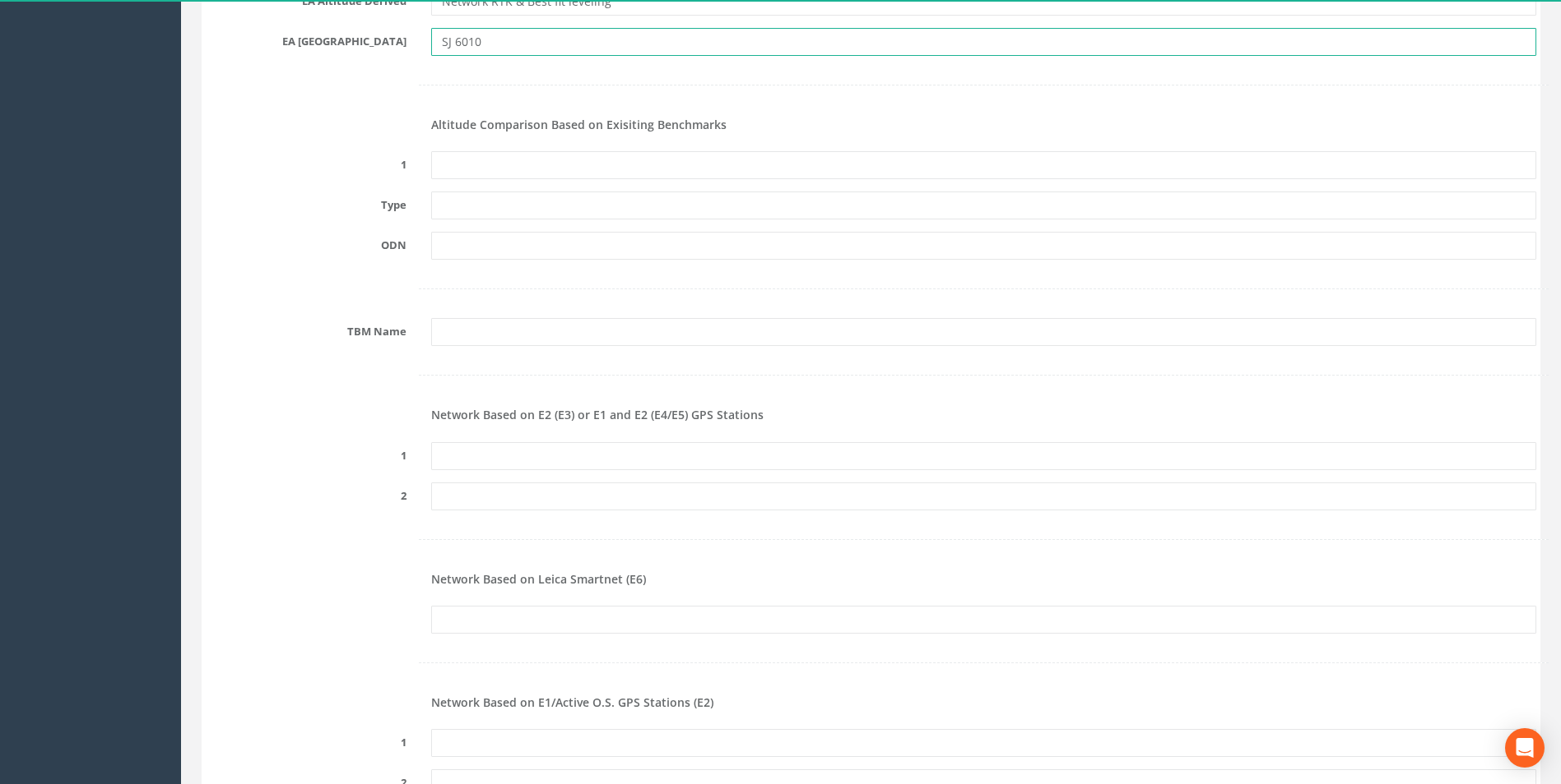
type input "SJ 6010"
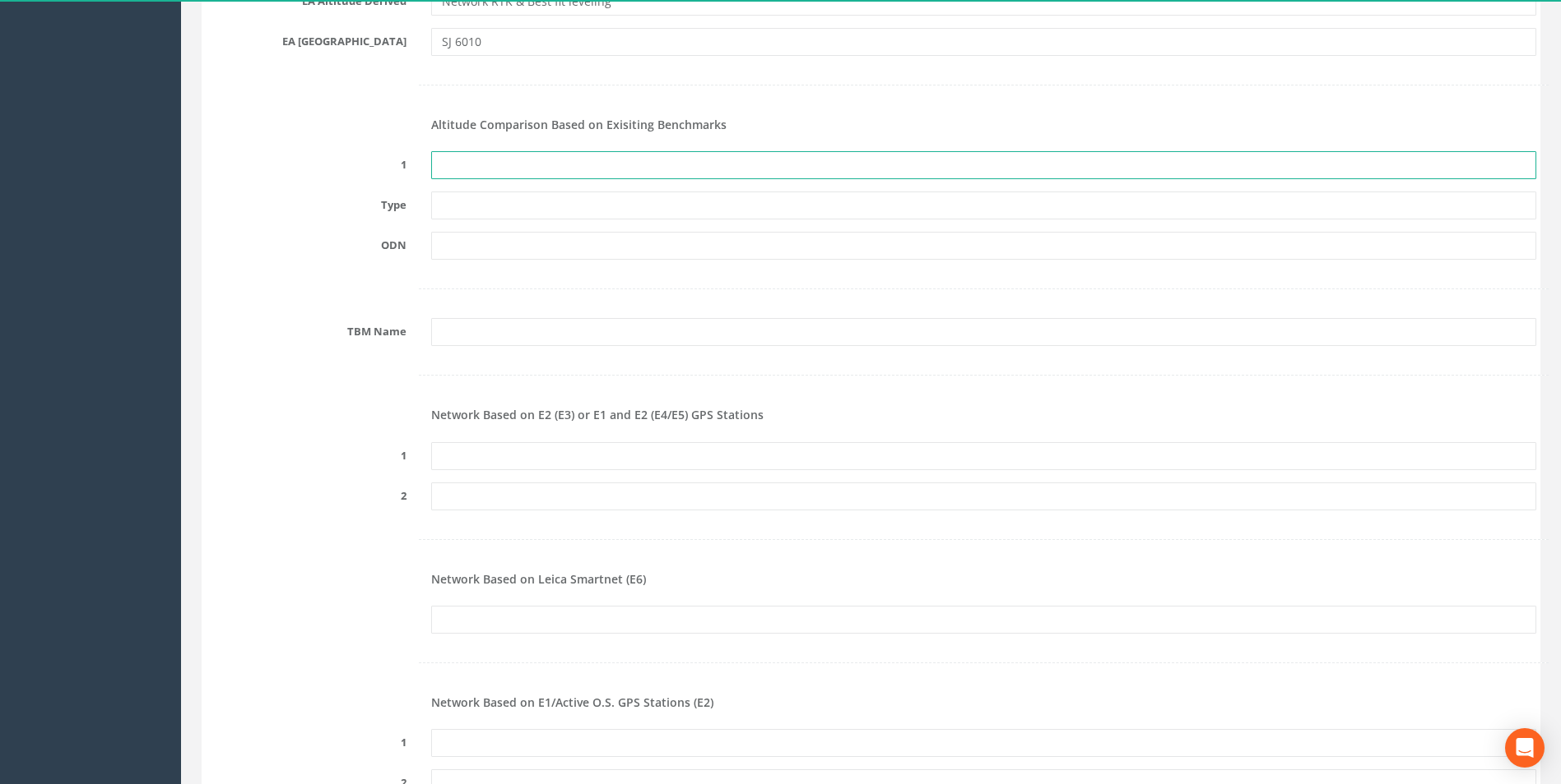
click at [488, 165] on input "text" at bounding box center [983, 165] width 1105 height 28
type input "N/A"
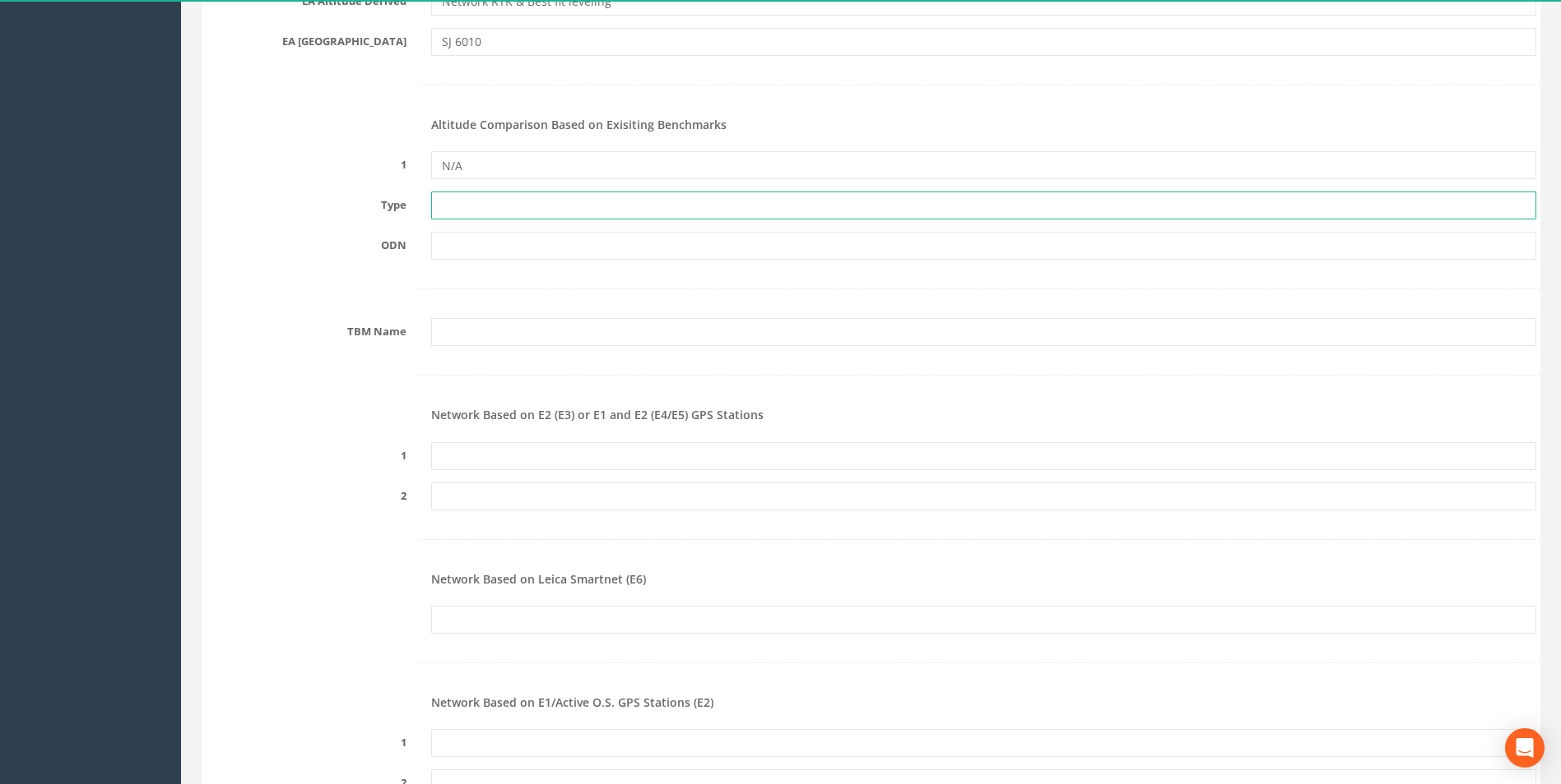
click at [478, 209] on input "text" at bounding box center [983, 205] width 1105 height 28
type input "N/A"
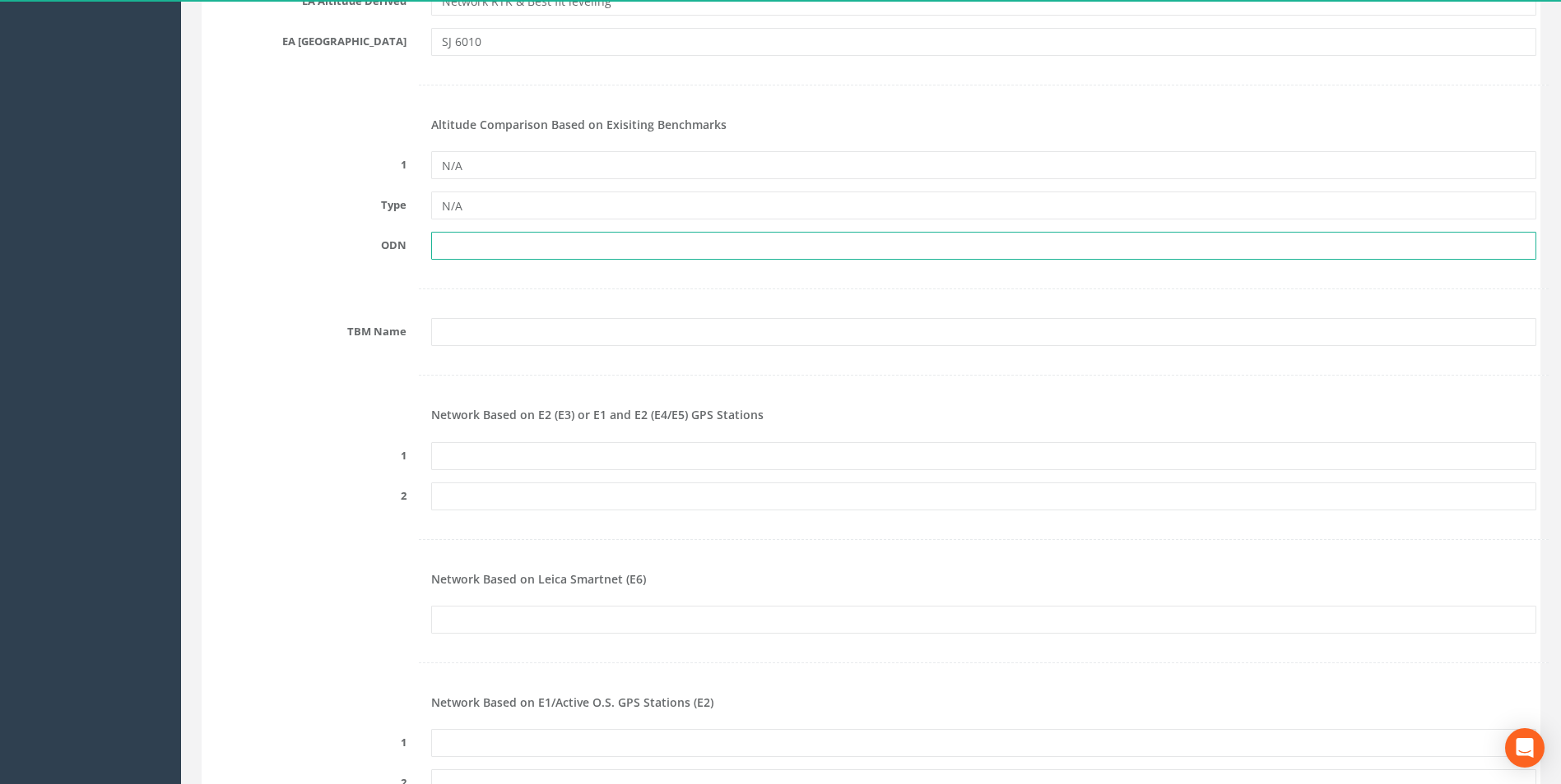
click at [482, 248] on input "text" at bounding box center [983, 246] width 1105 height 28
type input "N/A"
click at [482, 165] on input "N/A" at bounding box center [983, 165] width 1105 height 28
type input "N"
click at [478, 171] on input "text" at bounding box center [983, 165] width 1105 height 28
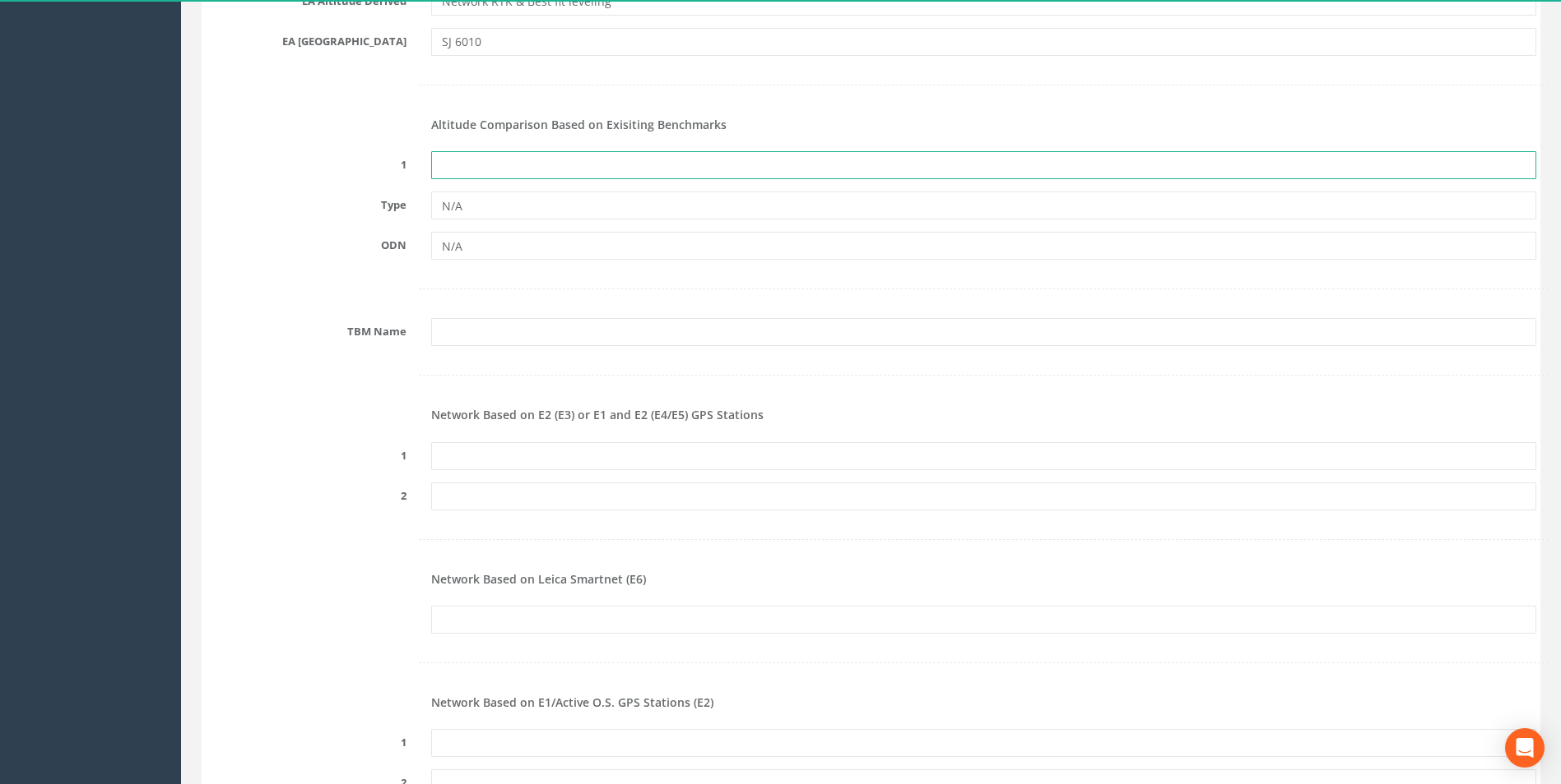
type input "N/A"
click at [476, 329] on input "text" at bounding box center [983, 332] width 1105 height 28
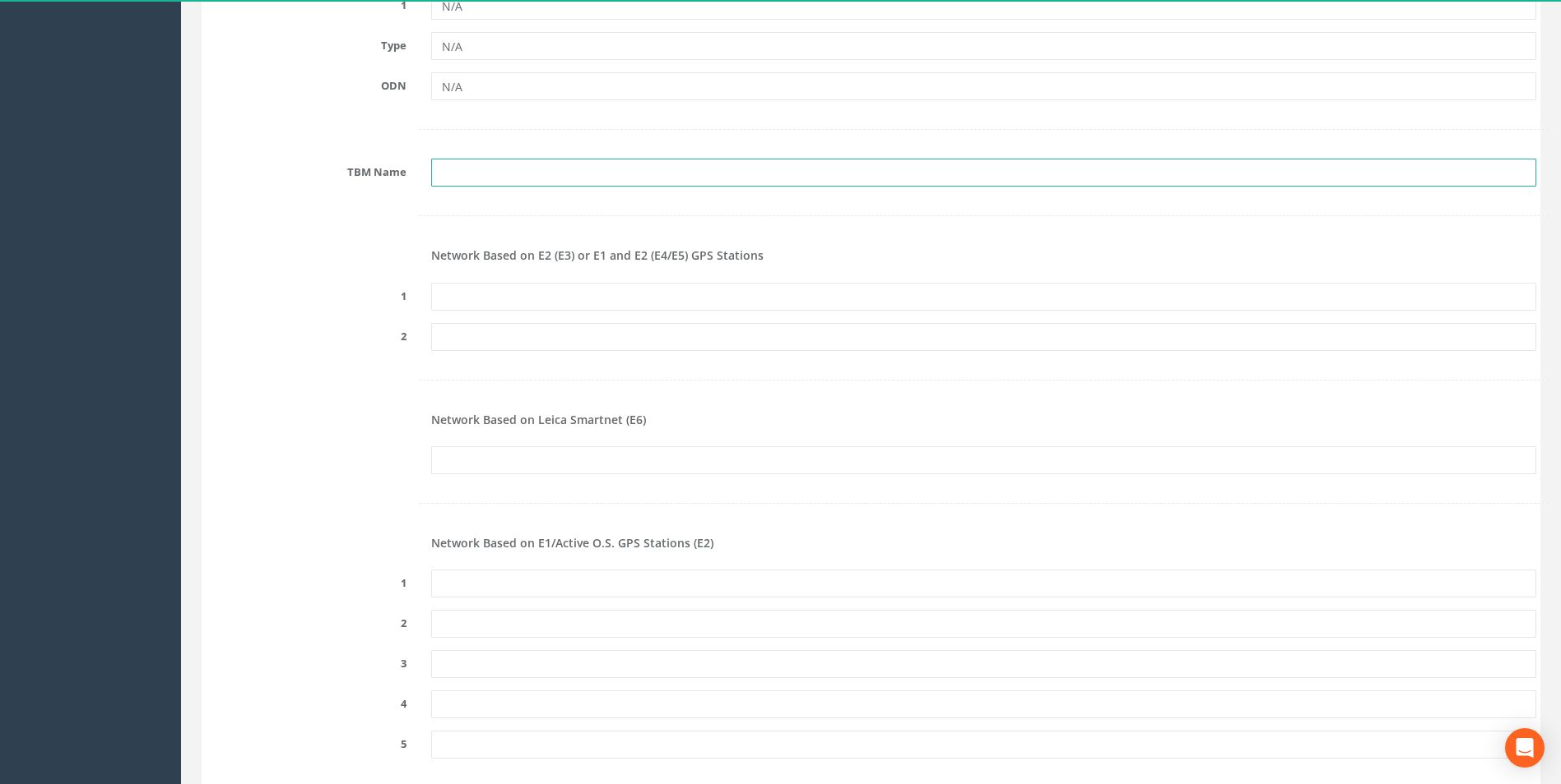
scroll to position [1843, 0]
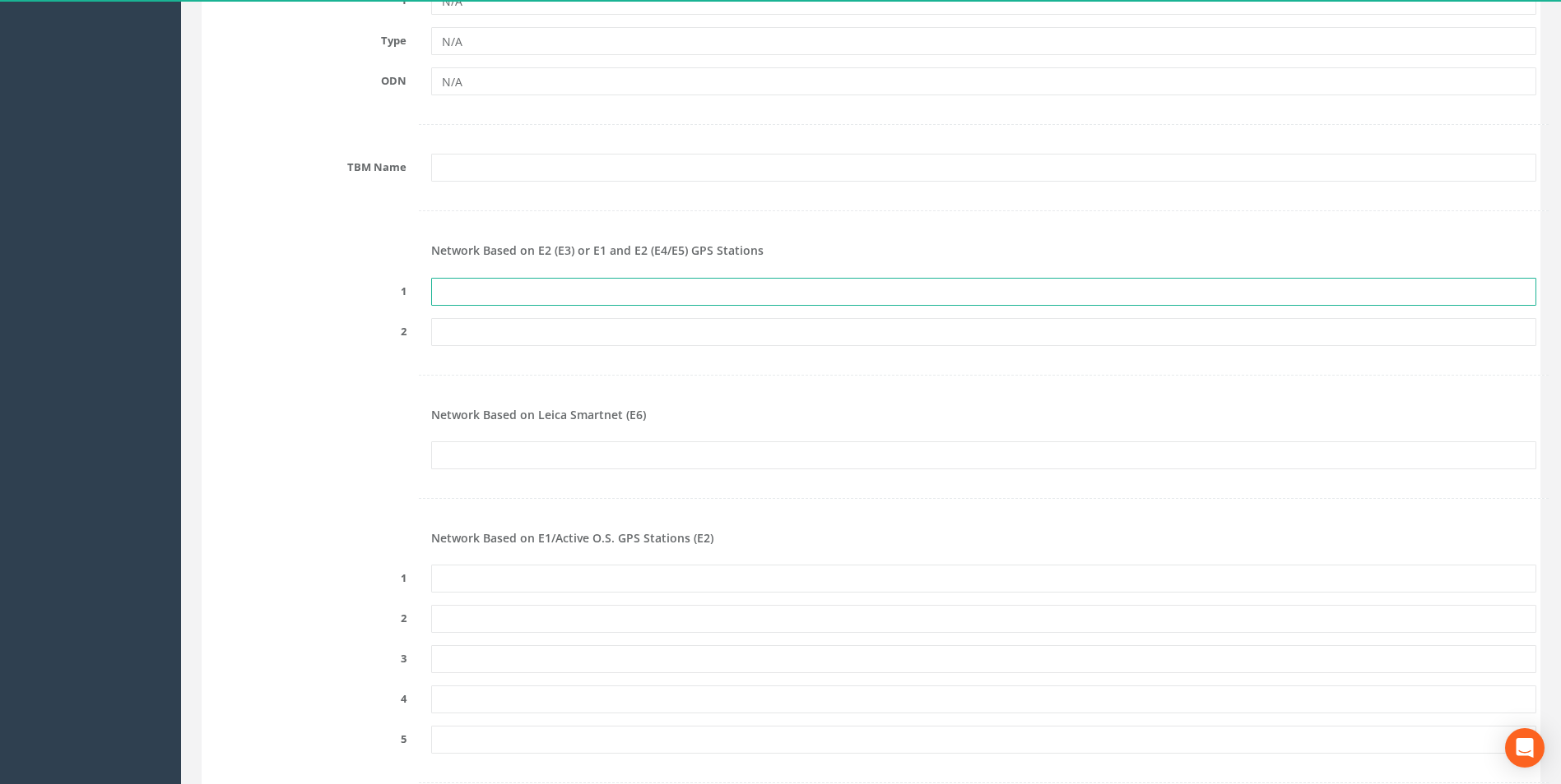
click at [489, 291] on input "text" at bounding box center [983, 292] width 1105 height 28
click at [833, 406] on div "Network Based on Leica Smartnet (E6)" at bounding box center [984, 417] width 1130 height 25
click at [657, 290] on input "text" at bounding box center [983, 292] width 1105 height 28
click at [507, 290] on input "text" at bounding box center [983, 292] width 1105 height 28
paste input "PRS747455609738"
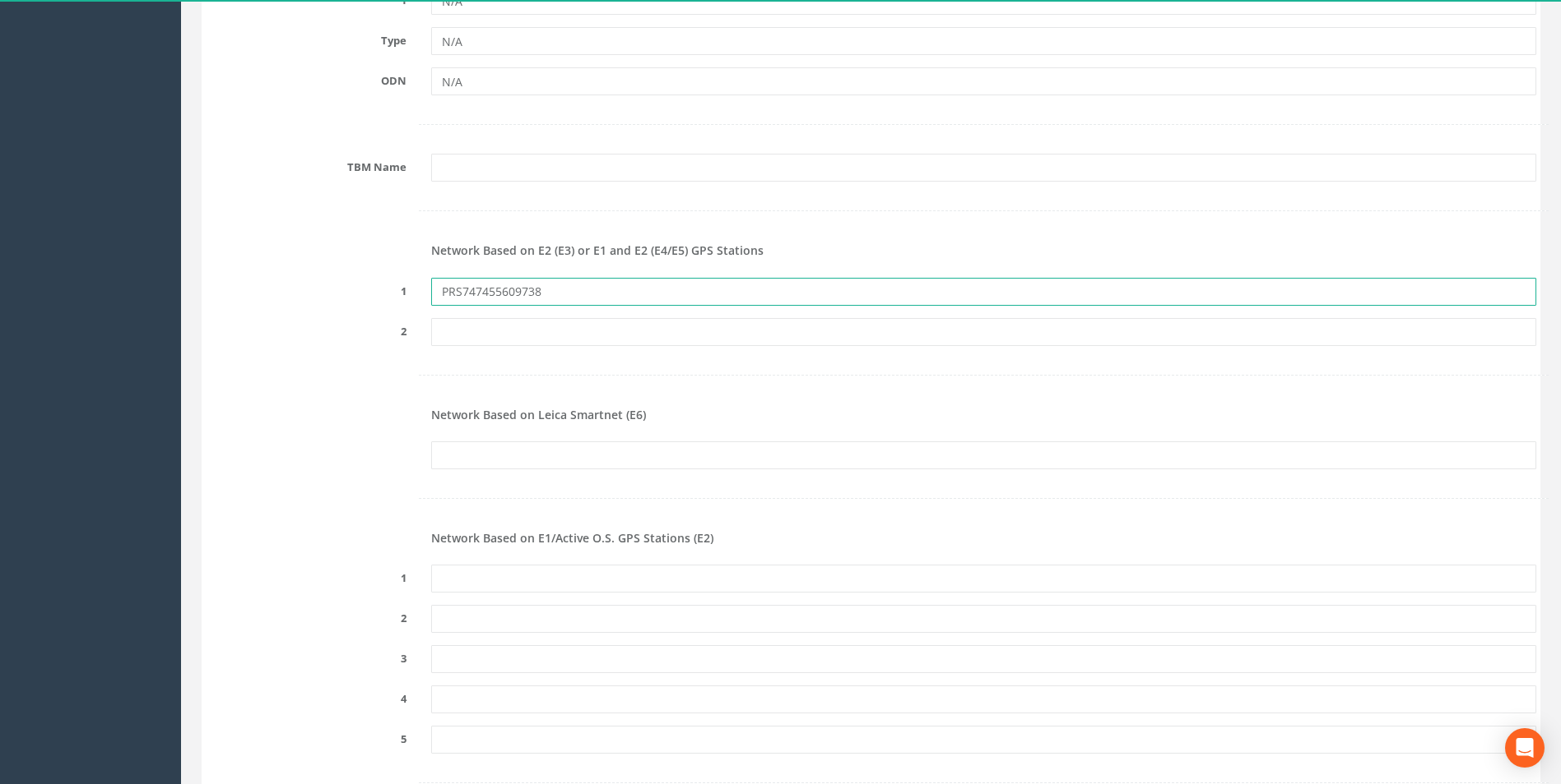
type input "PRS747455609738"
click at [523, 458] on input "text" at bounding box center [983, 456] width 1105 height 28
paste input "PRS747455609738"
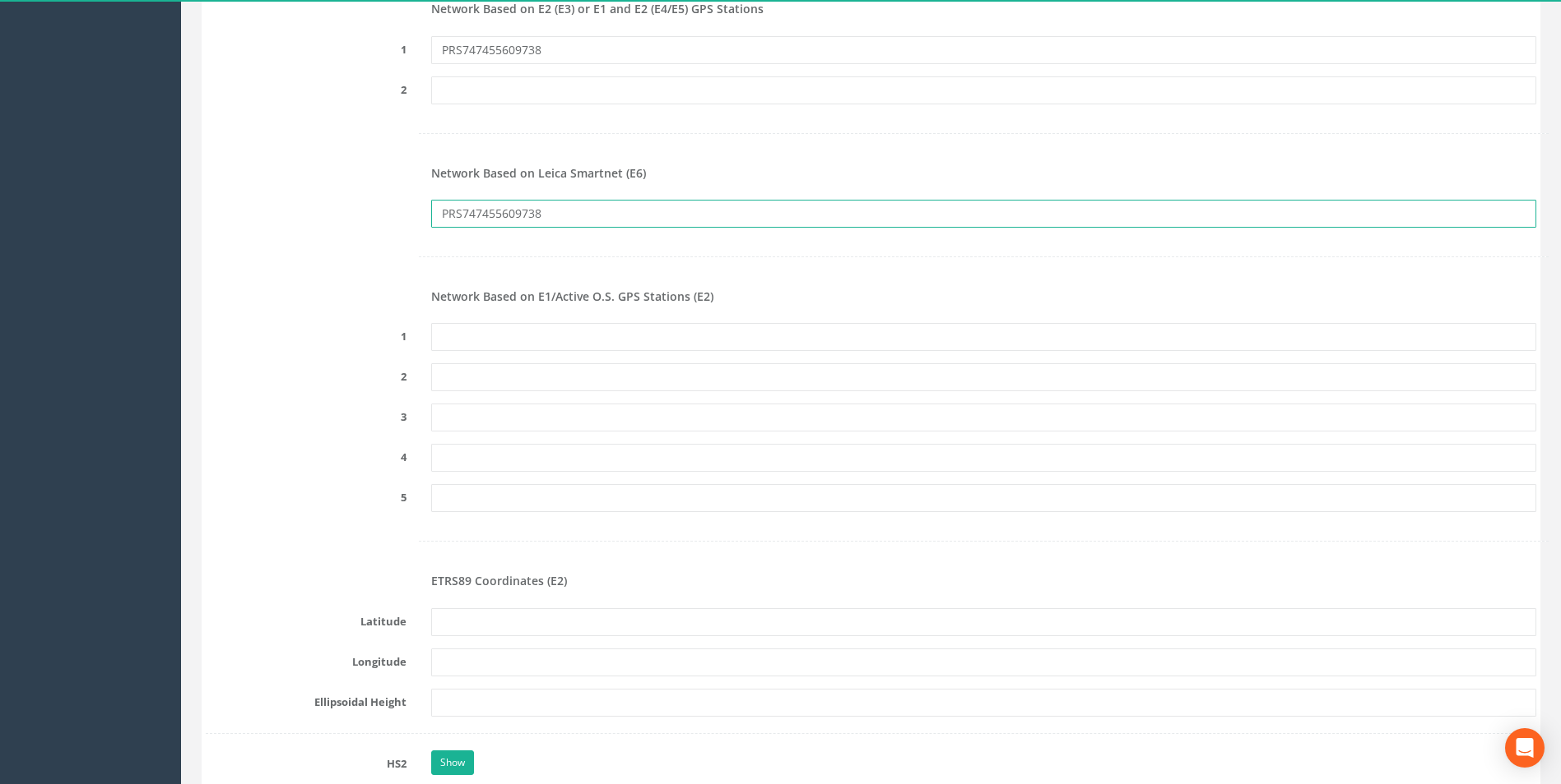
scroll to position [2089, 0]
type input "PRS747455609738"
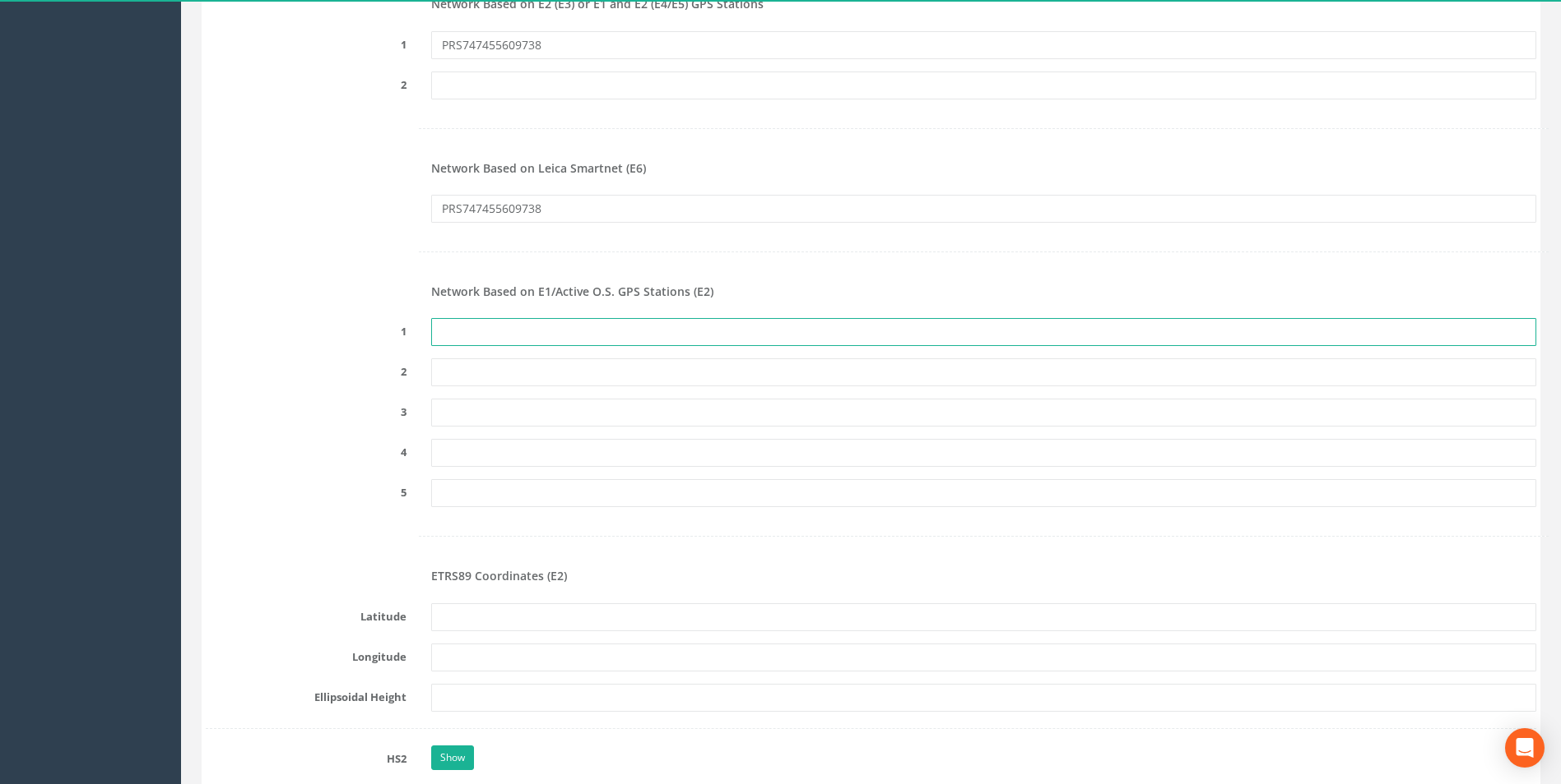
click at [506, 329] on input "text" at bounding box center [983, 332] width 1105 height 28
paste input "PRS747455609738"
type input "PRS747455609738"
click at [755, 284] on div "Network Based on E1/Active O.S. GPS Stations (E2)" at bounding box center [984, 293] width 1130 height 25
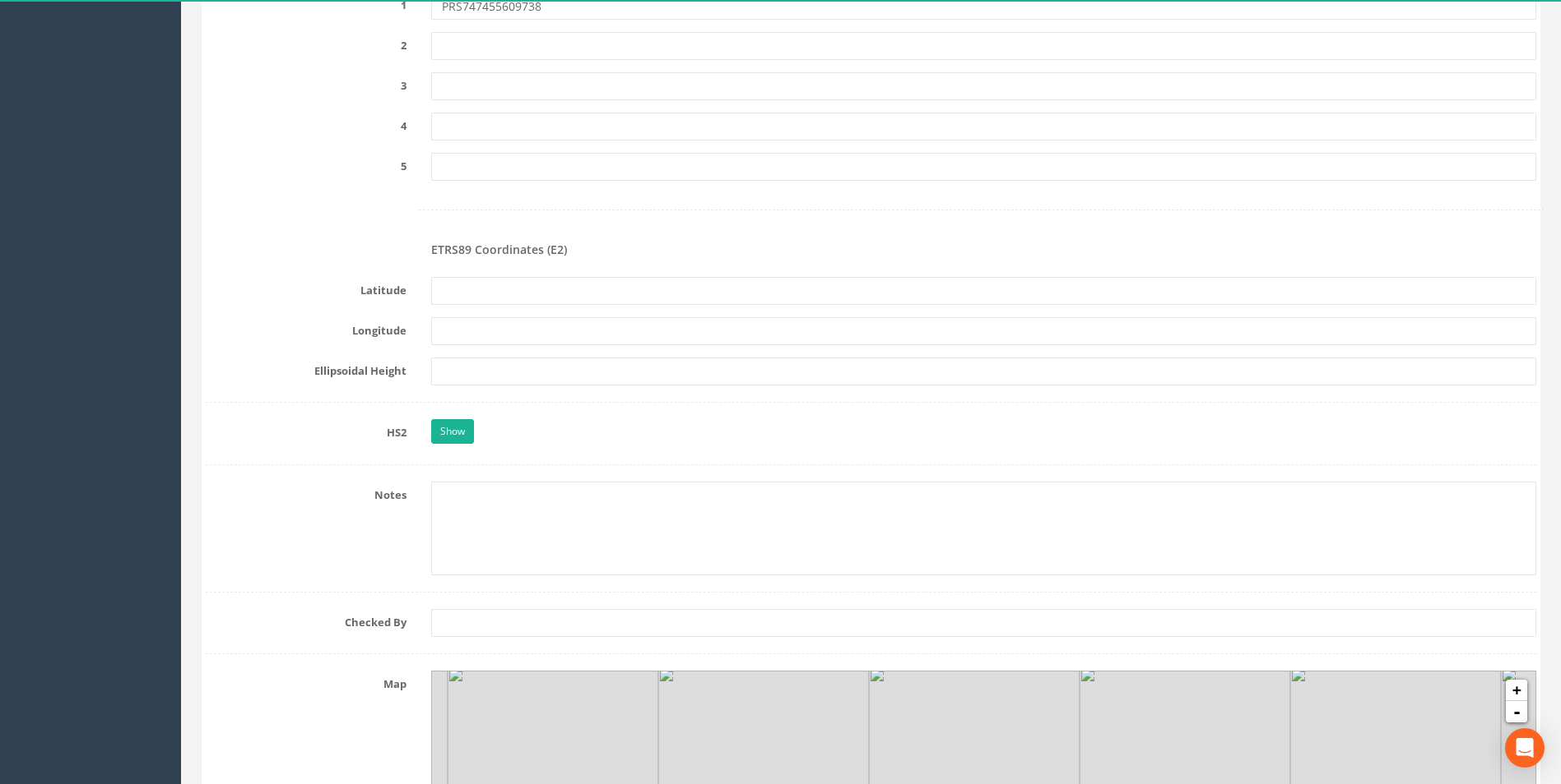
scroll to position [2418, 0]
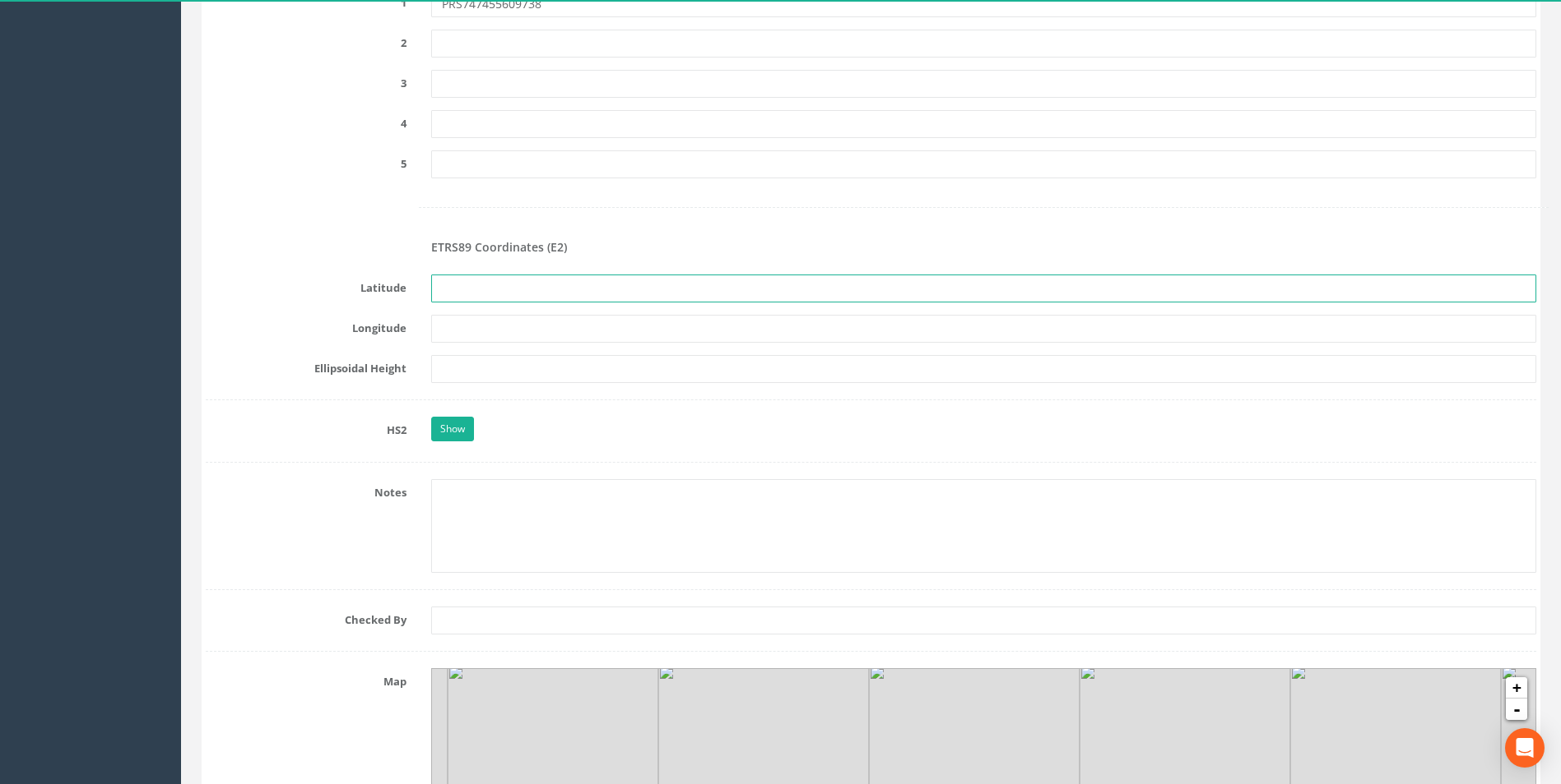
click at [527, 293] on input "text" at bounding box center [983, 289] width 1105 height 28
click at [516, 327] on input "text" at bounding box center [983, 328] width 1105 height 28
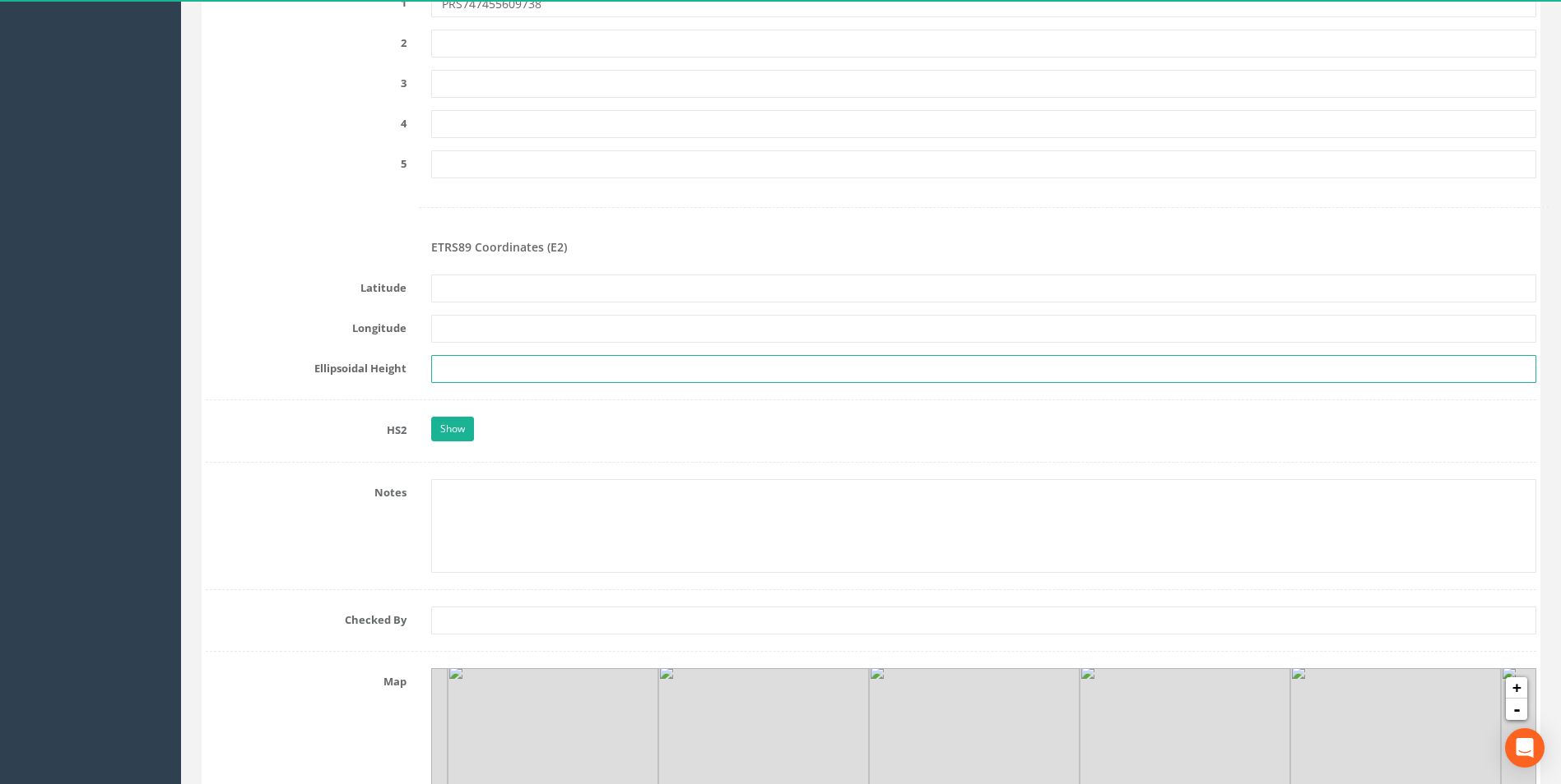
click at [516, 356] on input "text" at bounding box center [983, 369] width 1105 height 28
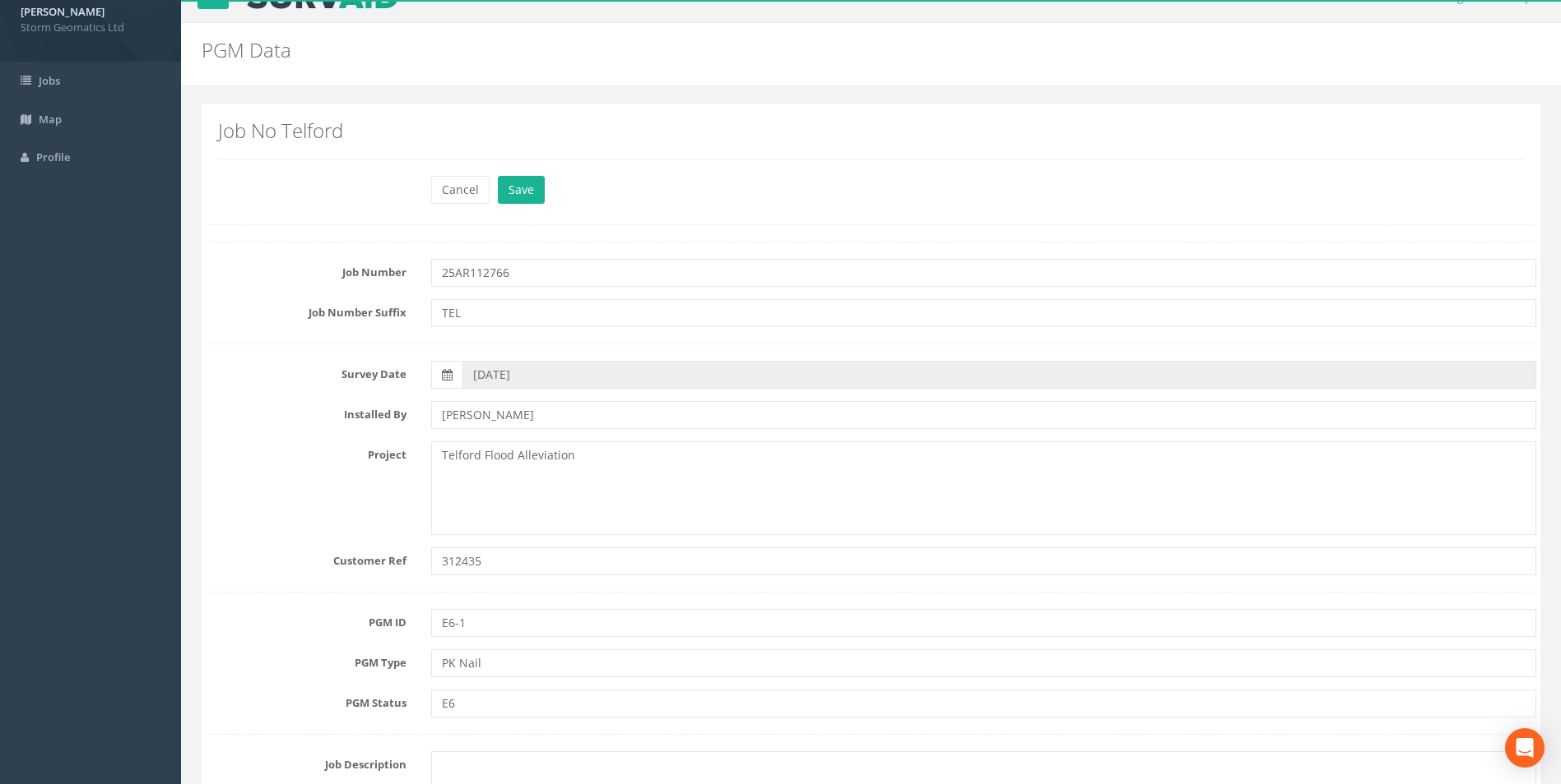
scroll to position [0, 0]
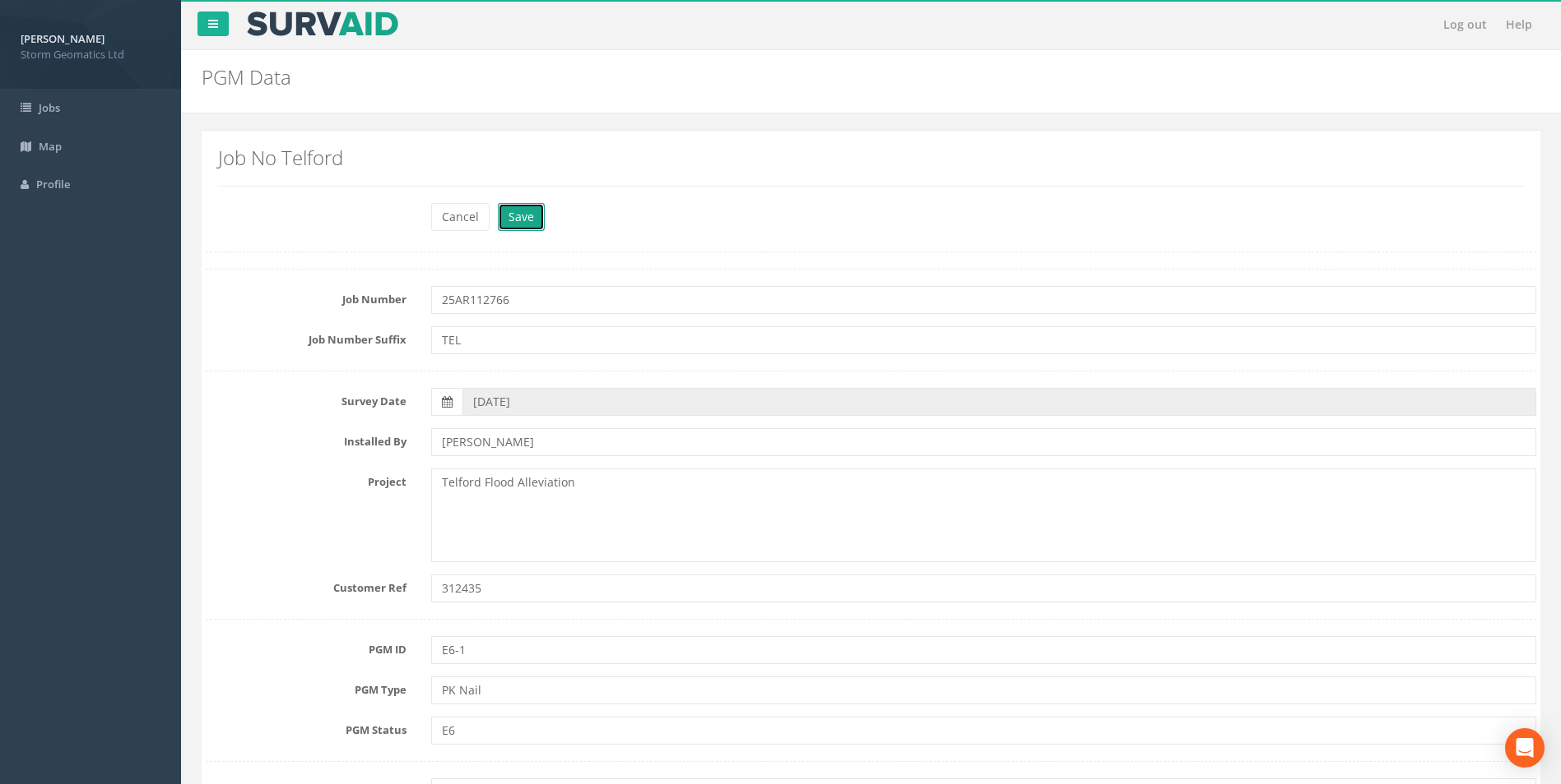
click at [527, 223] on button "Save" at bounding box center [520, 217] width 47 height 28
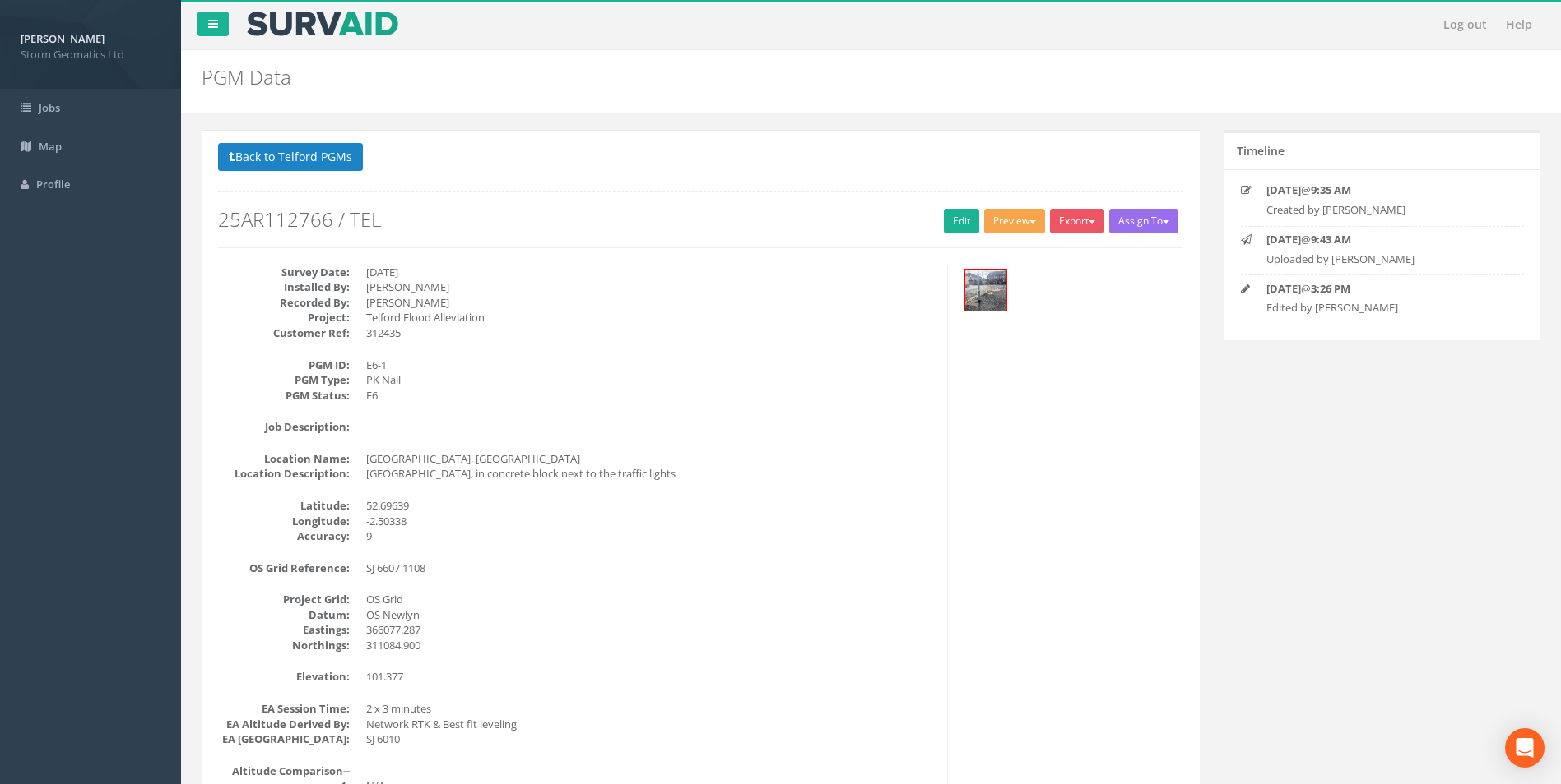
click at [1007, 212] on button "Preview" at bounding box center [1014, 220] width 61 height 25
click at [1000, 250] on link "Storm Geomatics" at bounding box center [982, 255] width 129 height 26
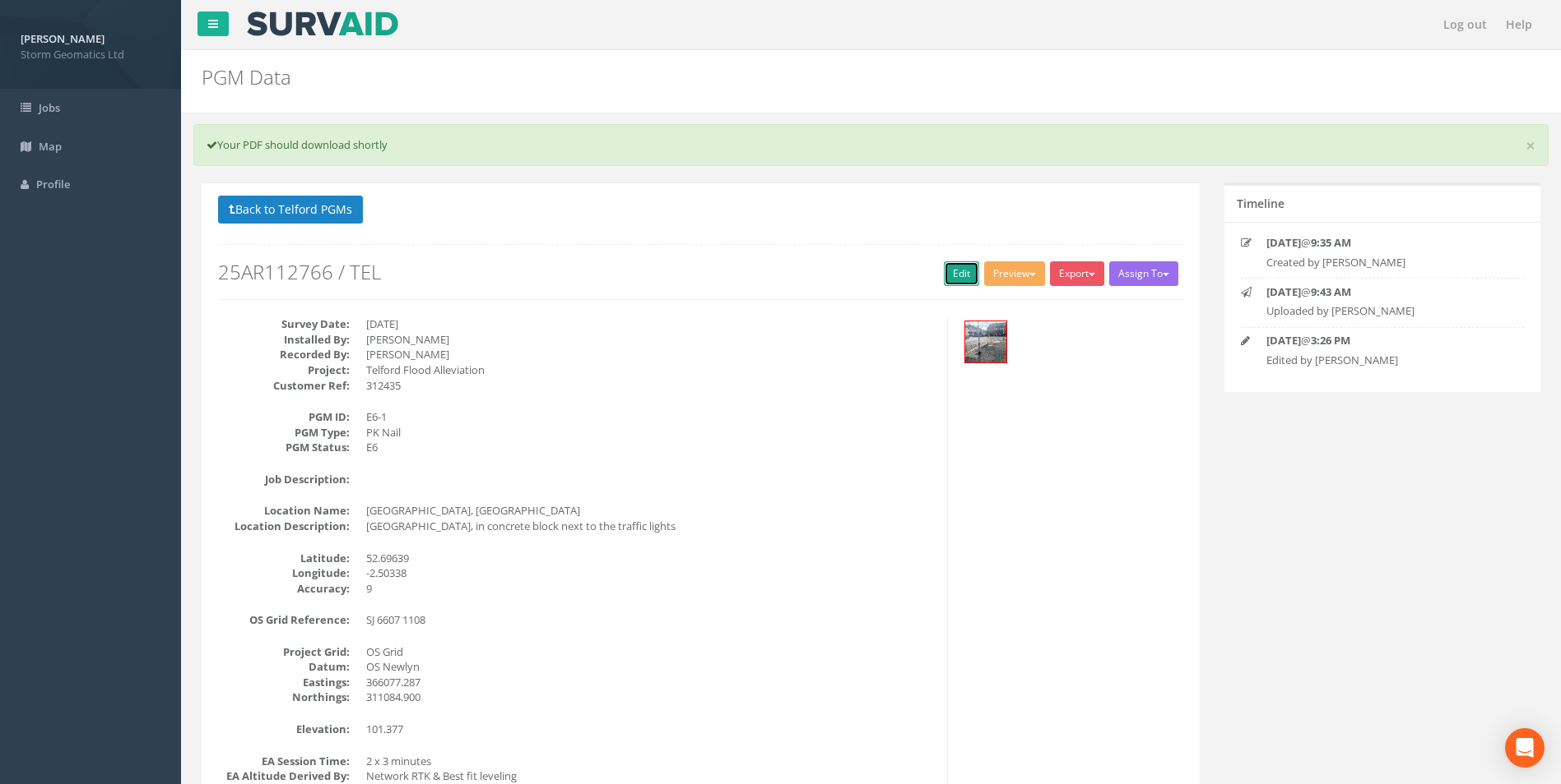
click at [952, 279] on link "Edit" at bounding box center [961, 273] width 36 height 25
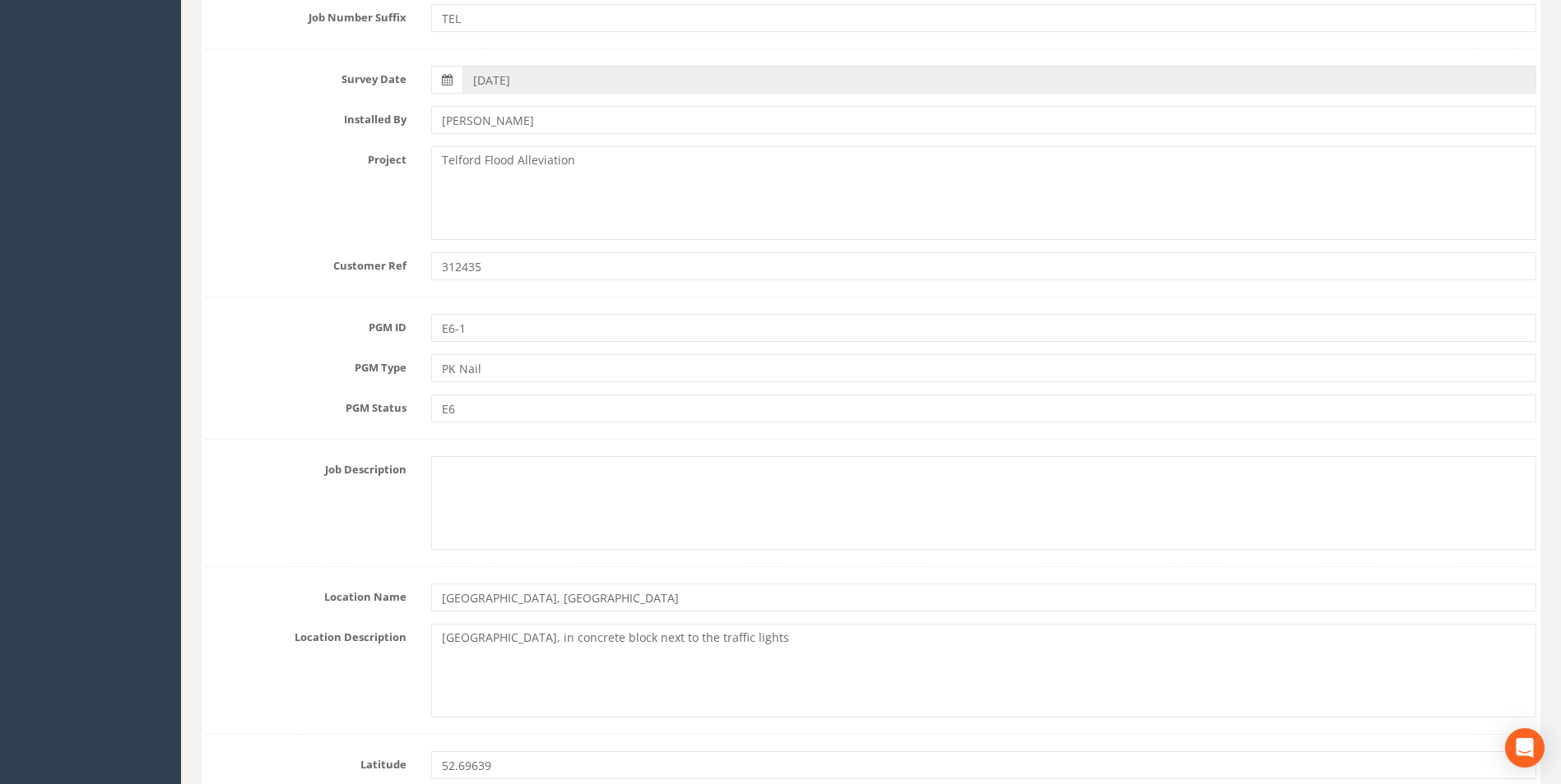
scroll to position [411, 0]
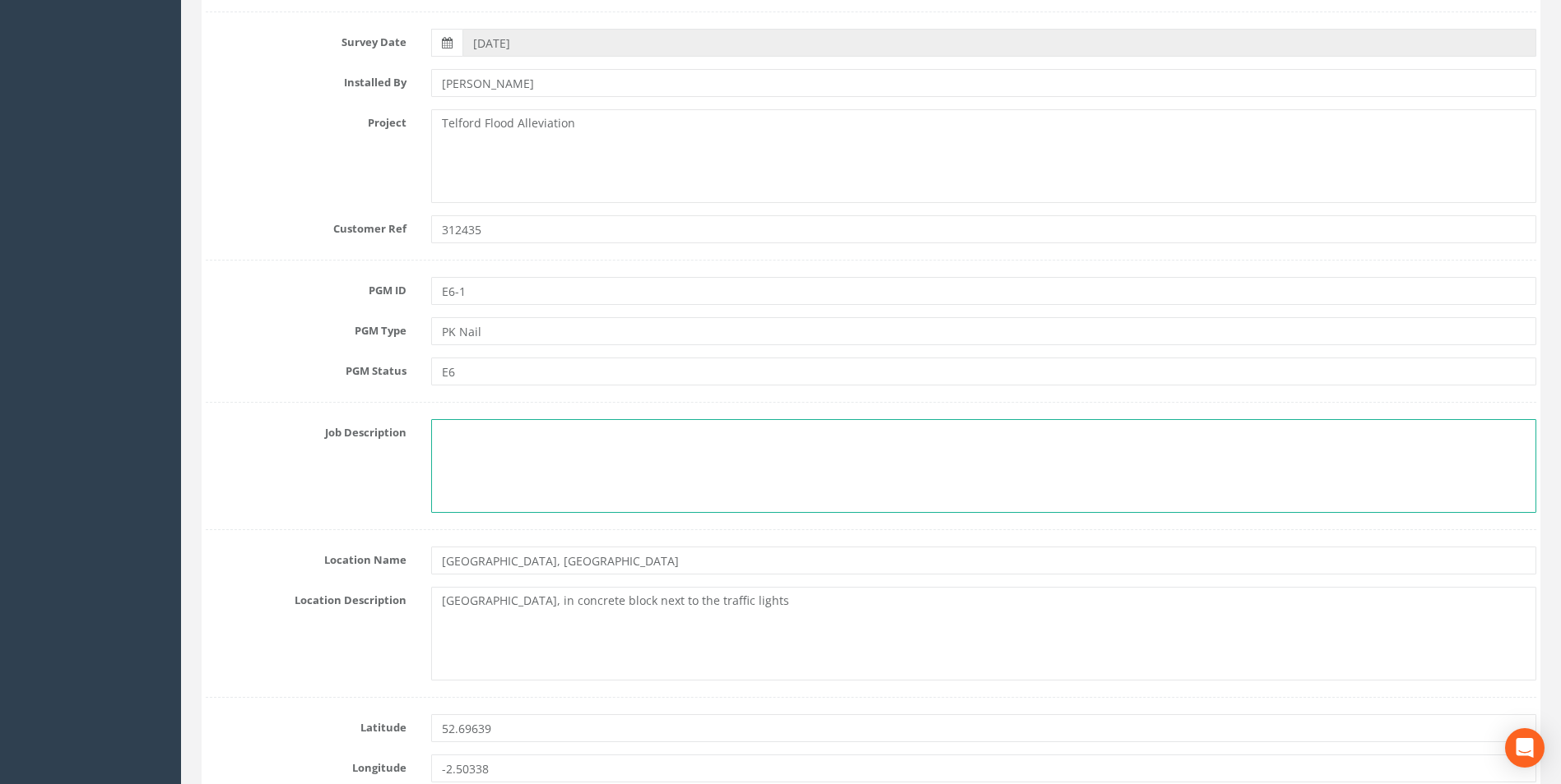
click at [461, 435] on textarea at bounding box center [983, 466] width 1105 height 93
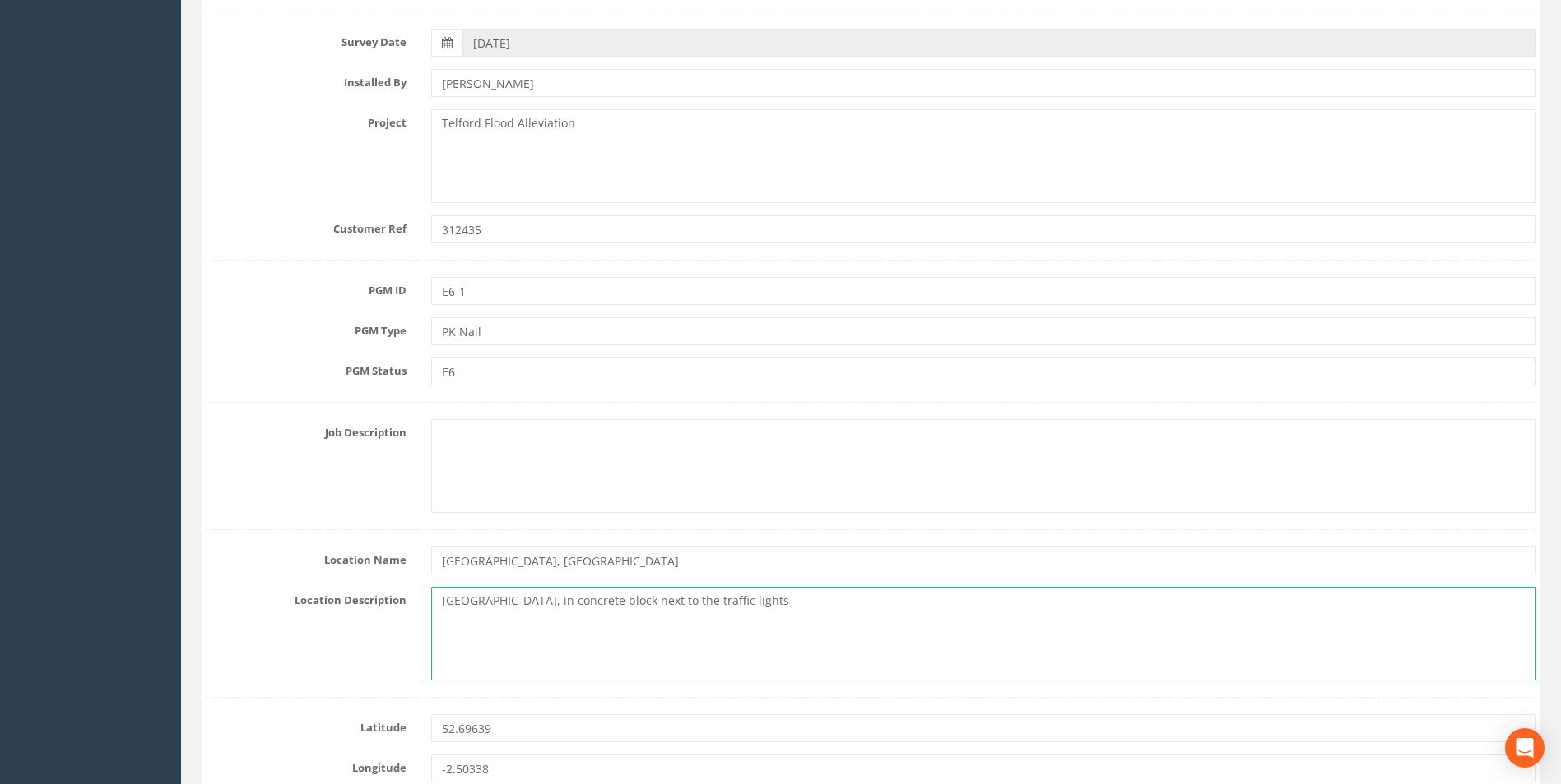
drag, startPoint x: 768, startPoint y: 607, endPoint x: 422, endPoint y: 606, distance: 346.0
click at [422, 606] on div "[GEOGRAPHIC_DATA], in concrete block next to the traffic lights" at bounding box center [984, 634] width 1130 height 93
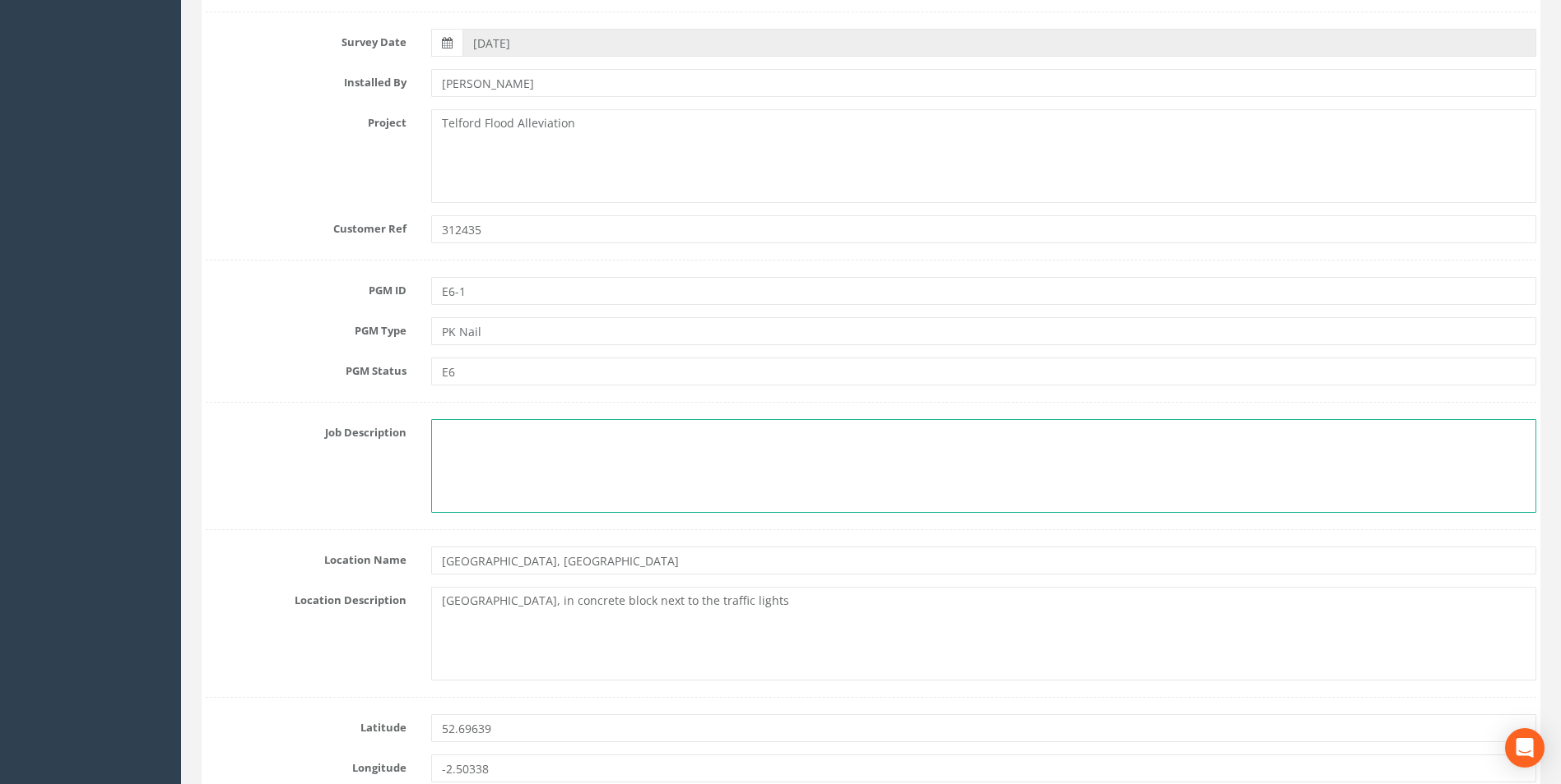
click at [473, 456] on textarea at bounding box center [983, 466] width 1105 height 93
paste textarea "[GEOGRAPHIC_DATA], in concrete block next to the traffic lights"
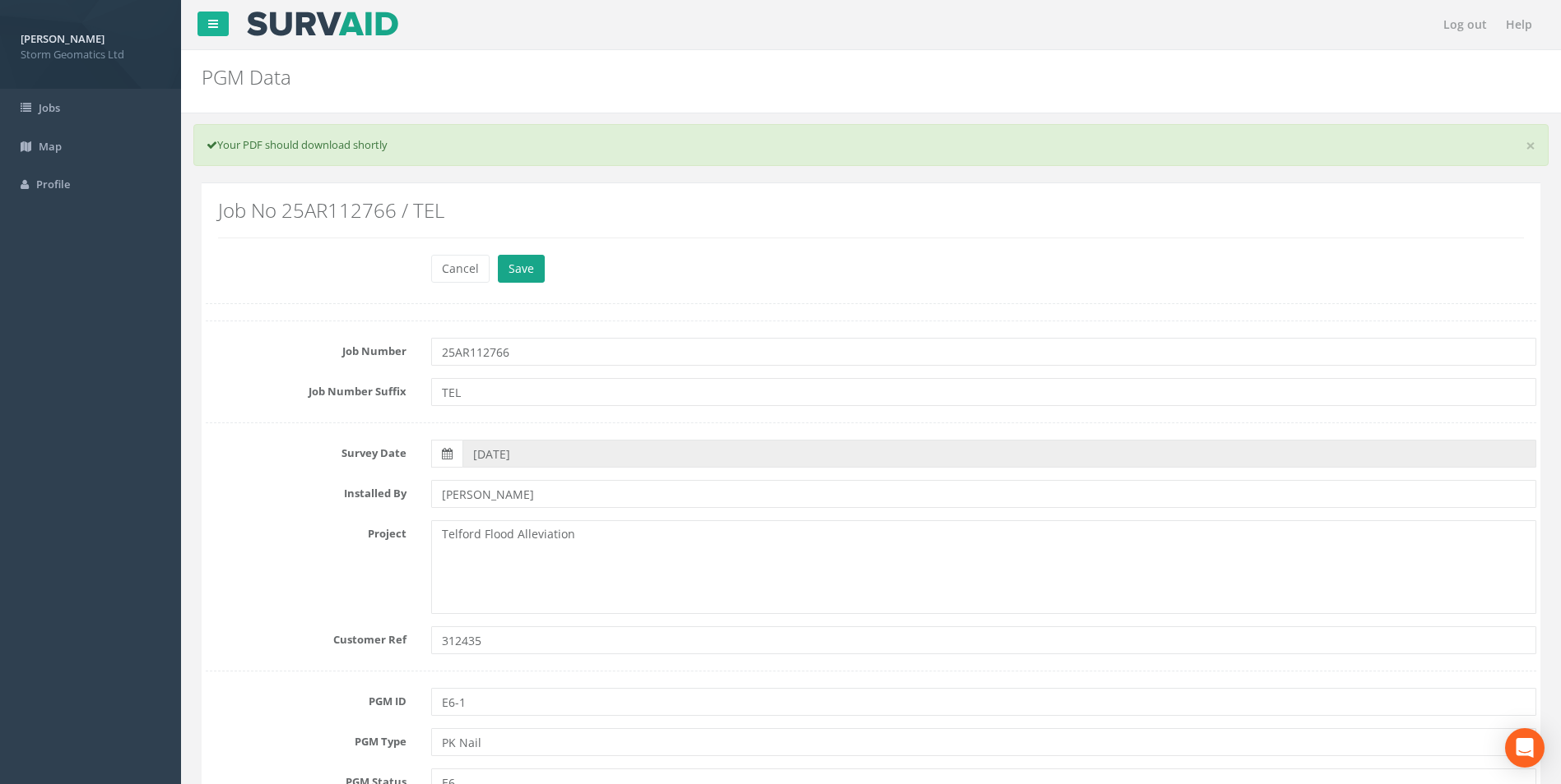
type textarea "[GEOGRAPHIC_DATA], in concrete block next to the traffic lights"
click at [515, 278] on button "Save" at bounding box center [520, 269] width 47 height 28
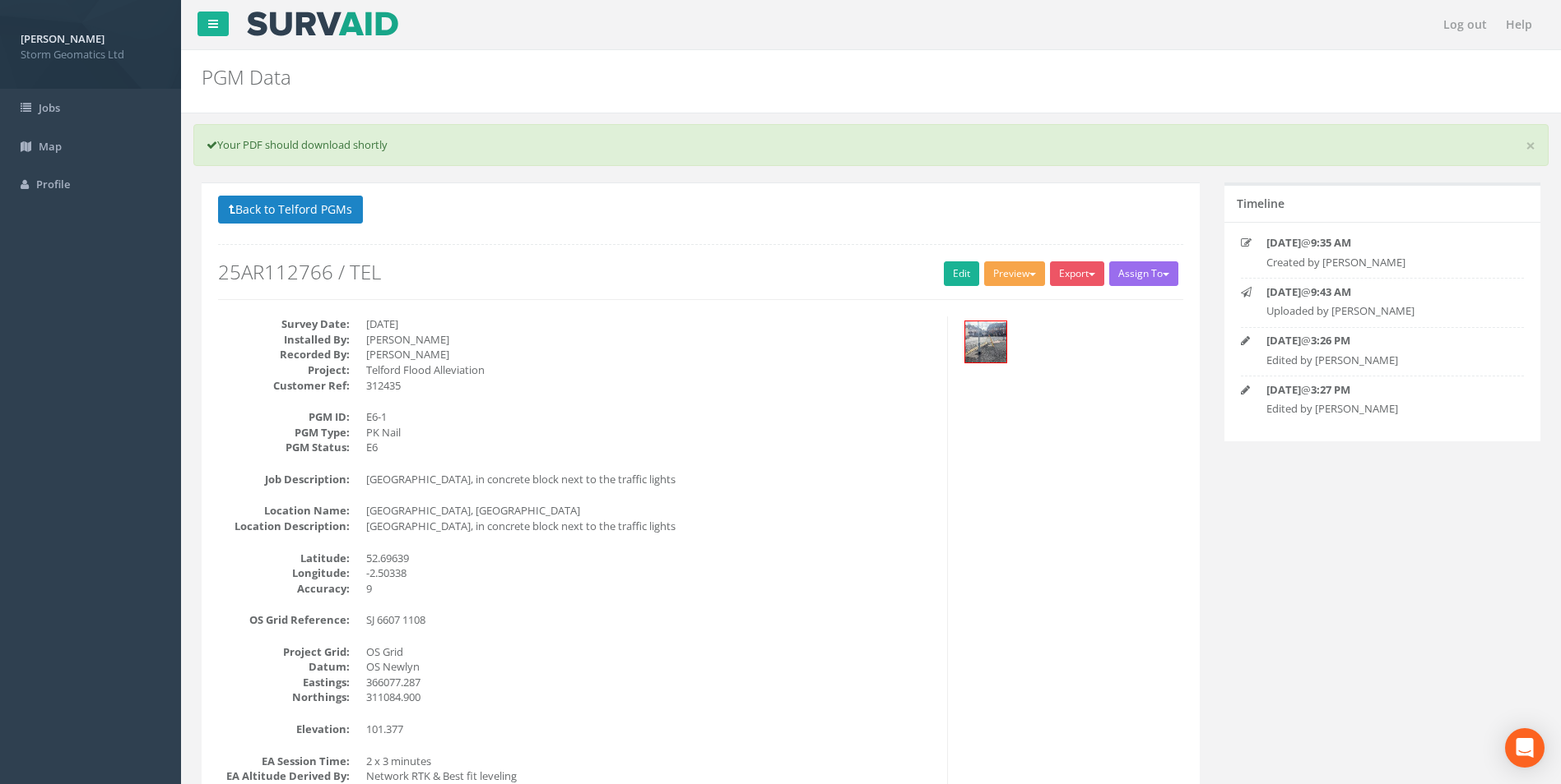
click at [1025, 271] on button "Preview" at bounding box center [1014, 273] width 61 height 25
click at [984, 306] on link "Storm Geomatics" at bounding box center [982, 308] width 129 height 26
click at [944, 270] on link "Edit" at bounding box center [961, 273] width 36 height 25
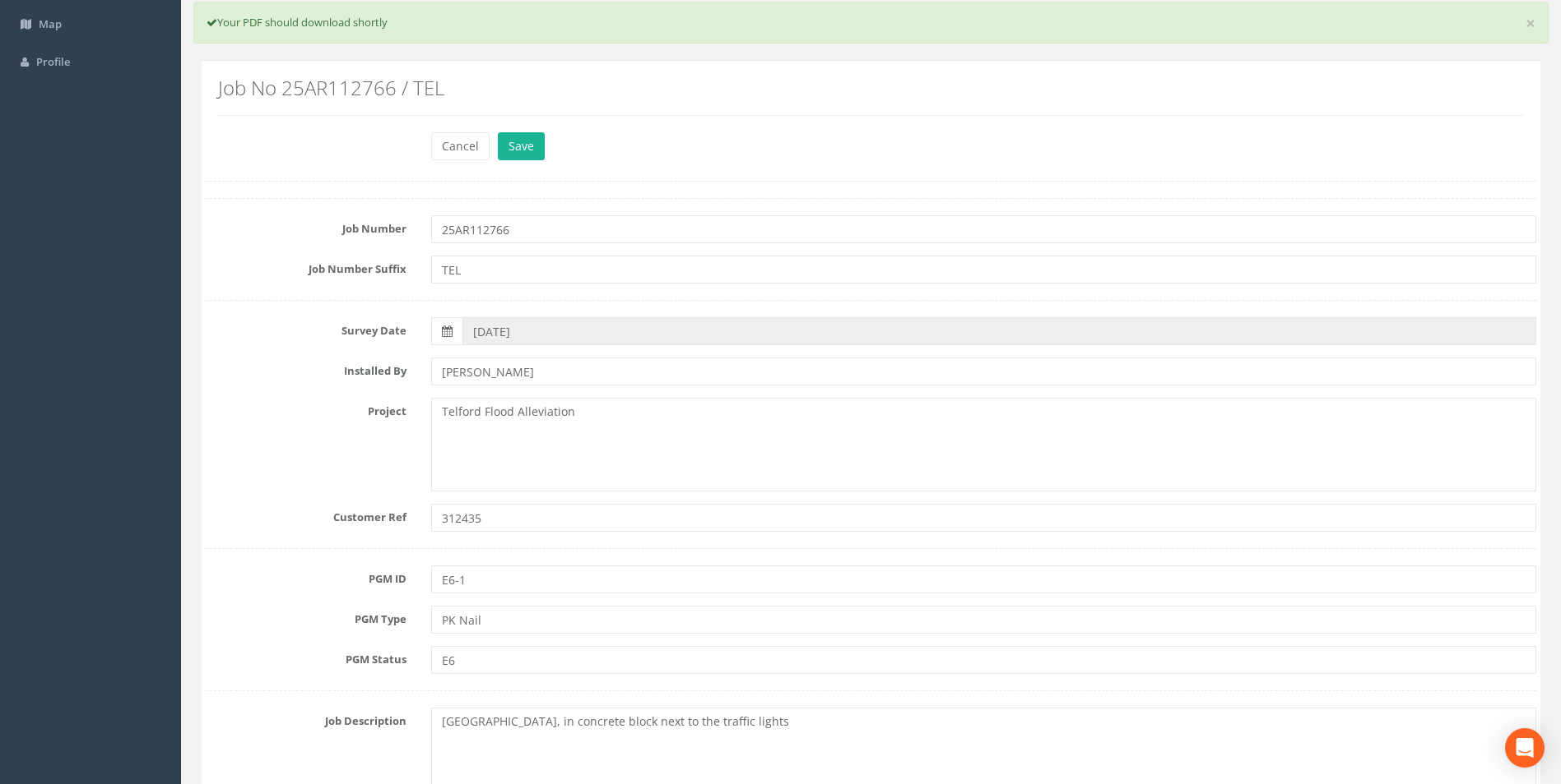
scroll to position [411, 0]
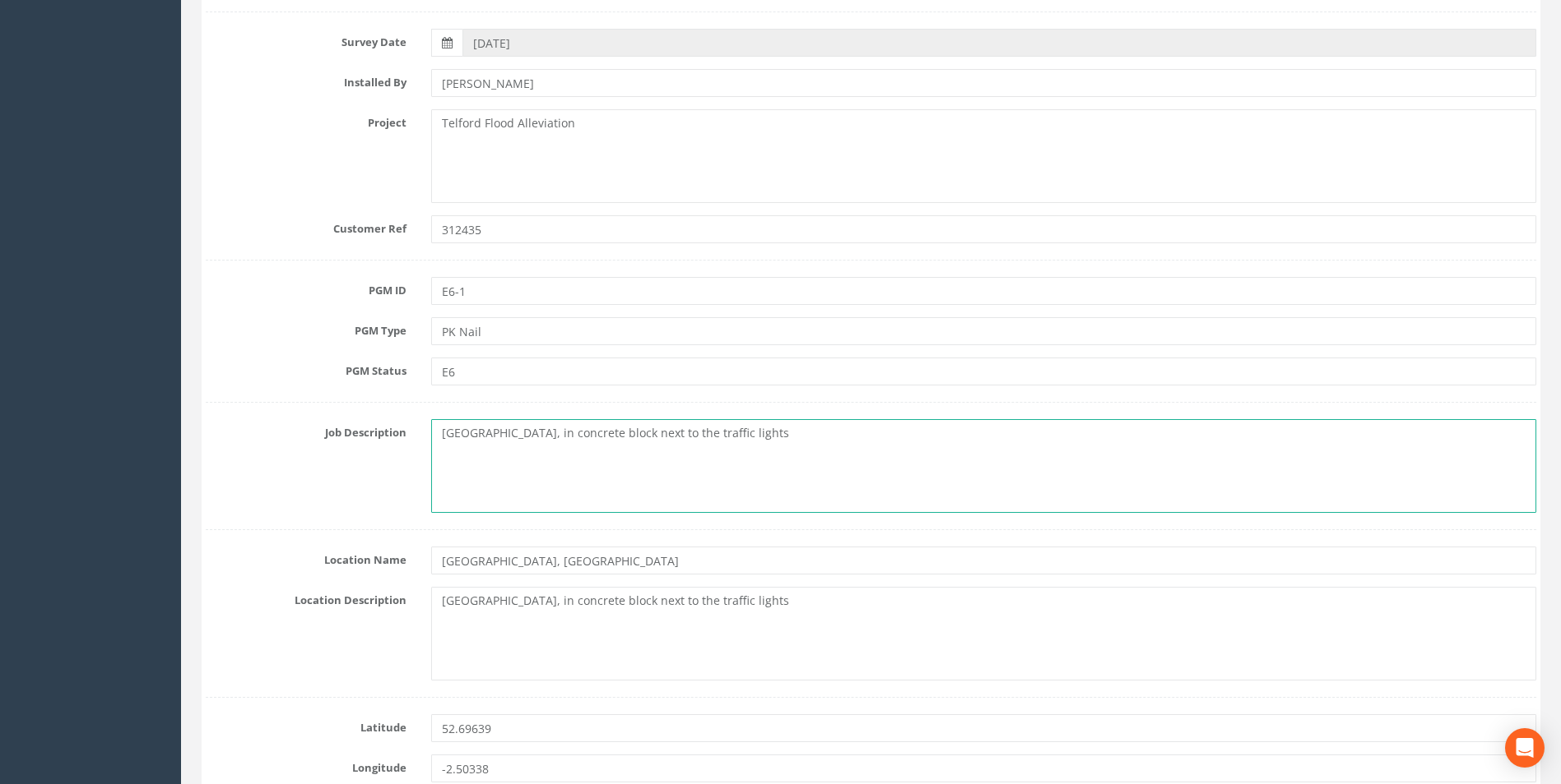
drag, startPoint x: 785, startPoint y: 444, endPoint x: 252, endPoint y: 426, distance: 533.3
click at [253, 426] on div "Job Description [GEOGRAPHIC_DATA], in concrete block next to the traffic lights" at bounding box center [871, 466] width 1355 height 93
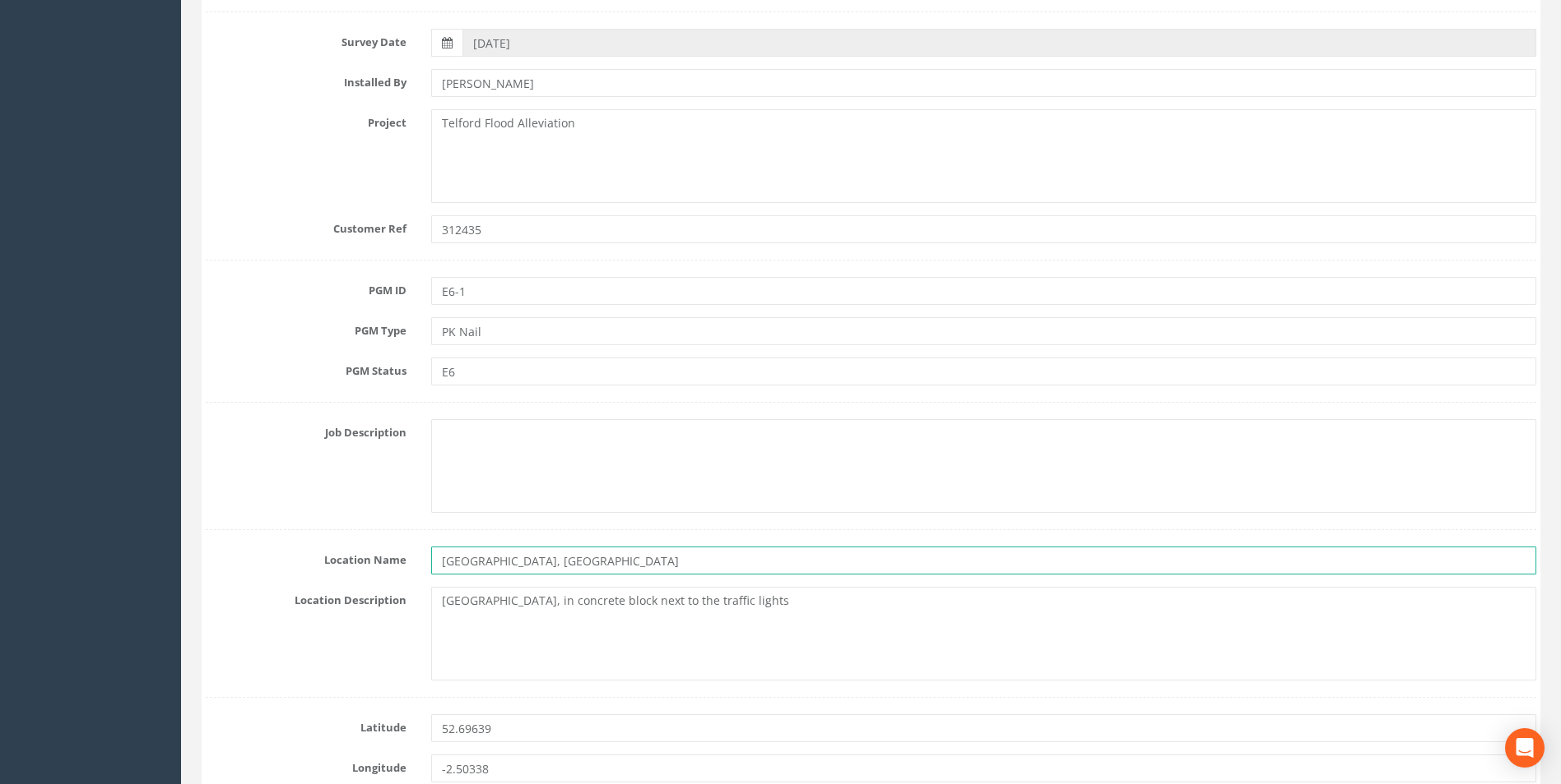
drag, startPoint x: 571, startPoint y: 565, endPoint x: 338, endPoint y: 561, distance: 233.0
click at [357, 564] on div "Location Name [GEOGRAPHIC_DATA], [GEOGRAPHIC_DATA]" at bounding box center [871, 561] width 1355 height 28
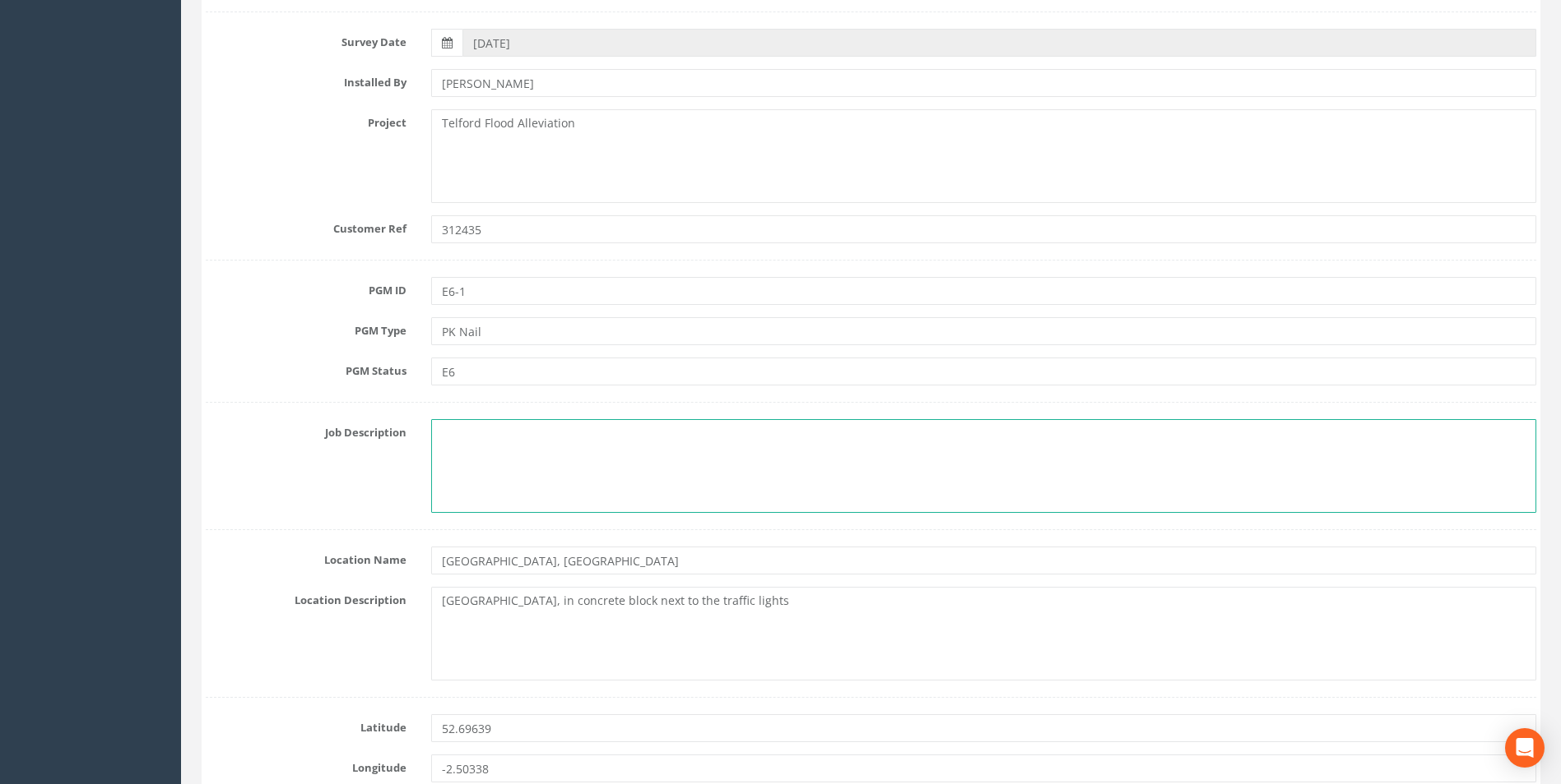
click at [457, 452] on textarea at bounding box center [983, 466] width 1105 height 93
paste textarea "[GEOGRAPHIC_DATA], [GEOGRAPHIC_DATA]"
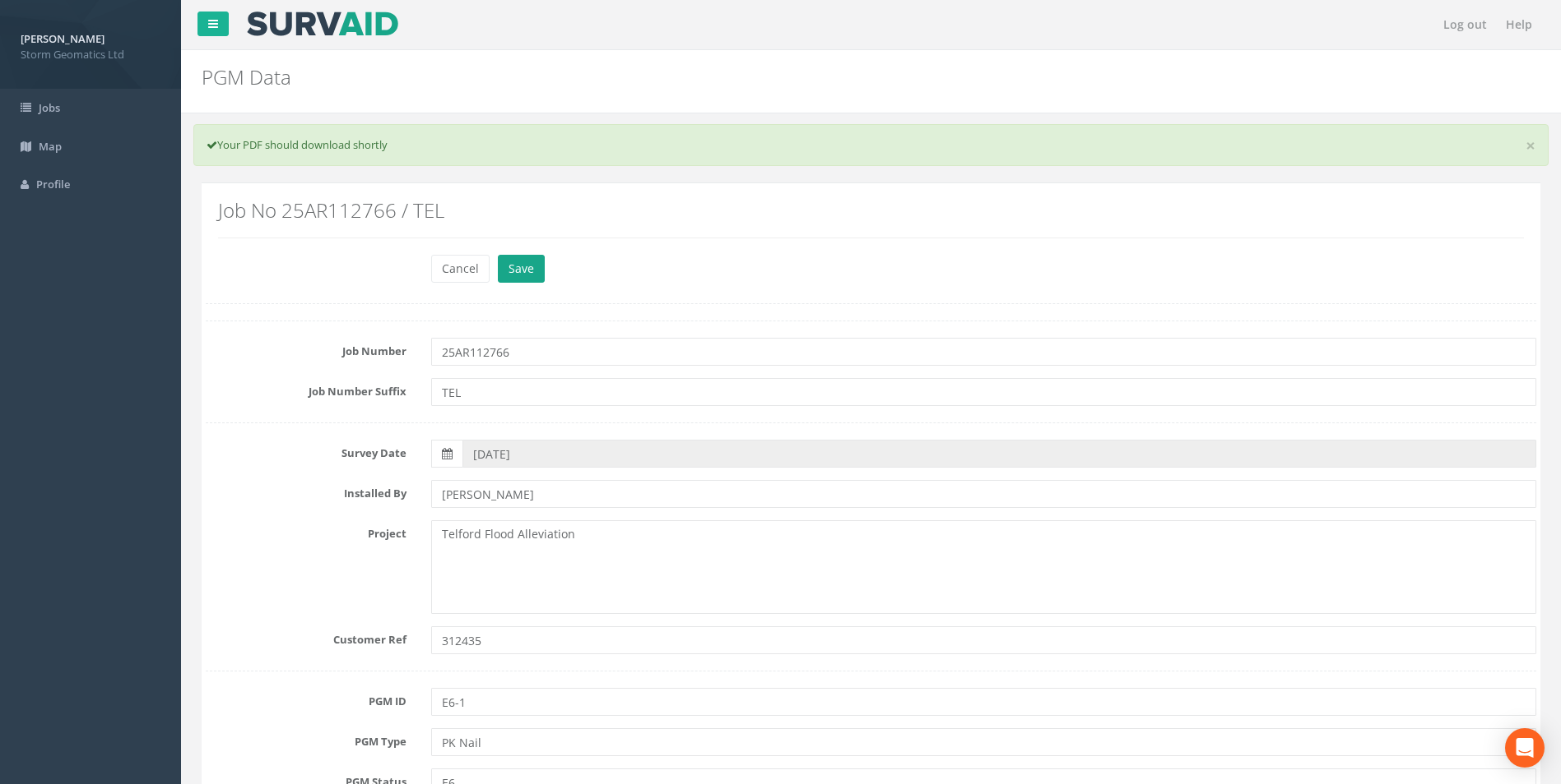
type textarea "[GEOGRAPHIC_DATA], [GEOGRAPHIC_DATA]"
click at [524, 272] on button "Save" at bounding box center [520, 269] width 47 height 28
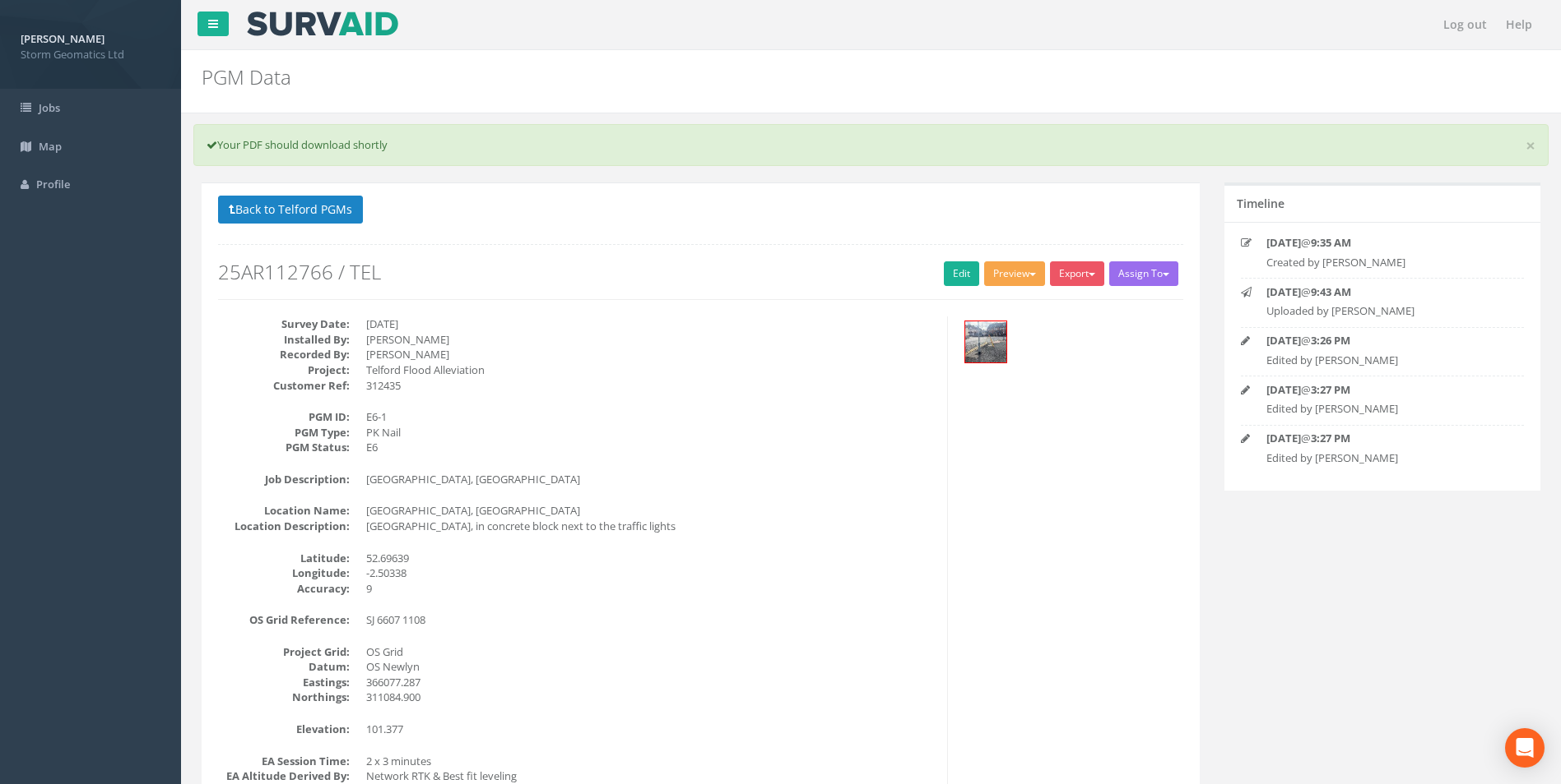
click at [997, 276] on button "Preview" at bounding box center [1014, 273] width 61 height 25
click at [997, 311] on link "Storm Geomatics" at bounding box center [982, 308] width 129 height 26
click at [946, 265] on link "Edit" at bounding box center [961, 273] width 36 height 25
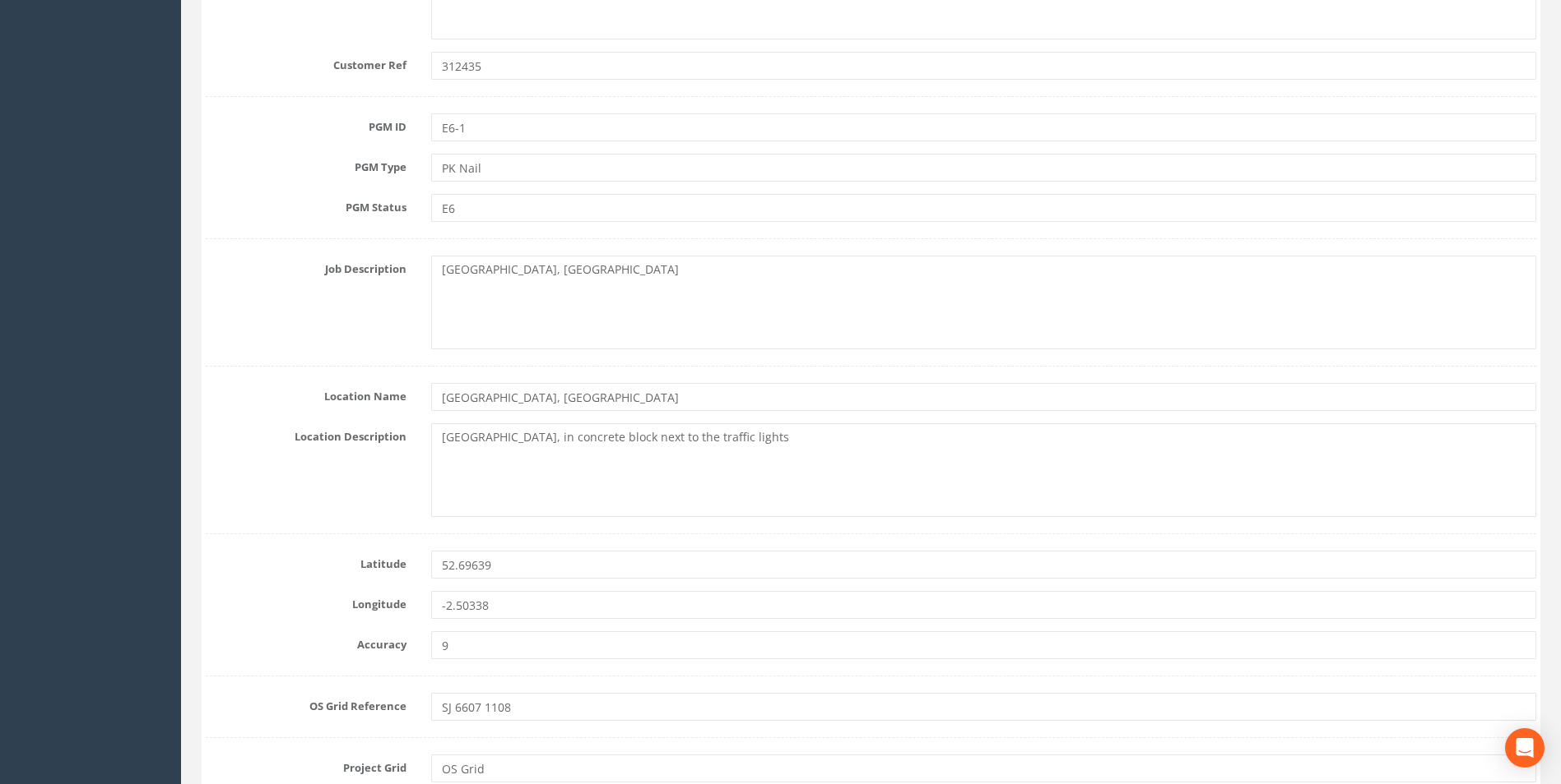
scroll to position [576, 0]
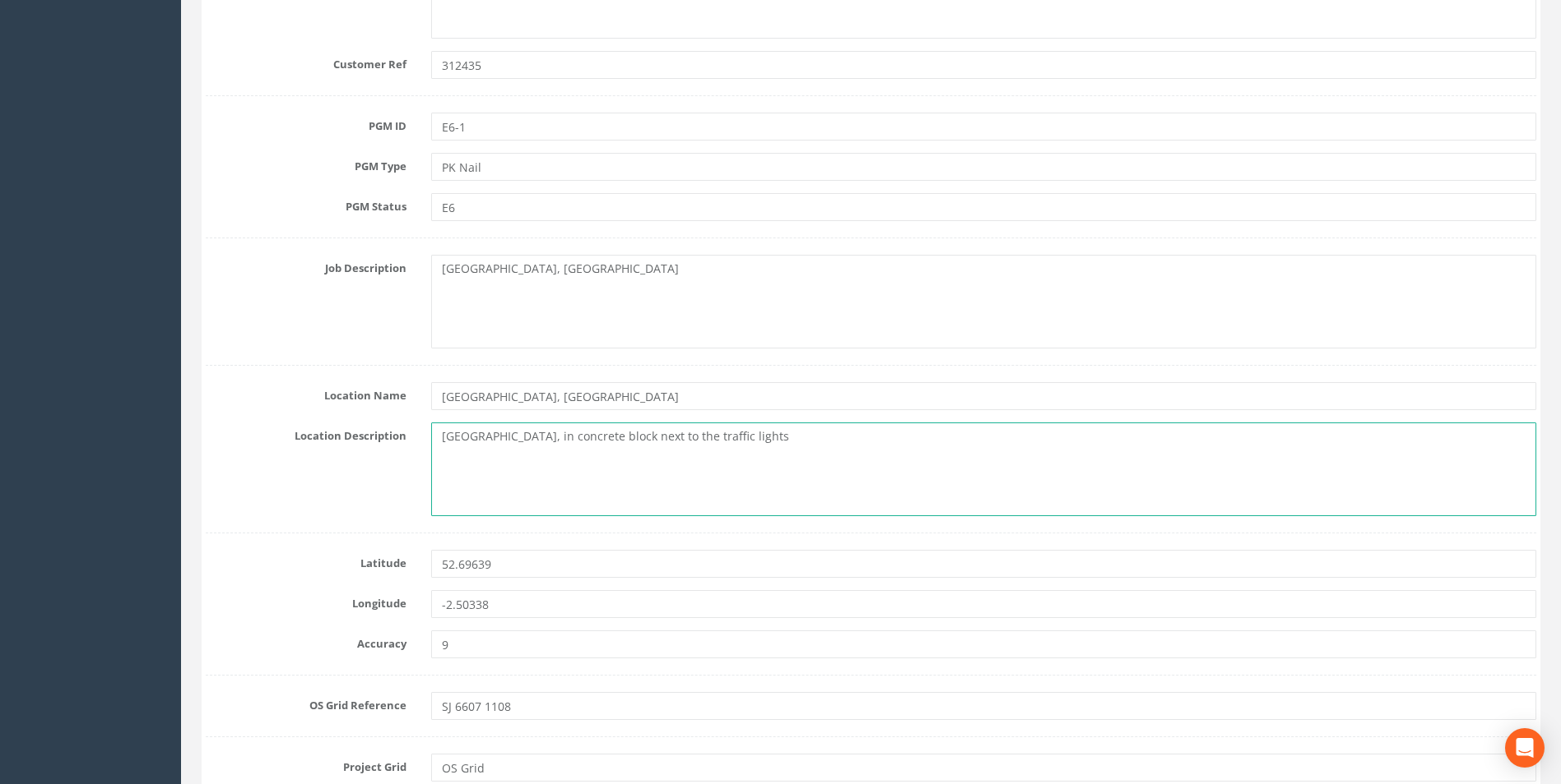
drag, startPoint x: 794, startPoint y: 439, endPoint x: 151, endPoint y: 436, distance: 643.0
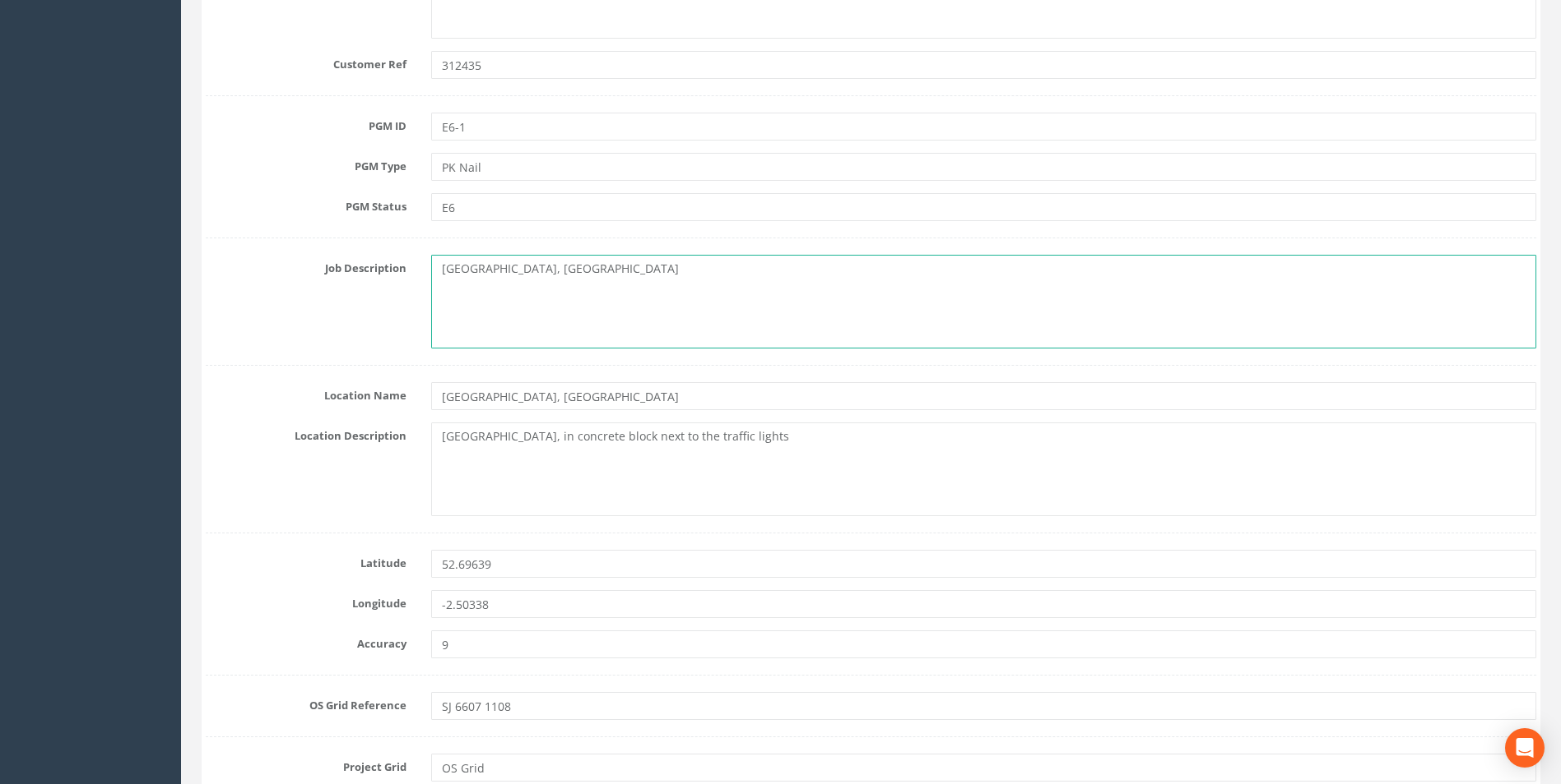
drag, startPoint x: 558, startPoint y: 269, endPoint x: 168, endPoint y: 268, distance: 390.0
paste textarea "[GEOGRAPHIC_DATA], in concrete block next to the traffic lights"
type textarea "[GEOGRAPHIC_DATA], in concrete block next to the traffic lights"
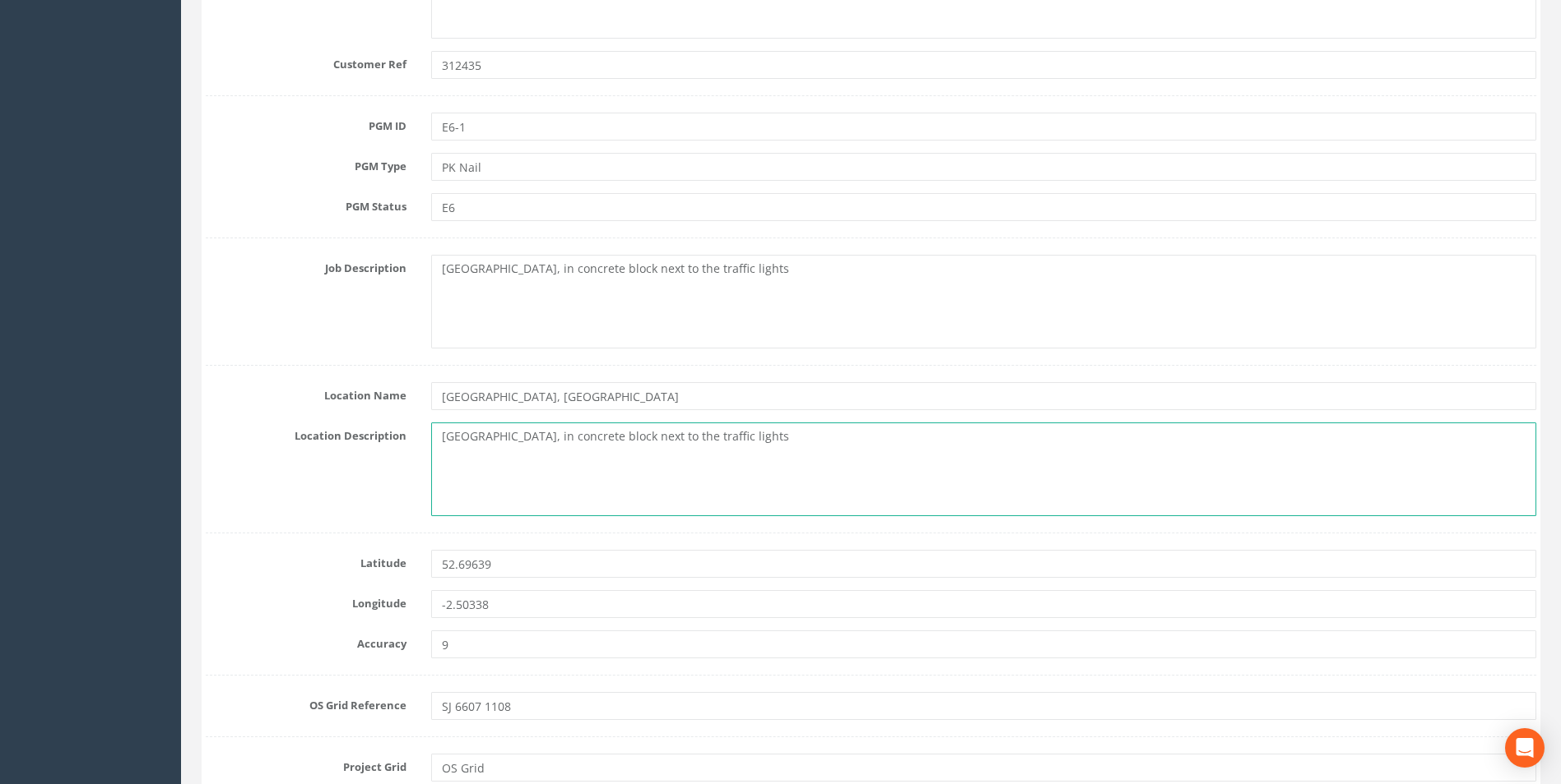
drag, startPoint x: 776, startPoint y: 441, endPoint x: 121, endPoint y: 415, distance: 655.5
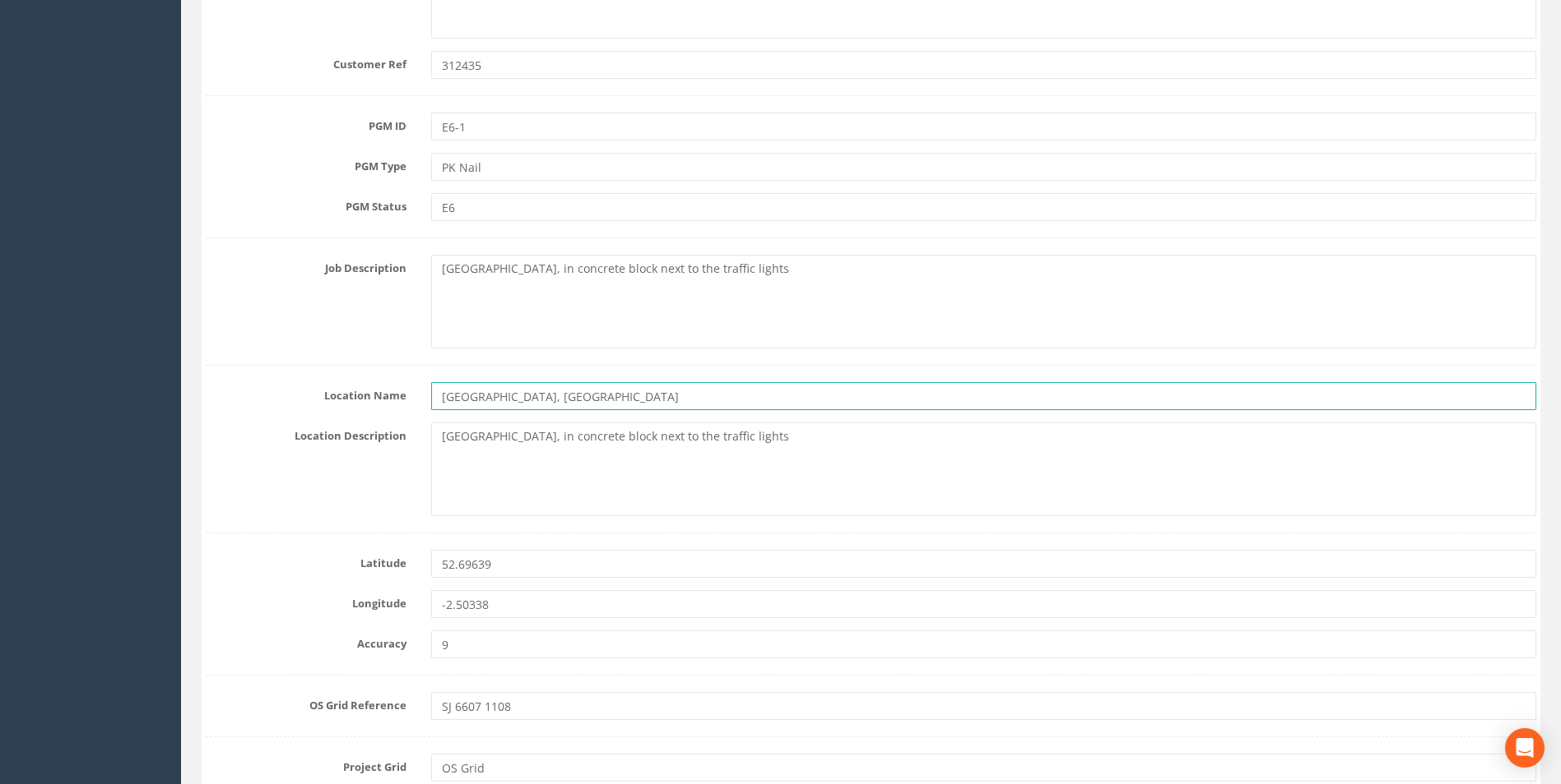
drag, startPoint x: 563, startPoint y: 389, endPoint x: 58, endPoint y: 386, distance: 505.0
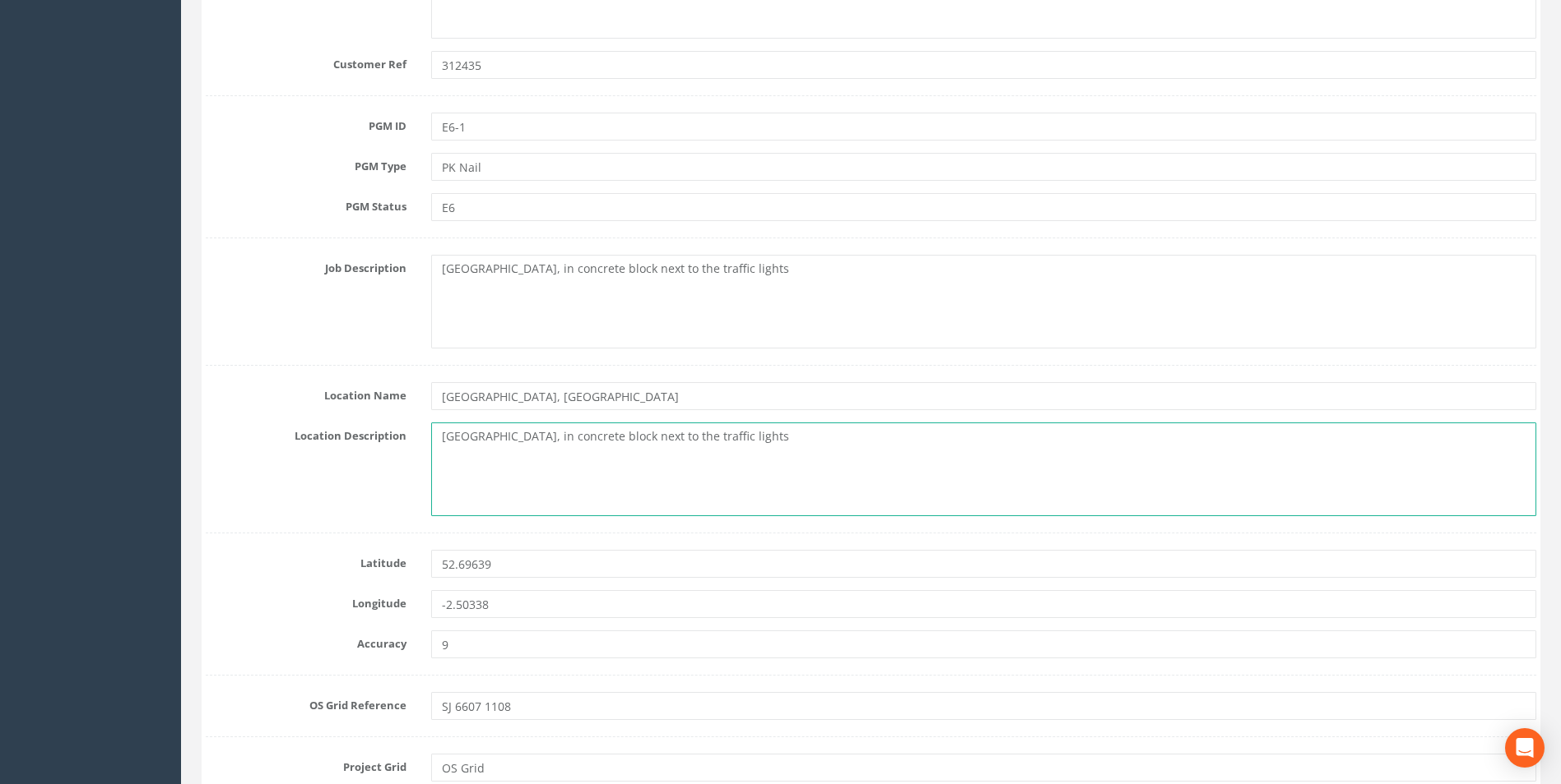
drag, startPoint x: 756, startPoint y: 434, endPoint x: -3, endPoint y: 421, distance: 759.1
paste textarea "[GEOGRAPHIC_DATA], [GEOGRAPHIC_DATA]"
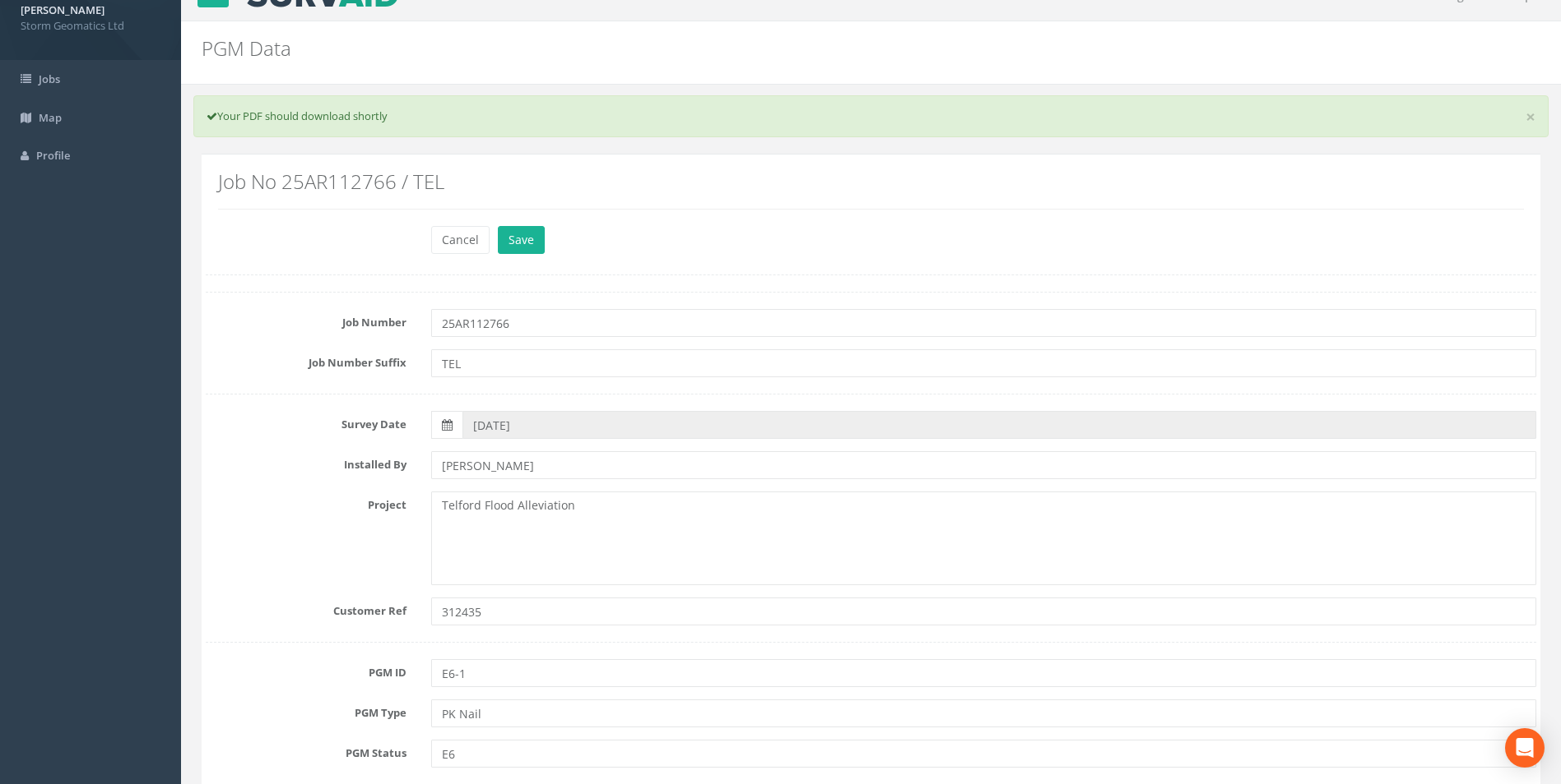
scroll to position [0, 0]
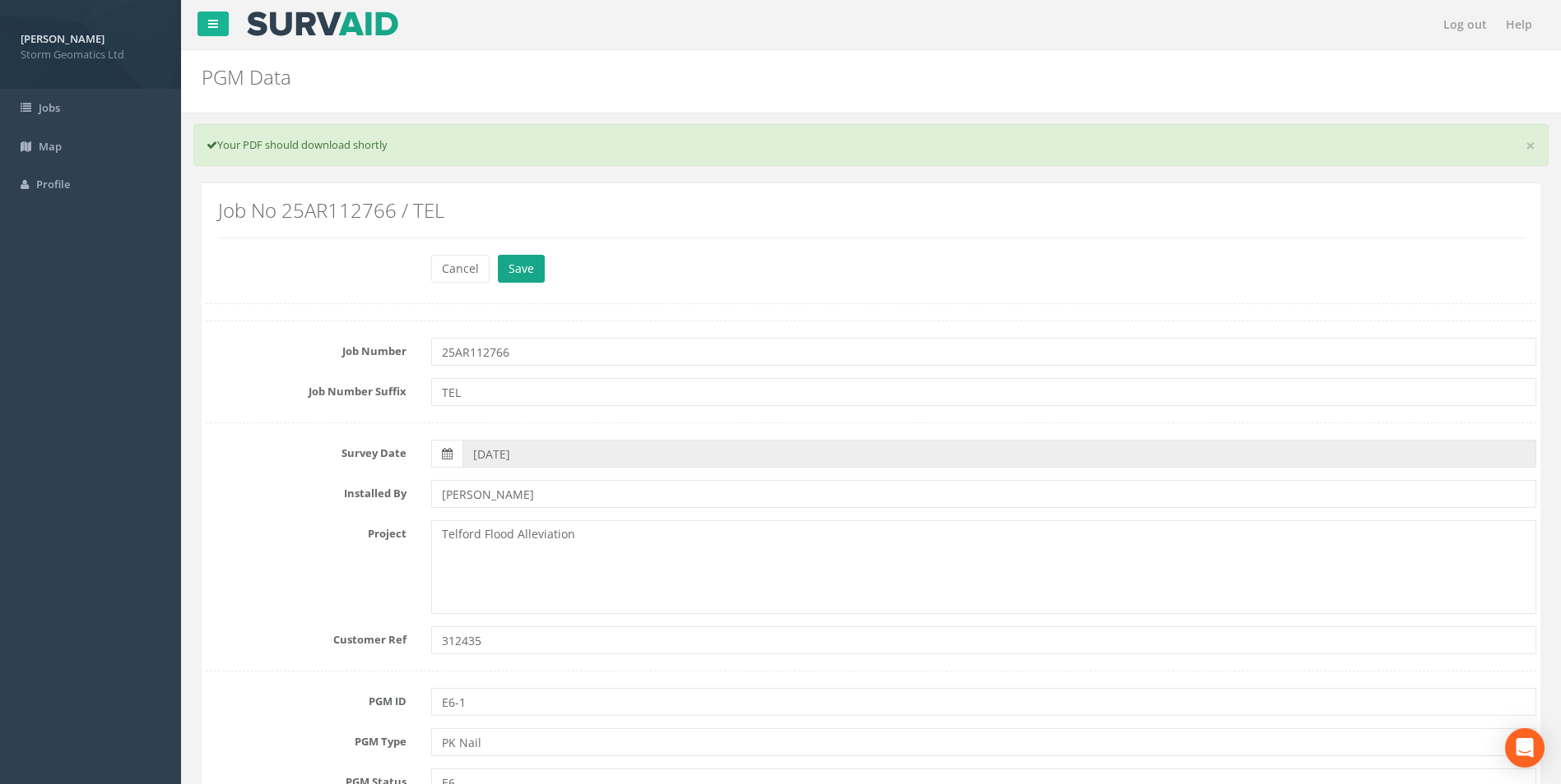
type textarea "[GEOGRAPHIC_DATA], [GEOGRAPHIC_DATA]"
click at [523, 265] on button "Save" at bounding box center [520, 269] width 47 height 28
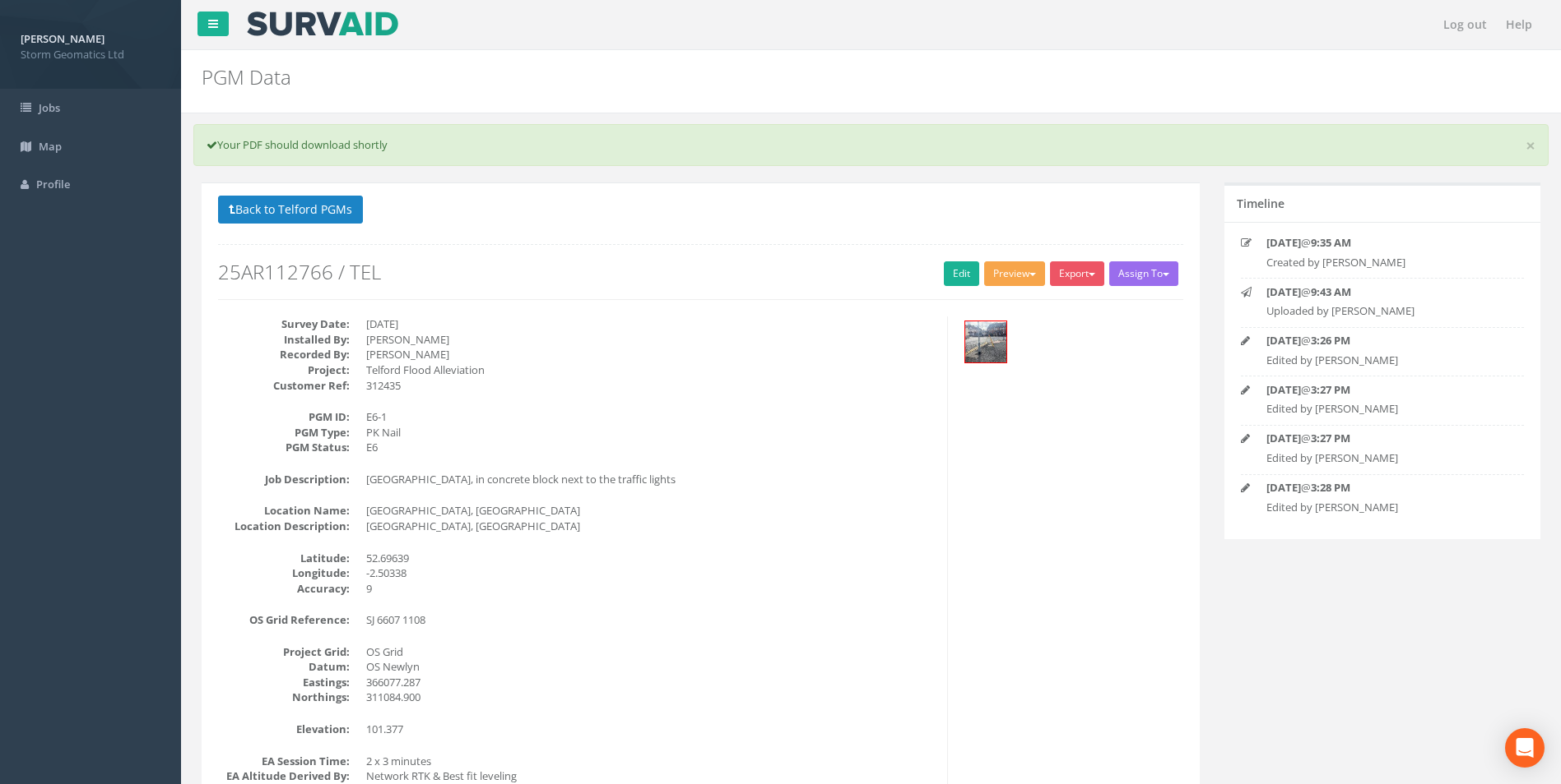
click at [1016, 271] on button "Preview" at bounding box center [1014, 273] width 61 height 25
click at [964, 299] on link "Storm Geomatics" at bounding box center [982, 308] width 129 height 26
click at [1001, 266] on button "Preview" at bounding box center [1014, 273] width 61 height 25
click at [998, 313] on link "Storm Geomatics" at bounding box center [982, 308] width 129 height 26
click at [944, 275] on link "Edit" at bounding box center [961, 273] width 36 height 25
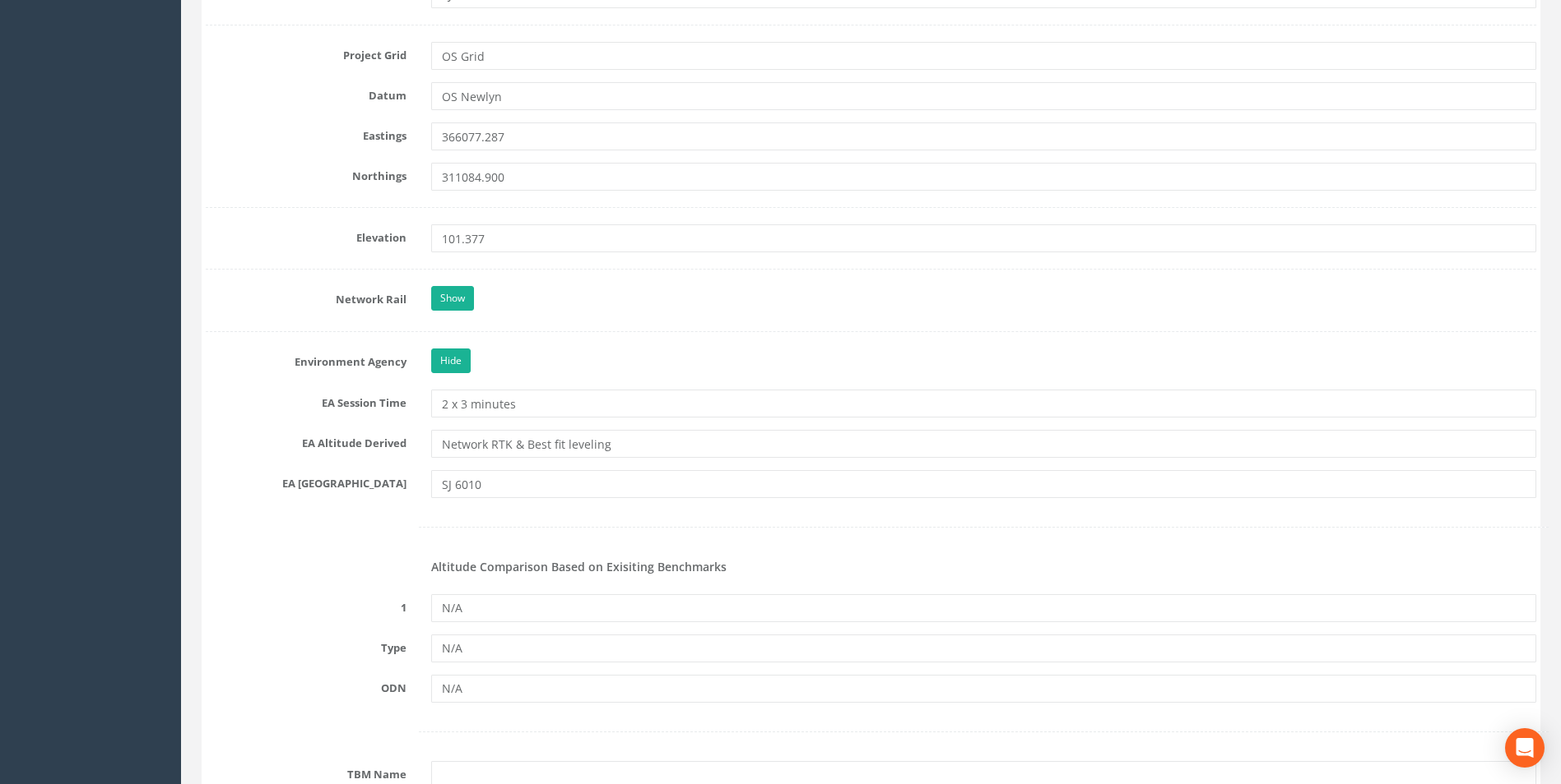
scroll to position [1398, 0]
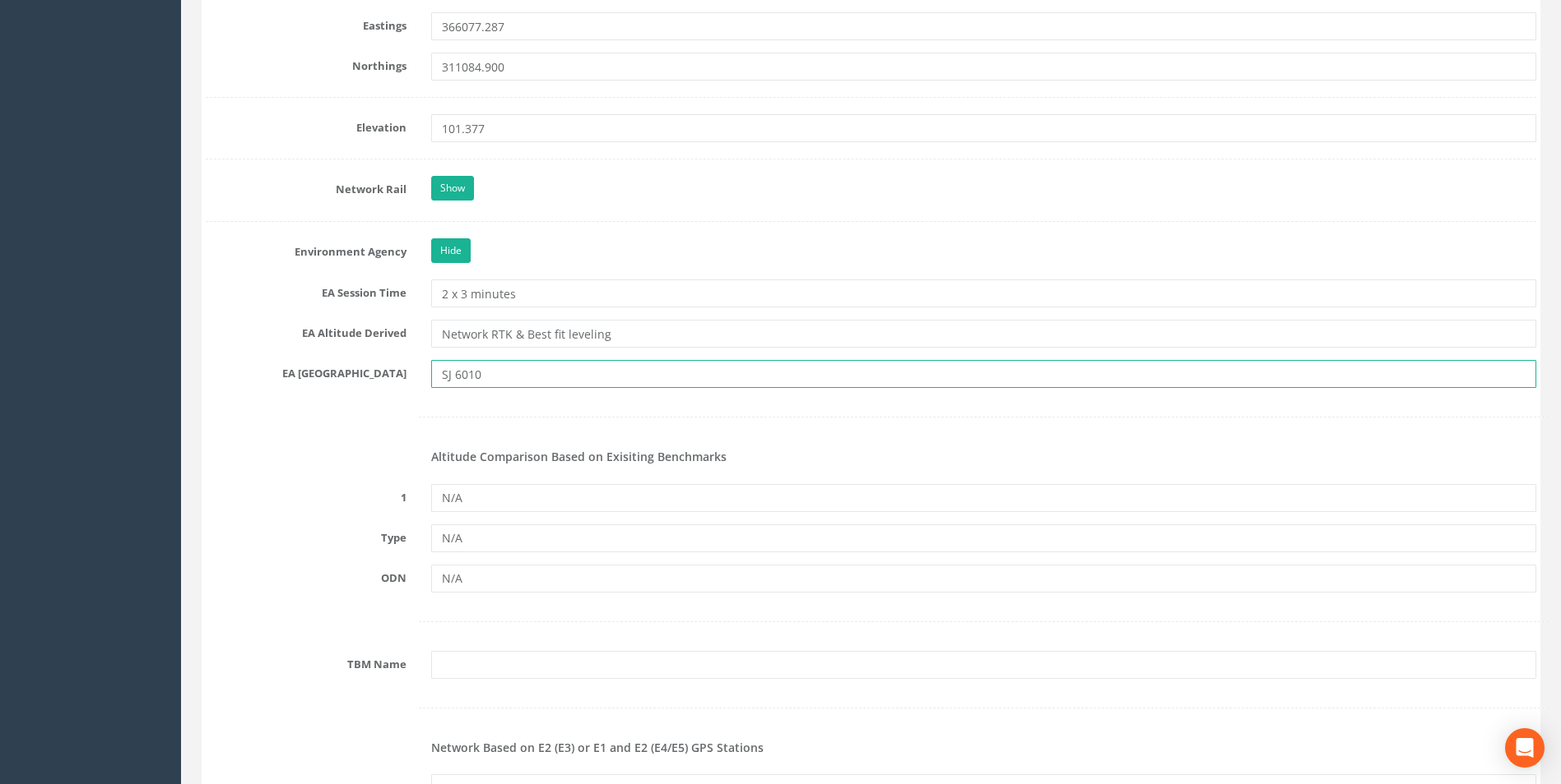
click at [468, 381] on input "SJ 6010" at bounding box center [983, 374] width 1105 height 28
click at [515, 366] on input "SJ 6610" at bounding box center [983, 374] width 1105 height 28
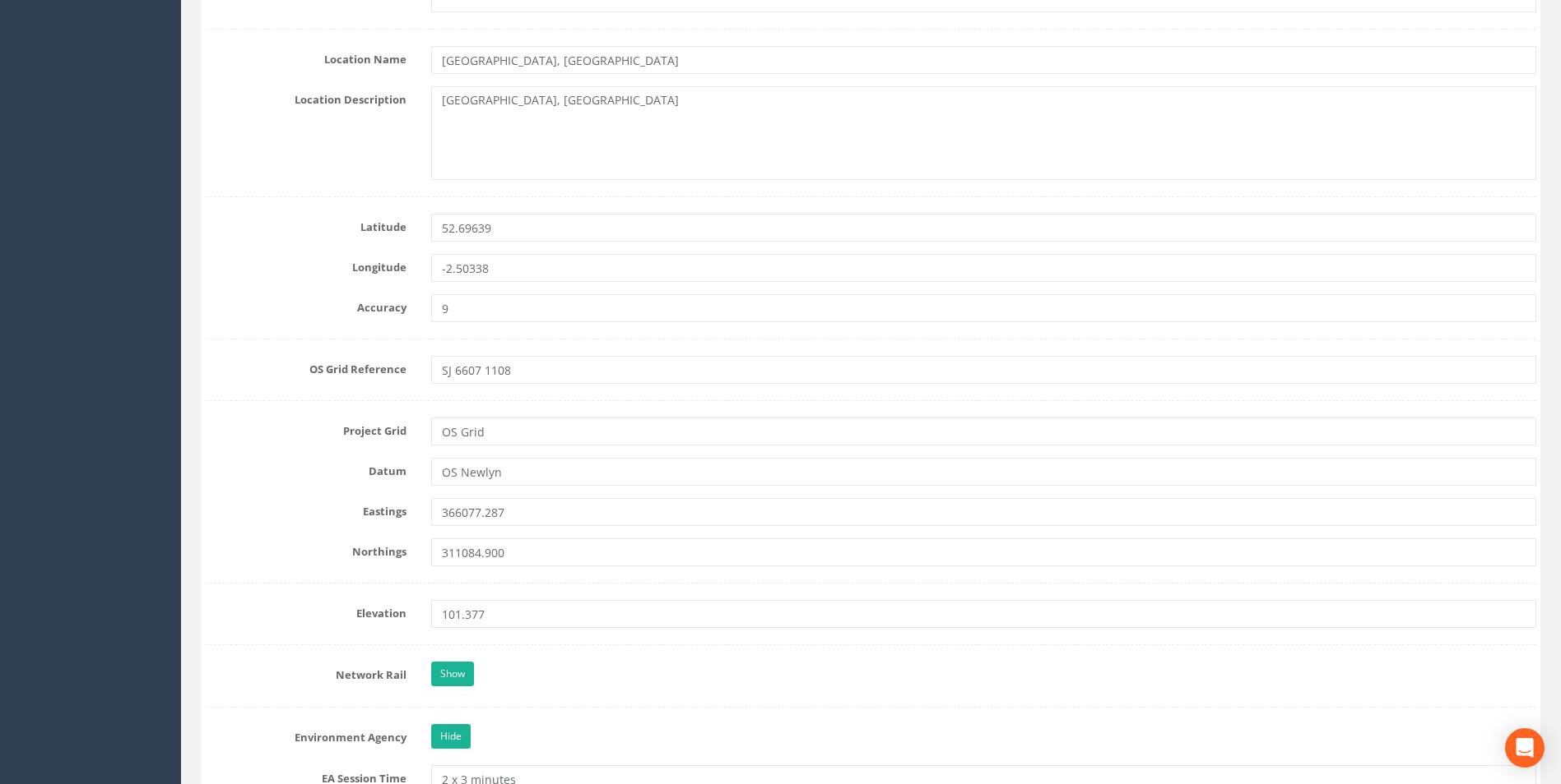
scroll to position [904, 0]
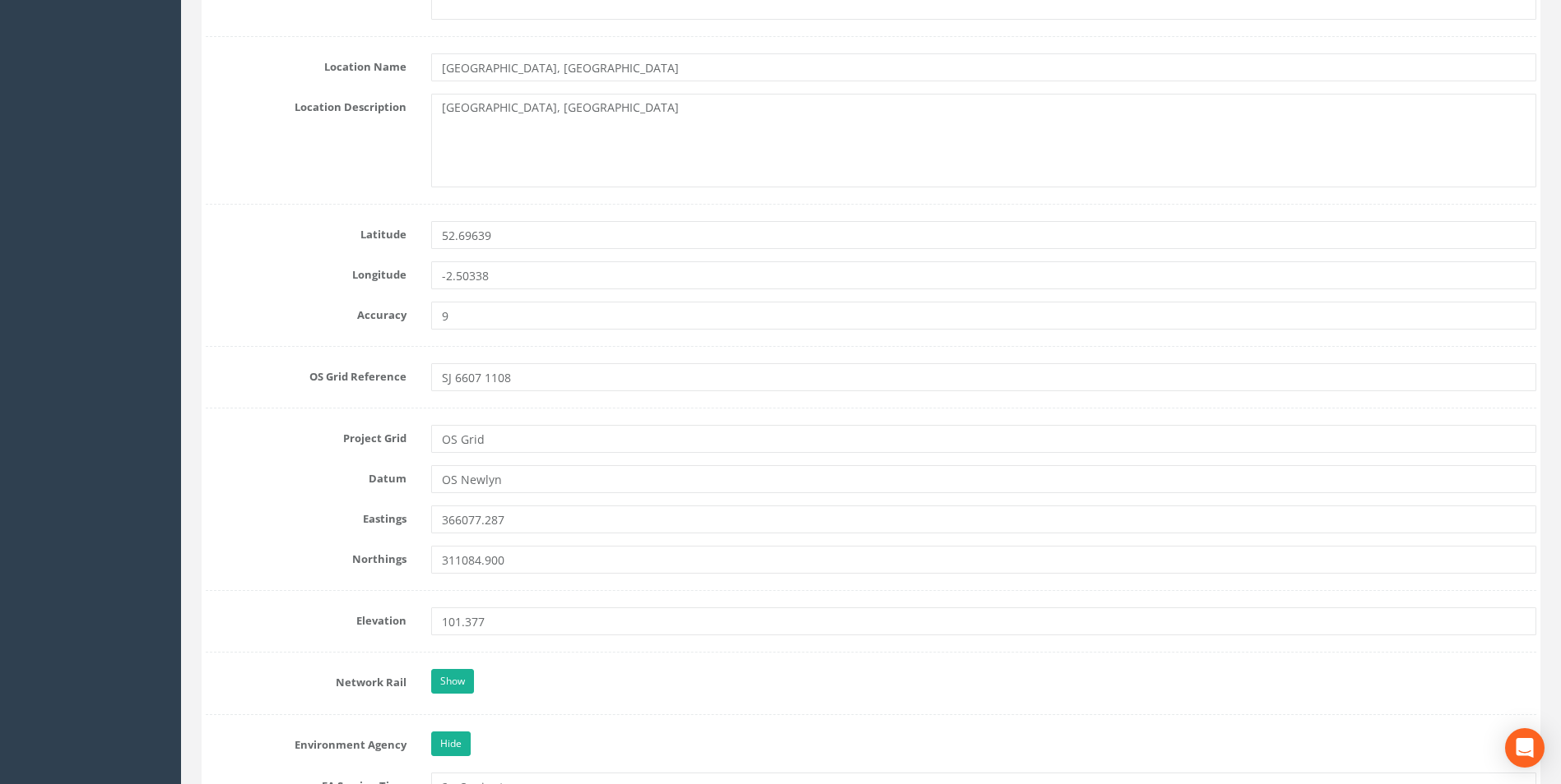
type input "SJ 6611"
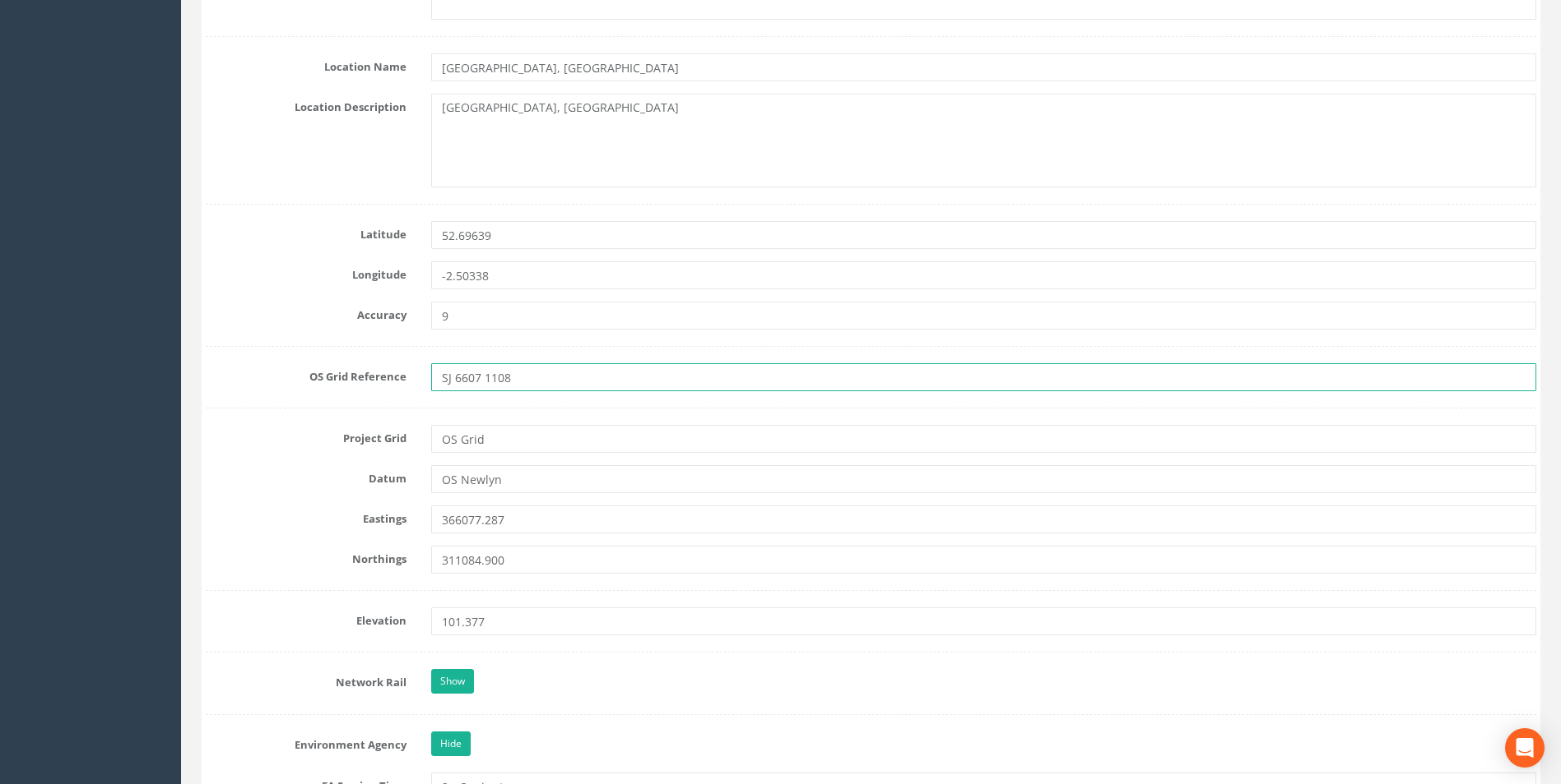
drag, startPoint x: 555, startPoint y: 375, endPoint x: 300, endPoint y: 397, distance: 255.9
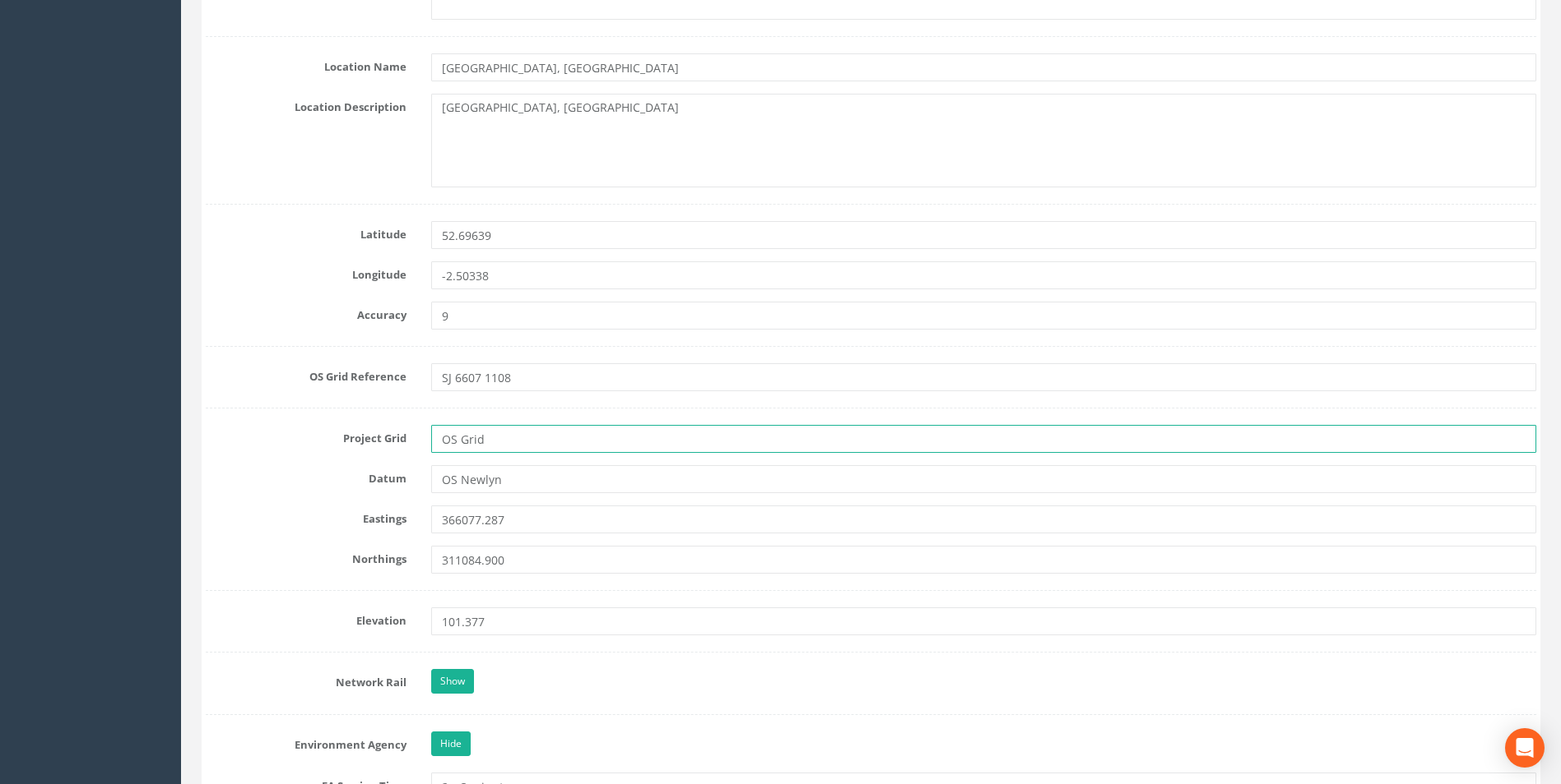
click at [530, 441] on input "OS Grid" at bounding box center [983, 439] width 1105 height 28
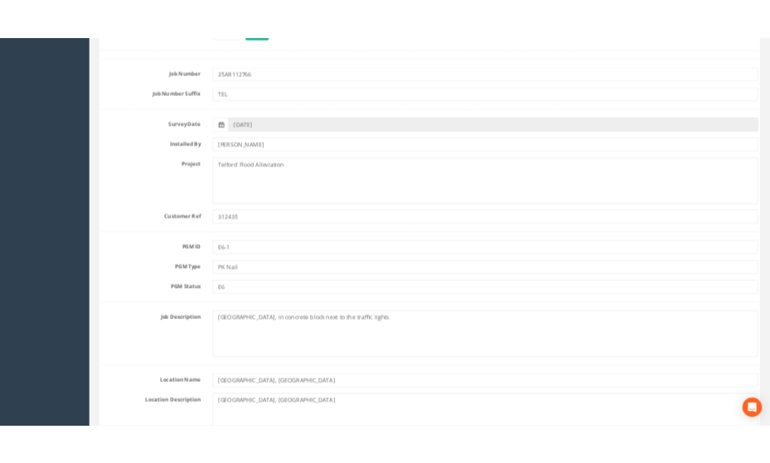
scroll to position [0, 0]
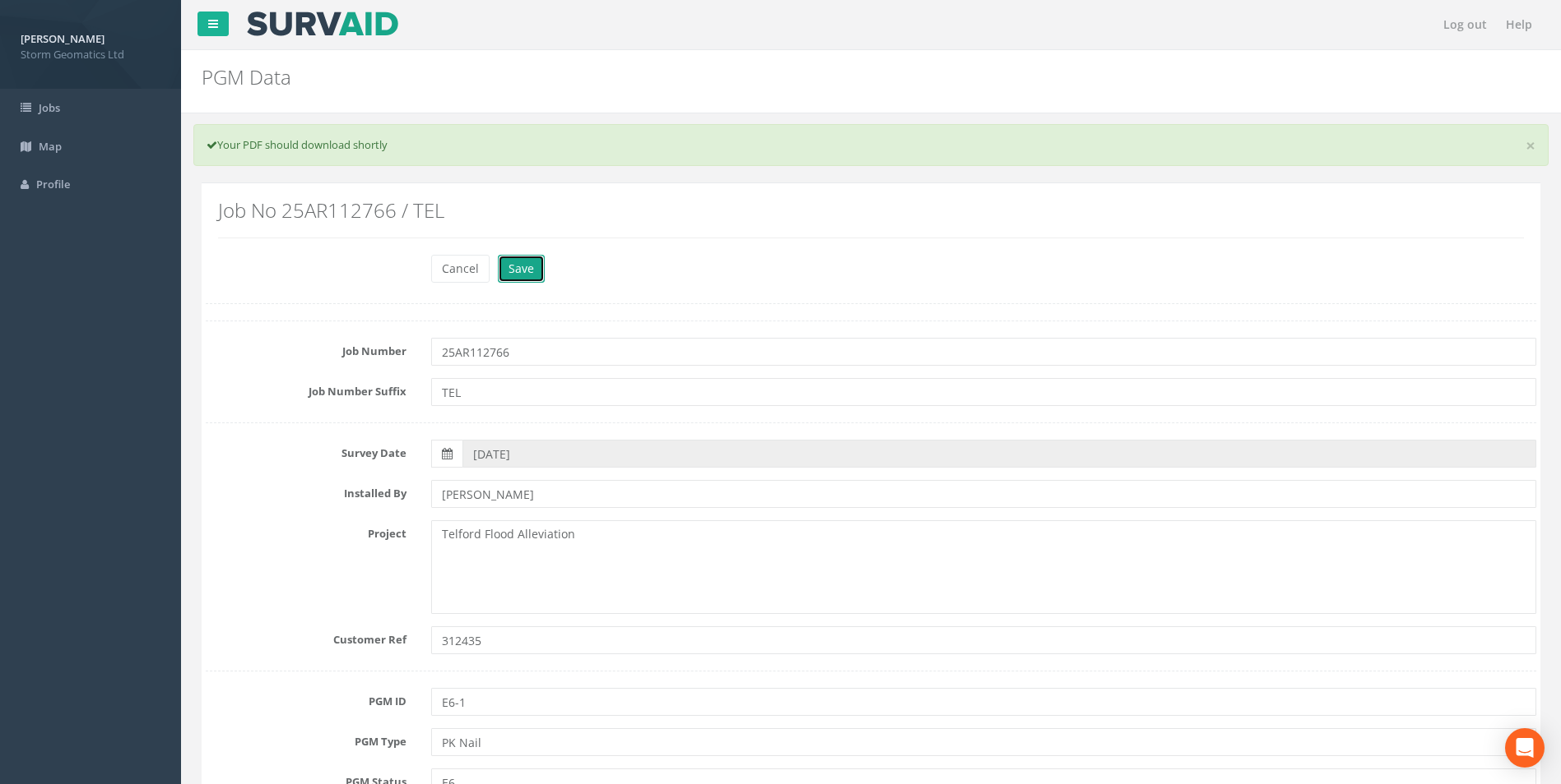
click at [525, 269] on button "Save" at bounding box center [520, 269] width 47 height 28
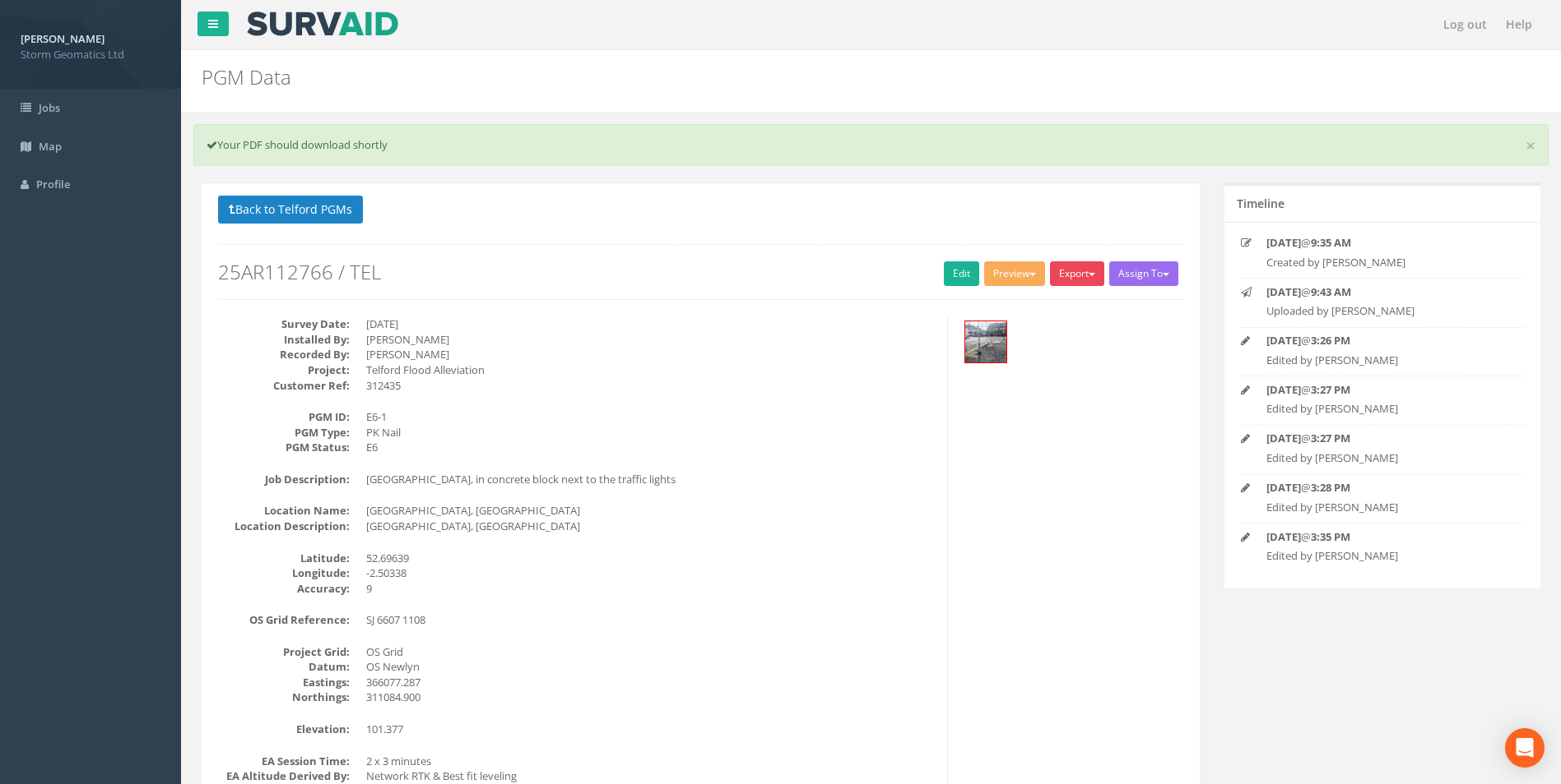
click at [1066, 276] on button "Export" at bounding box center [1076, 273] width 55 height 25
click at [1021, 315] on link "Storm Geomatics" at bounding box center [1042, 308] width 129 height 26
